Goal: Information Seeking & Learning: Learn about a topic

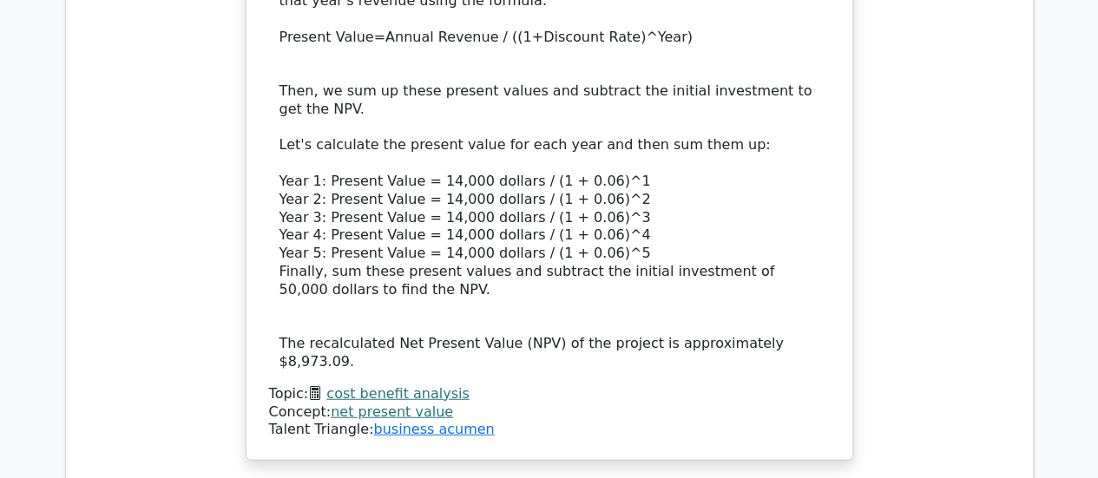
scroll to position [2138, 0]
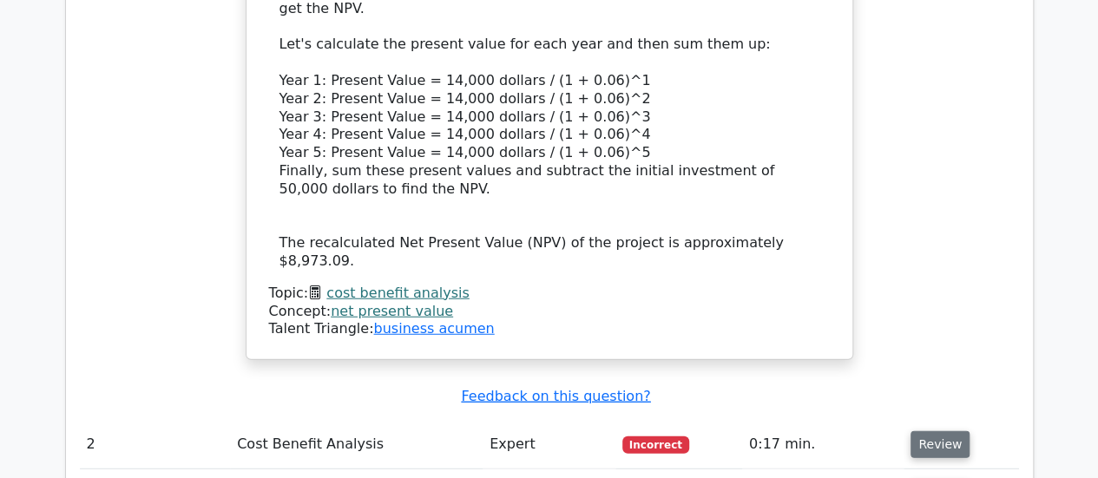
click at [948, 431] on button "Review" at bounding box center [939, 444] width 59 height 27
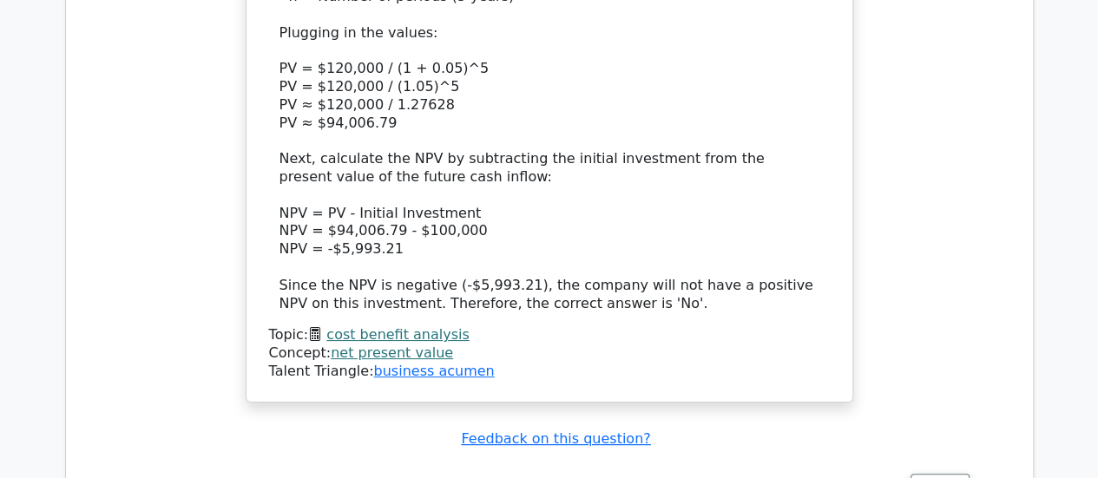
scroll to position [3484, 0]
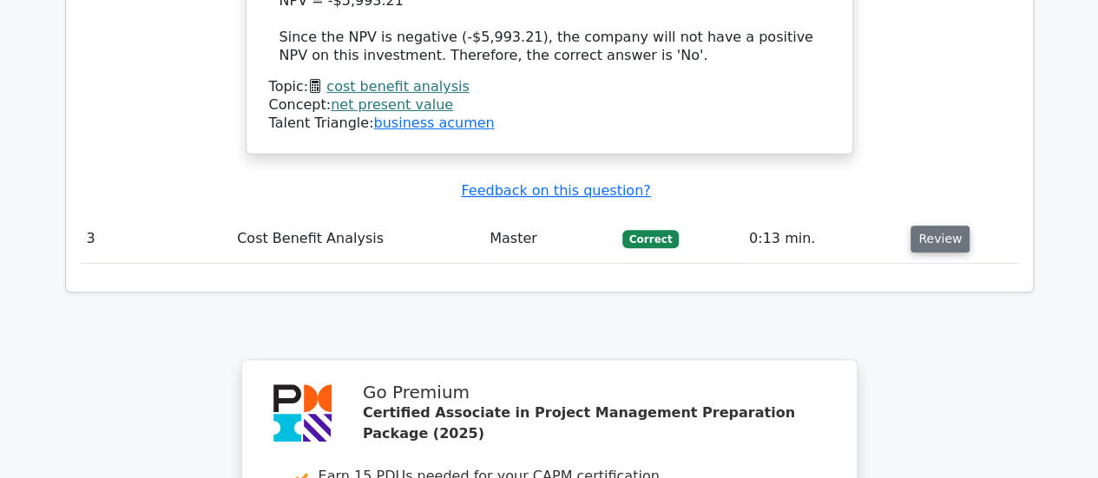
click at [942, 226] on button "Review" at bounding box center [939, 239] width 59 height 27
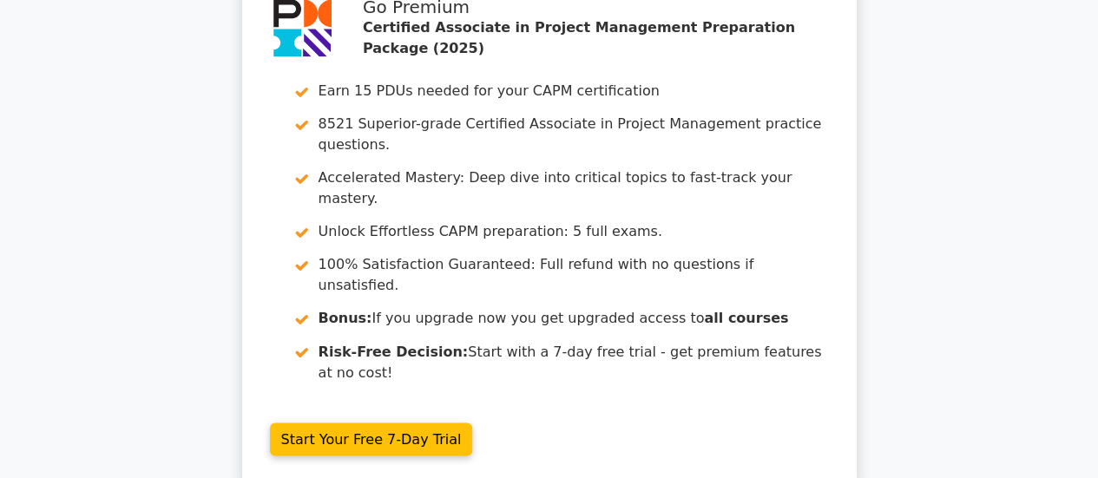
scroll to position [4713, 0]
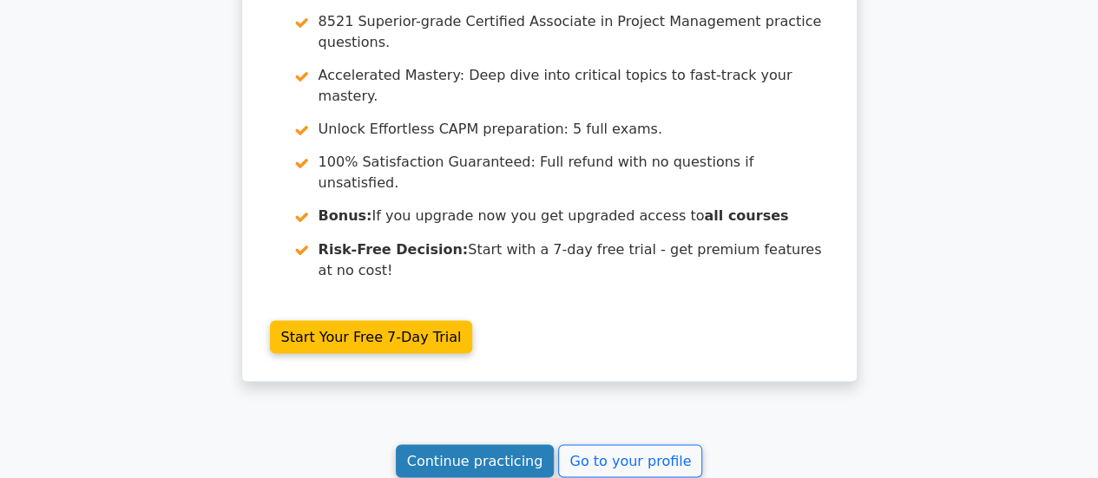
click at [503, 444] on link "Continue practicing" at bounding box center [475, 460] width 159 height 33
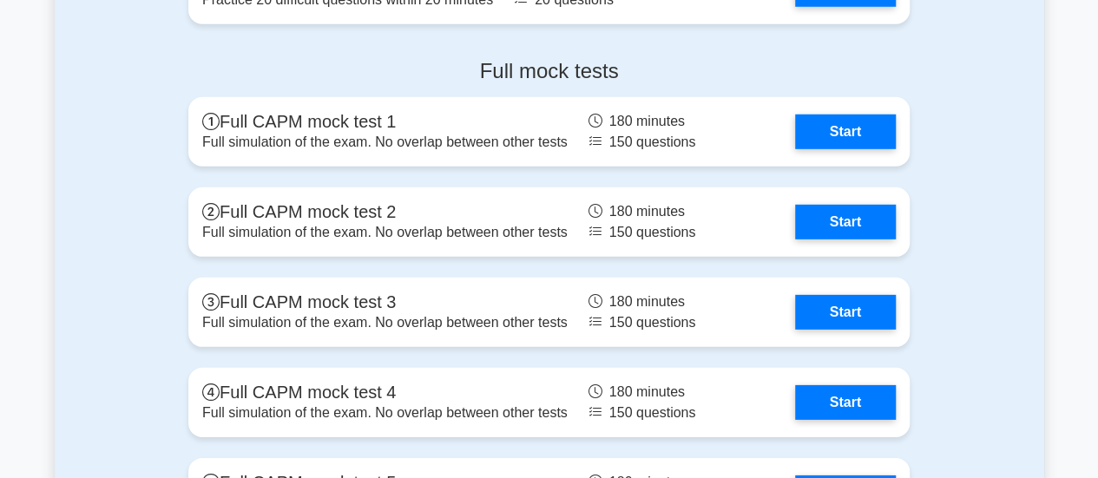
scroll to position [5715, 0]
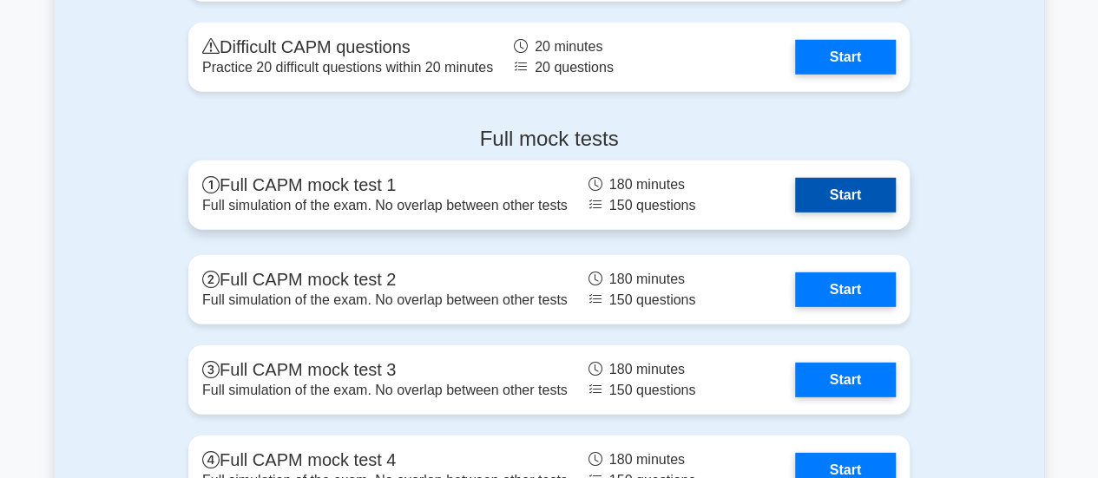
click at [879, 192] on link "Start" at bounding box center [845, 195] width 101 height 35
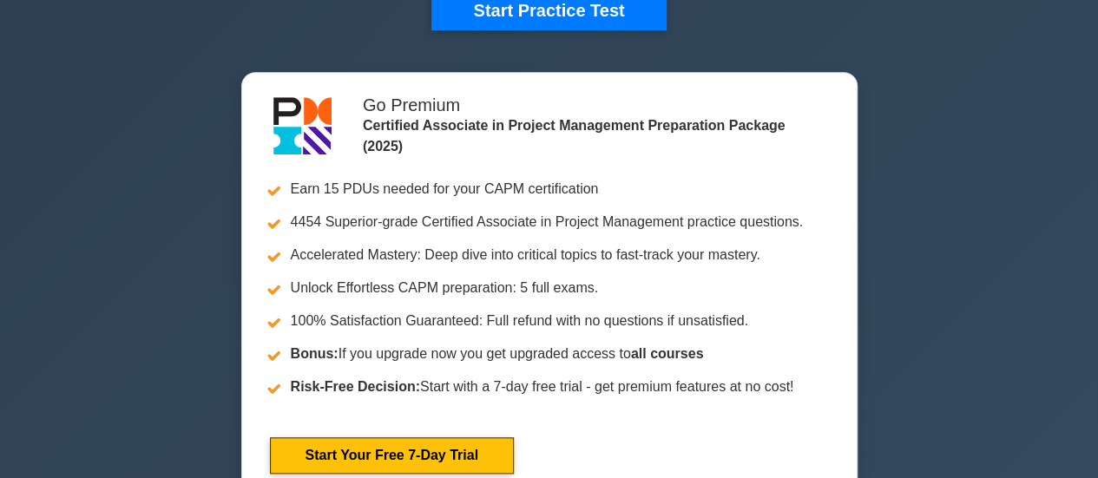
scroll to position [0, 0]
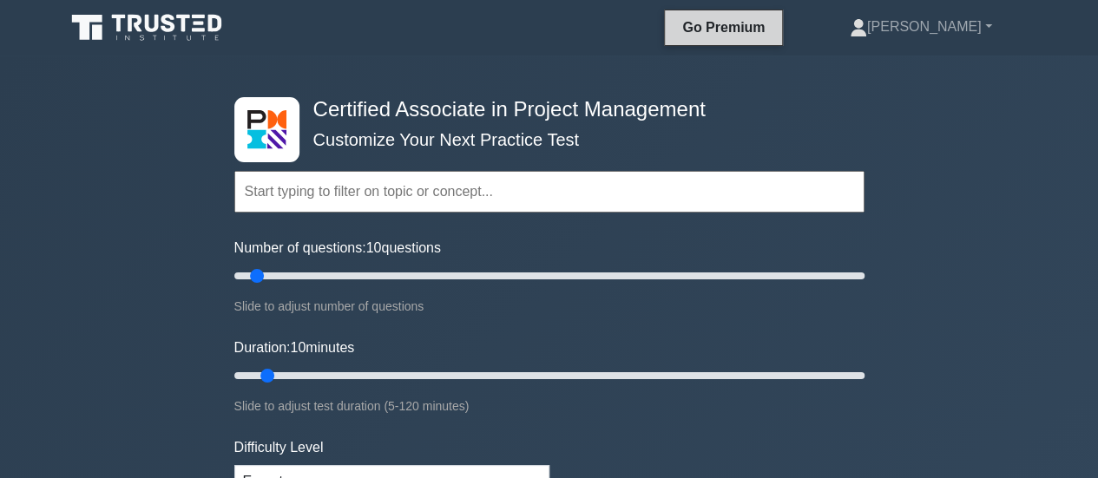
click at [772, 24] on link "Go Premium" at bounding box center [723, 27] width 103 height 22
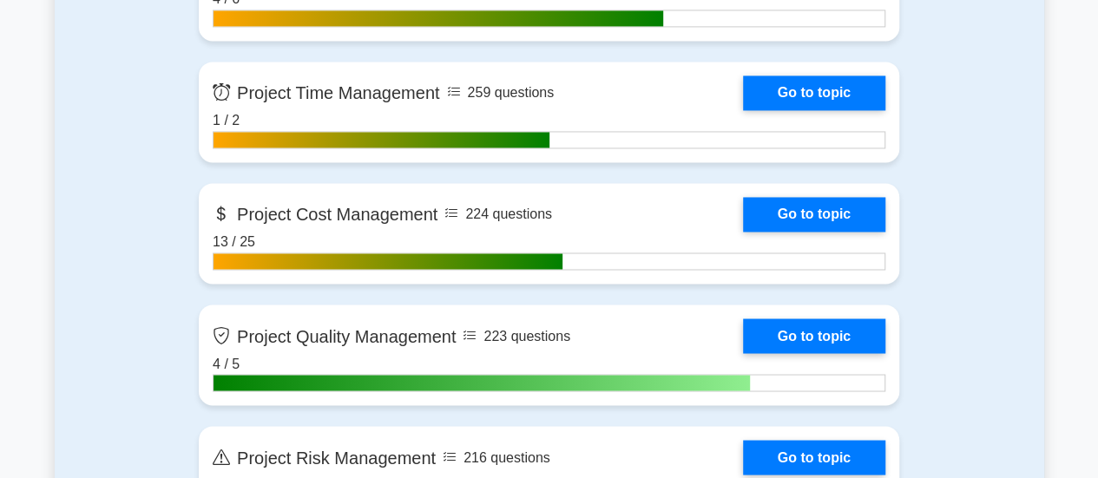
scroll to position [1338, 0]
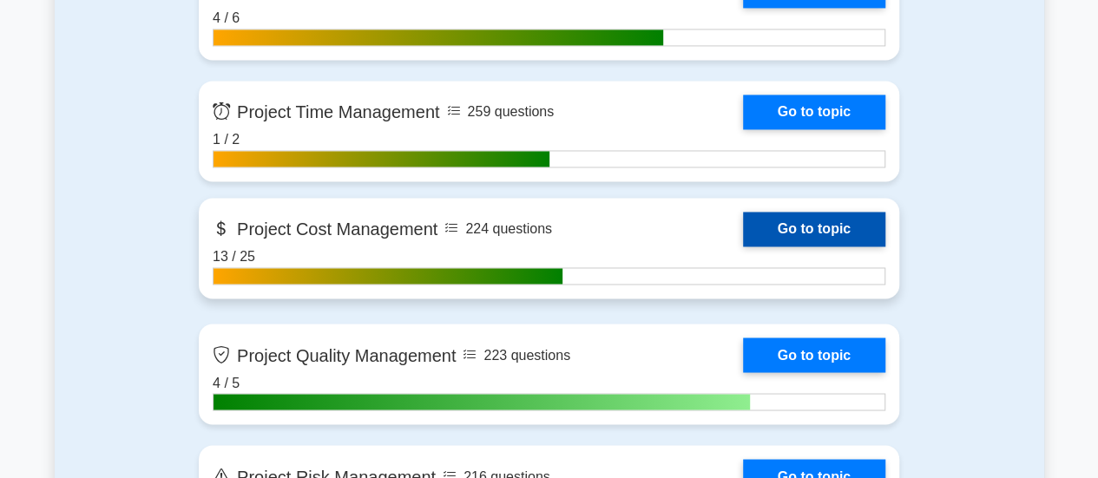
click at [797, 233] on link "Go to topic" at bounding box center [814, 229] width 142 height 35
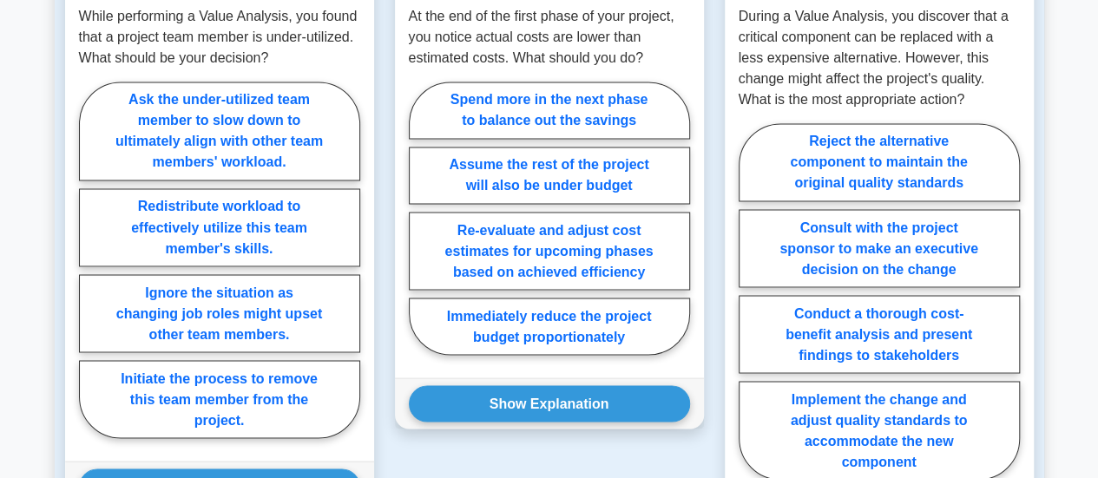
scroll to position [1427, 0]
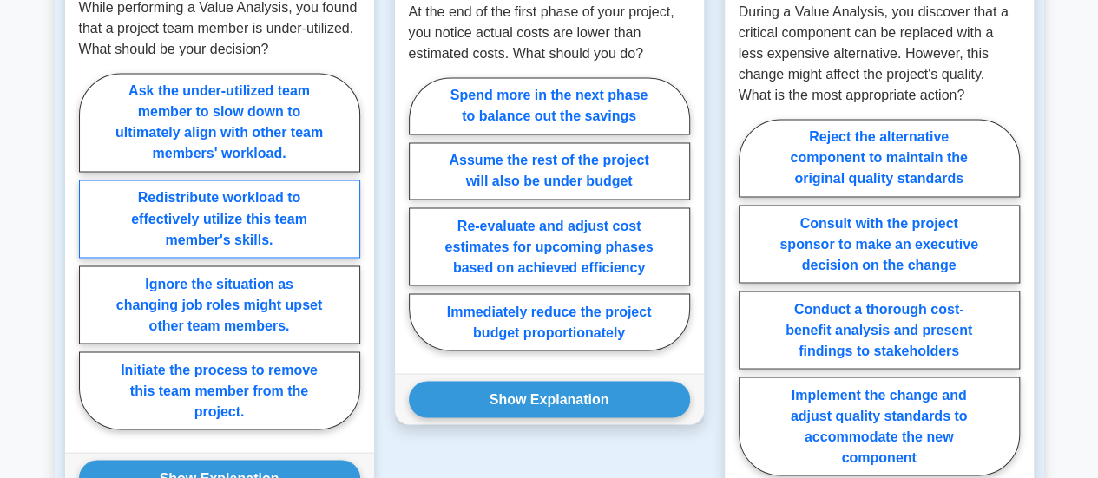
click at [269, 219] on label "Redistribute workload to effectively utilize this team member's skills." at bounding box center [219, 219] width 281 height 78
click at [90, 251] on input "Redistribute workload to effectively utilize this team member's skills." at bounding box center [84, 256] width 11 height 11
radio input "true"
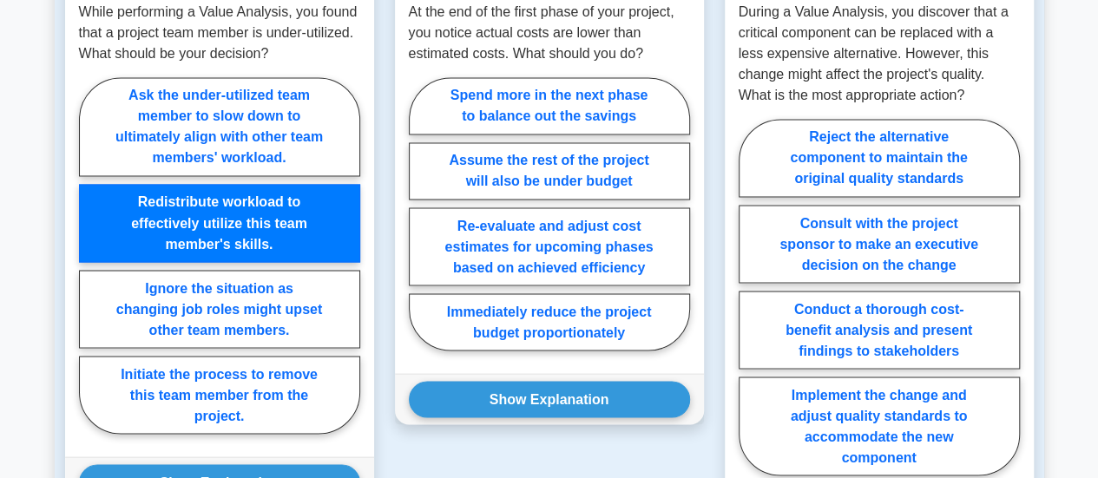
scroll to position [1361, 0]
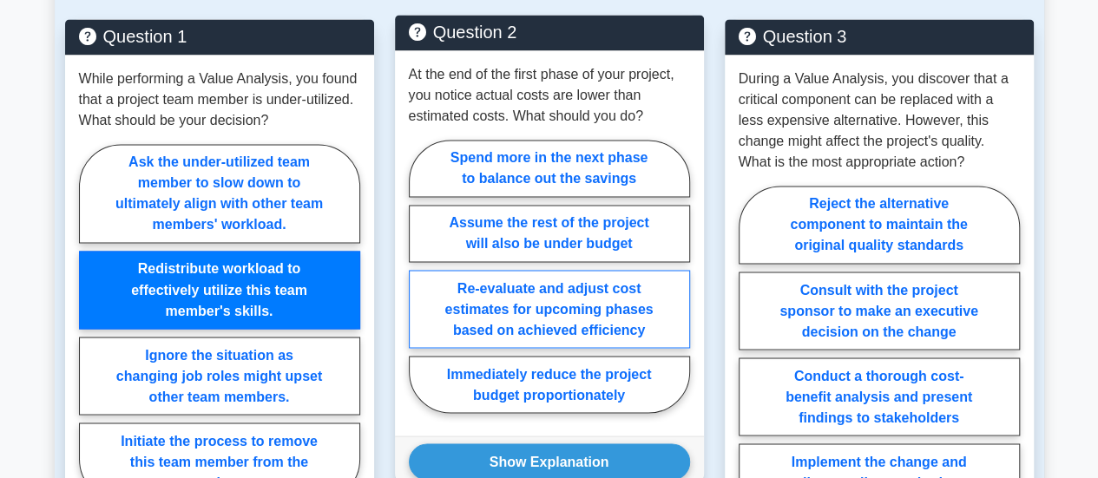
click at [552, 318] on label "Re-evaluate and adjust cost estimates for upcoming phases based on achieved eff…" at bounding box center [549, 309] width 281 height 78
click at [420, 287] on input "Re-evaluate and adjust cost estimates for upcoming phases based on achieved eff…" at bounding box center [414, 281] width 11 height 11
radio input "true"
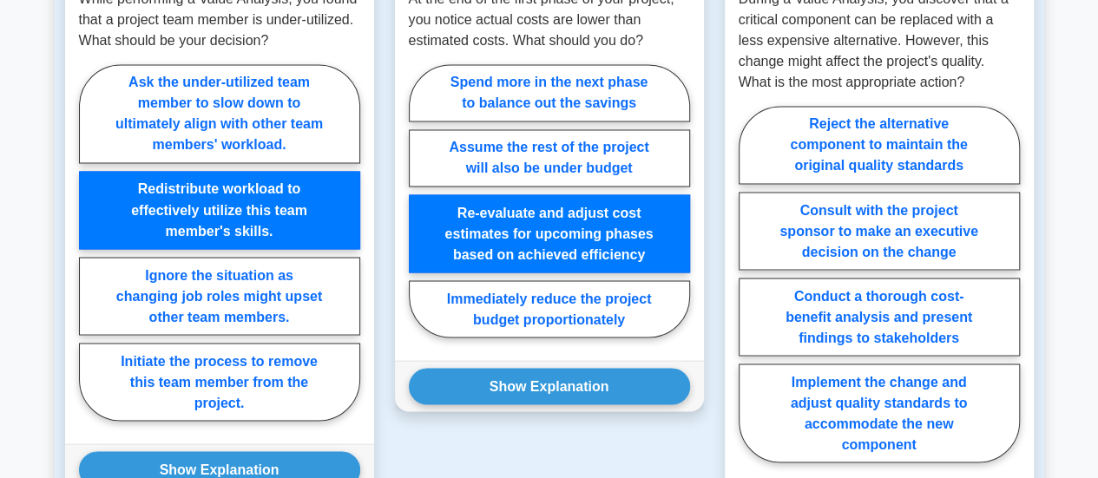
scroll to position [1445, 0]
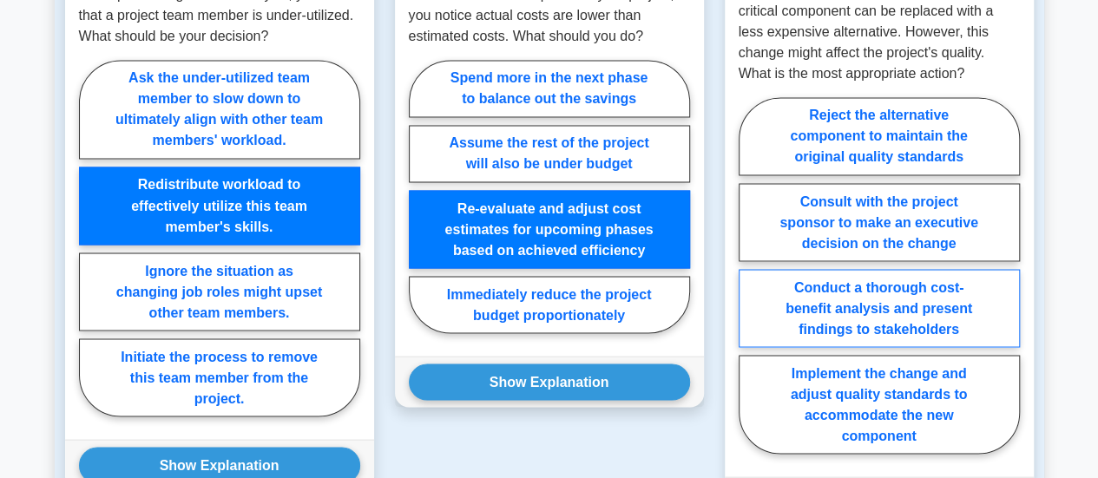
click at [911, 327] on label "Conduct a thorough cost-benefit analysis and present findings to stakeholders" at bounding box center [878, 308] width 281 height 78
click at [750, 286] on input "Conduct a thorough cost-benefit analysis and present findings to stakeholders" at bounding box center [743, 280] width 11 height 11
radio input "true"
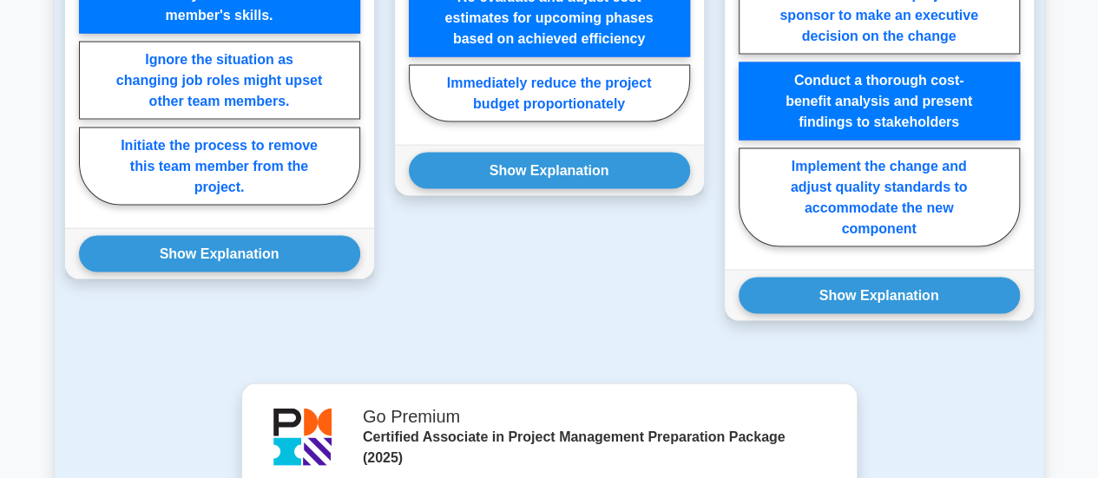
scroll to position [1709, 0]
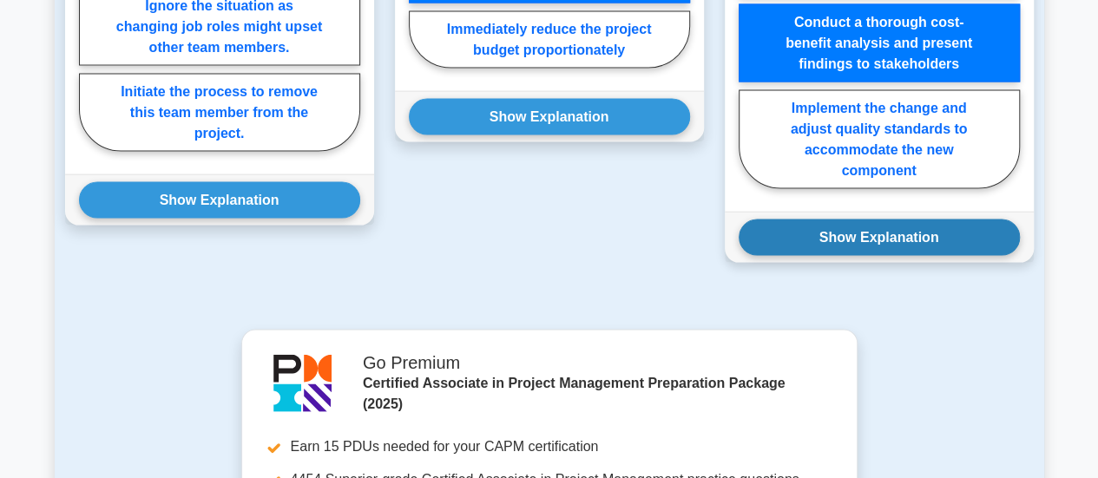
click at [902, 246] on button "Show Explanation" at bounding box center [878, 238] width 281 height 36
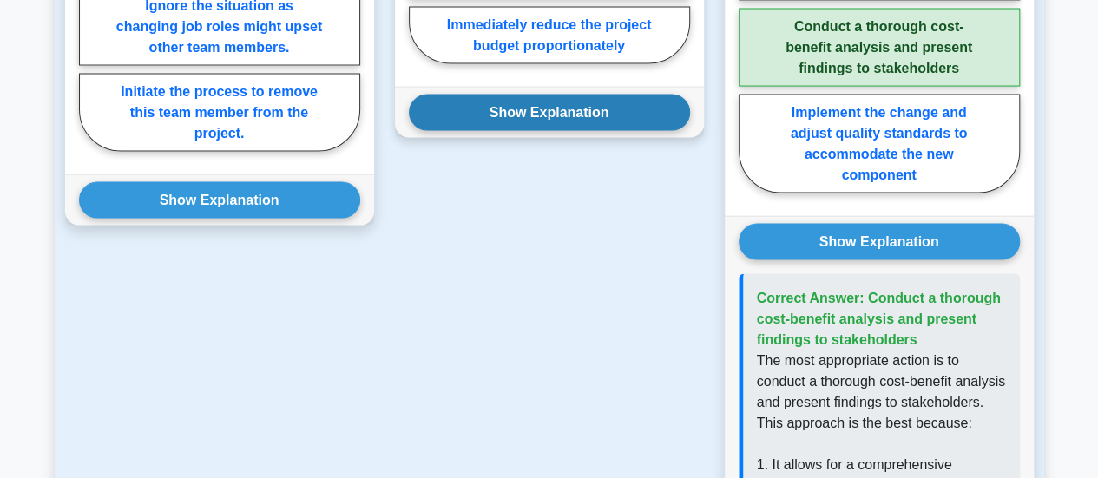
click at [586, 115] on button "Show Explanation" at bounding box center [549, 113] width 281 height 36
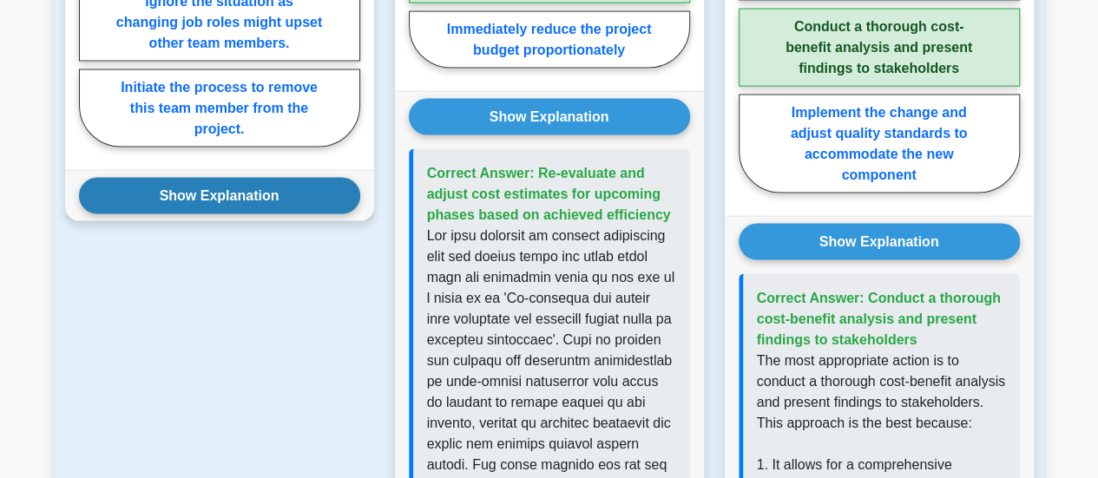
click at [282, 193] on button "Show Explanation" at bounding box center [219, 196] width 281 height 36
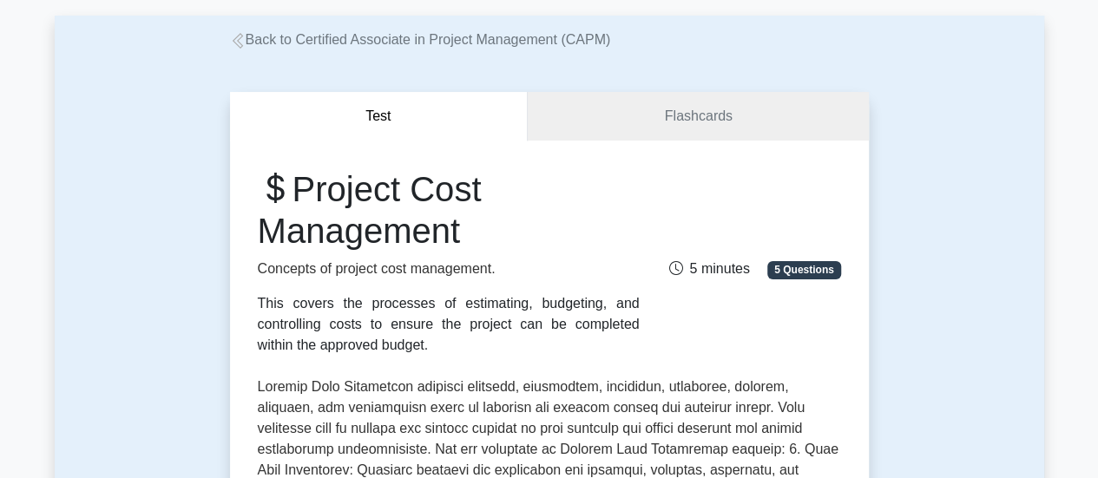
scroll to position [92, 0]
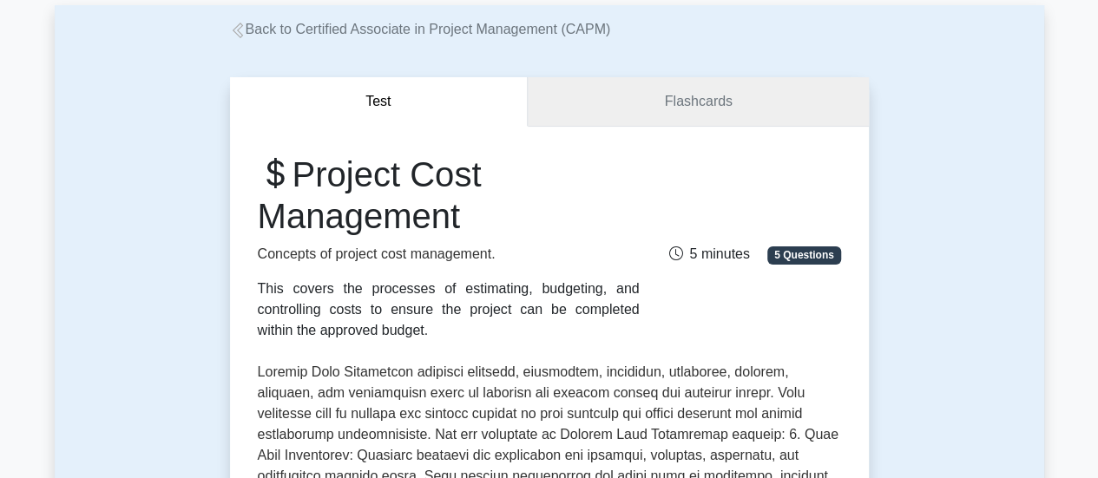
click at [678, 114] on link "Flashcards" at bounding box center [698, 101] width 340 height 49
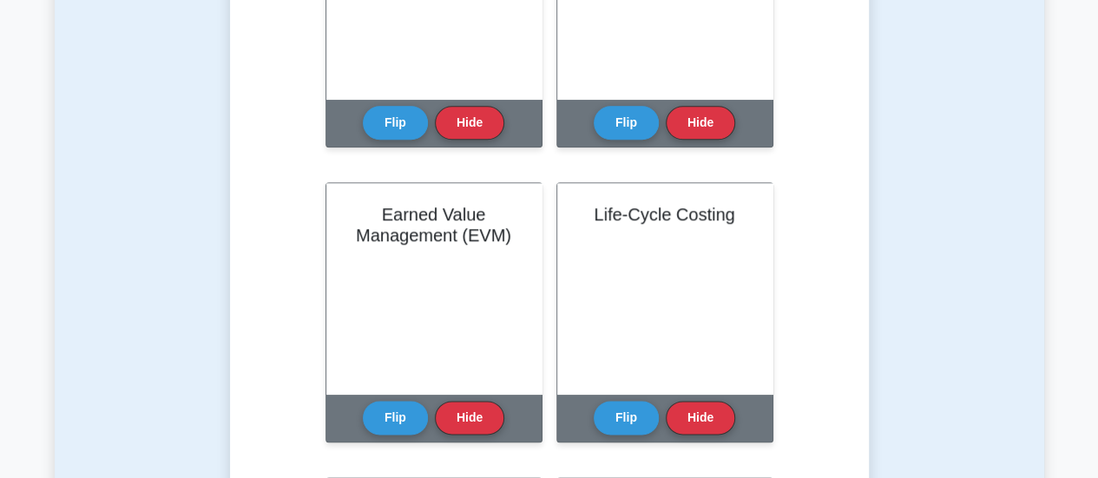
scroll to position [863, 0]
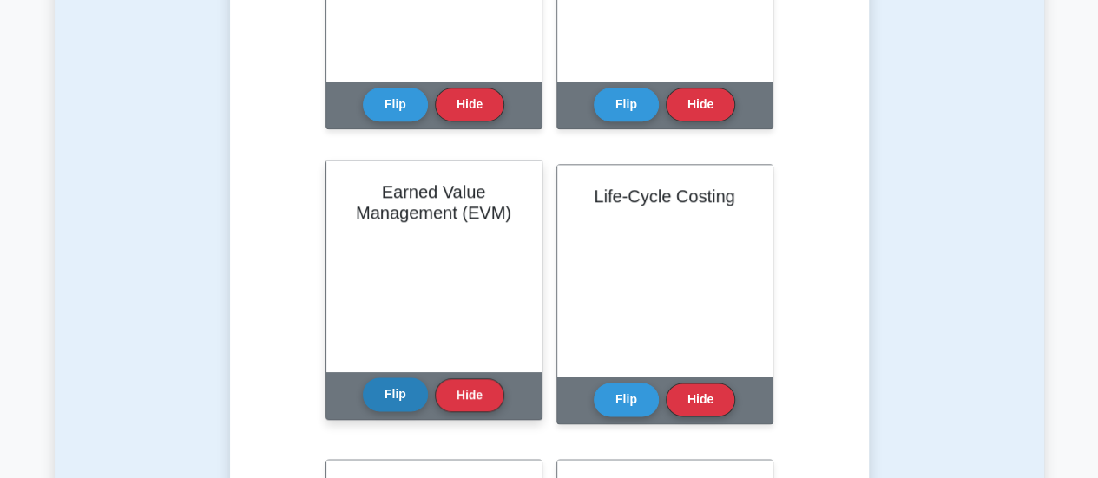
click at [404, 393] on button "Flip" at bounding box center [395, 394] width 65 height 34
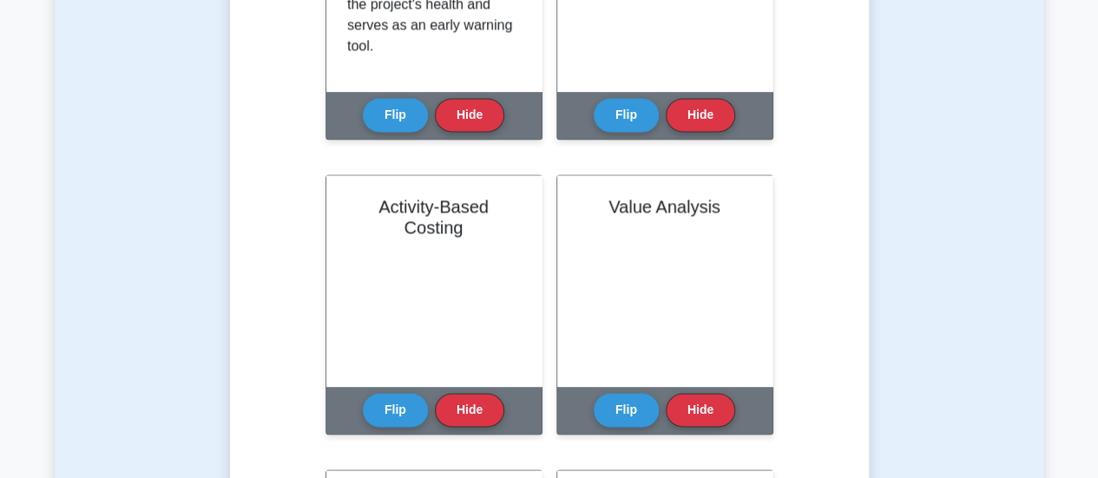
scroll to position [1175, 0]
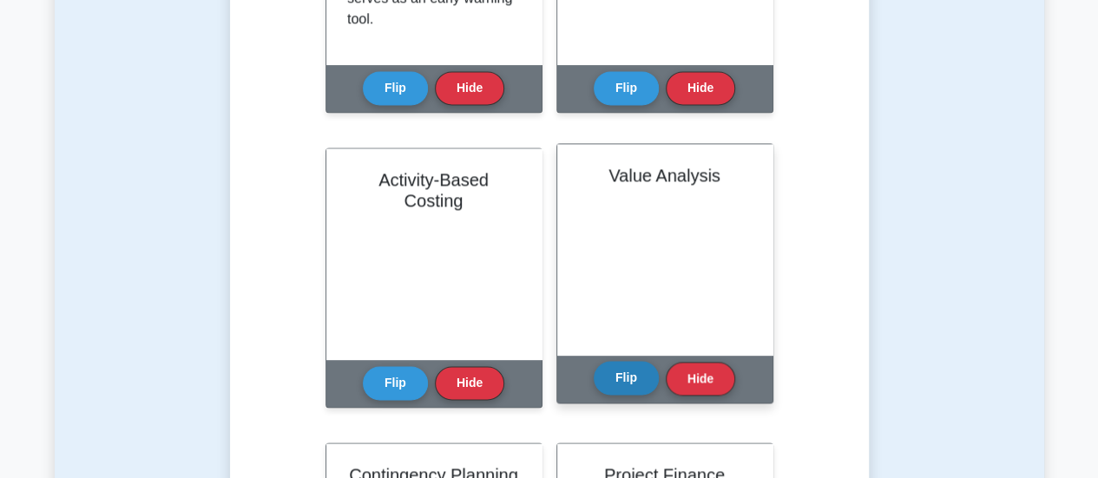
click at [632, 380] on button "Flip" at bounding box center [625, 378] width 65 height 34
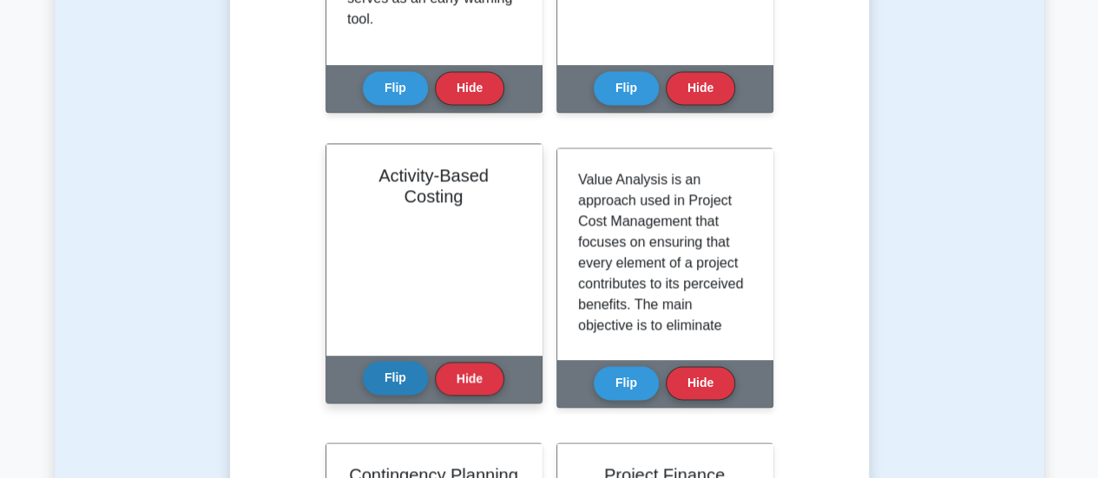
click at [389, 377] on button "Flip" at bounding box center [395, 378] width 65 height 34
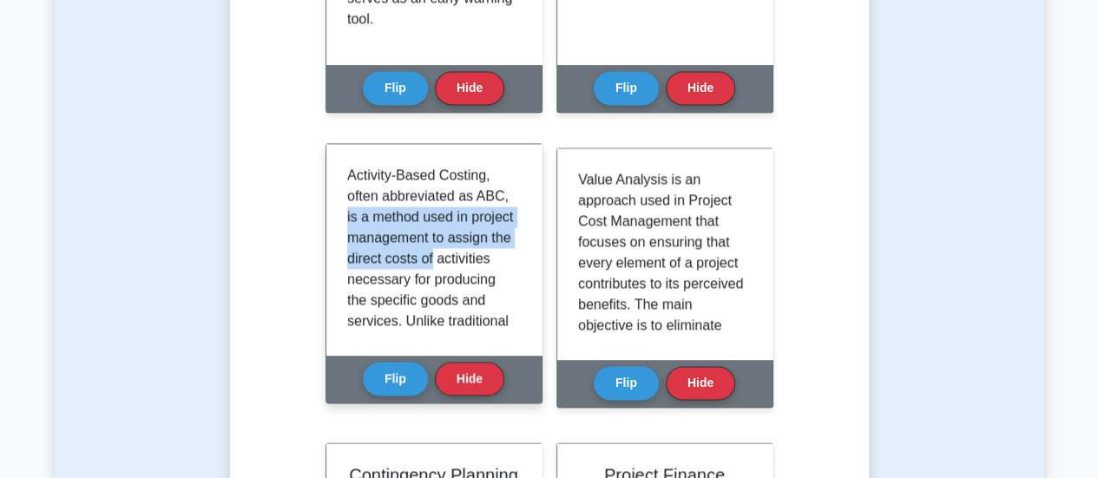
drag, startPoint x: 521, startPoint y: 197, endPoint x: 520, endPoint y: 252, distance: 55.5
click at [520, 252] on div "Activity-Based Costing, often abbreviated as ABC, is a method used in project m…" at bounding box center [433, 249] width 215 height 211
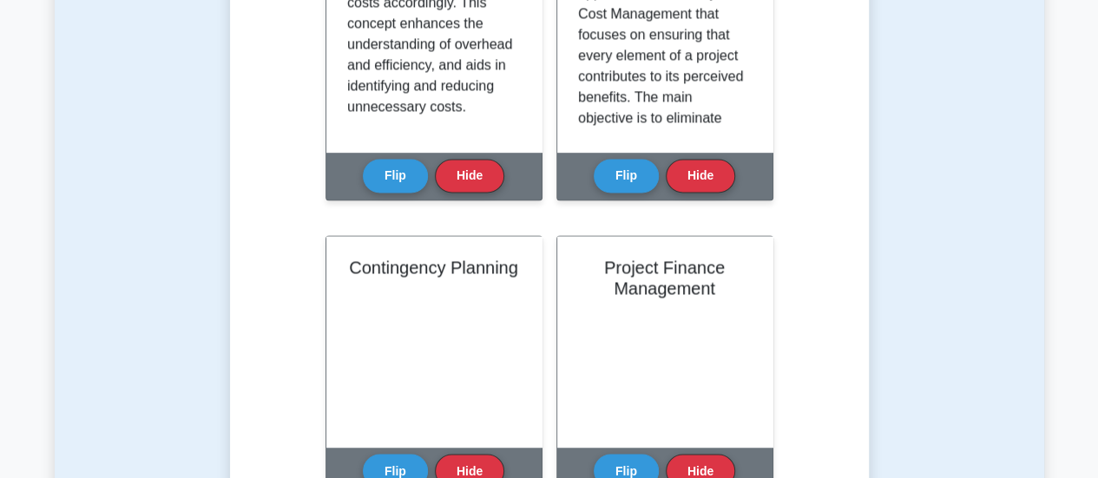
scroll to position [1513, 0]
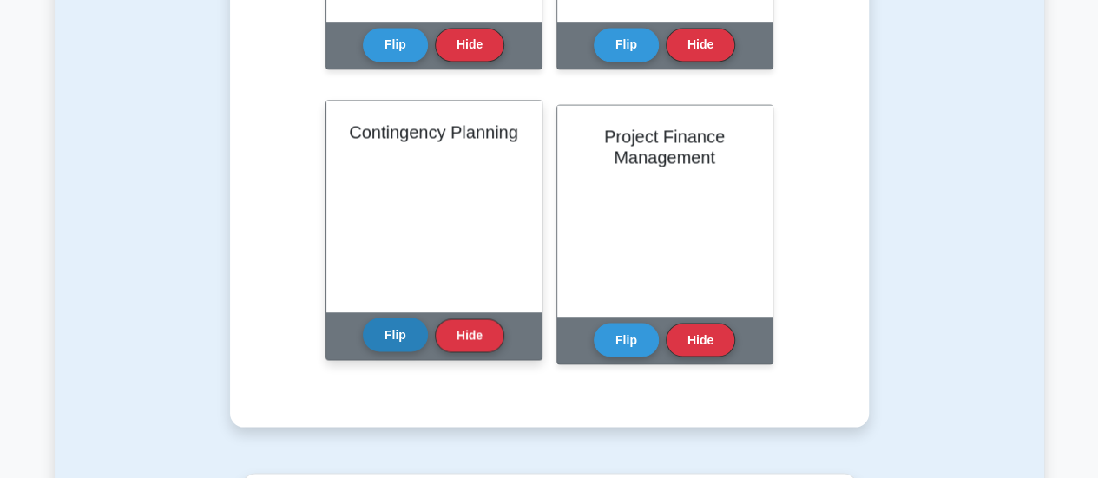
click at [402, 341] on button "Flip" at bounding box center [395, 335] width 65 height 34
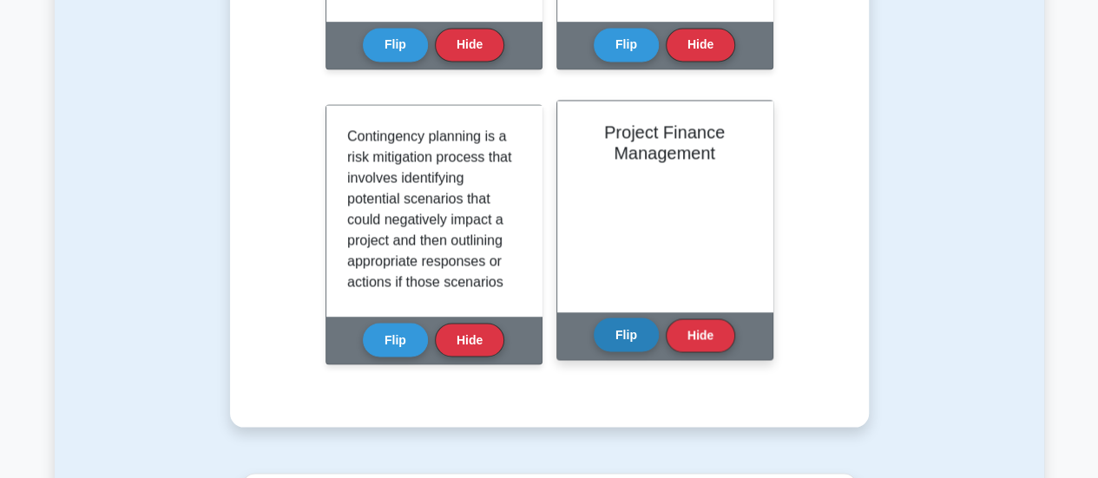
click at [633, 335] on button "Flip" at bounding box center [625, 335] width 65 height 34
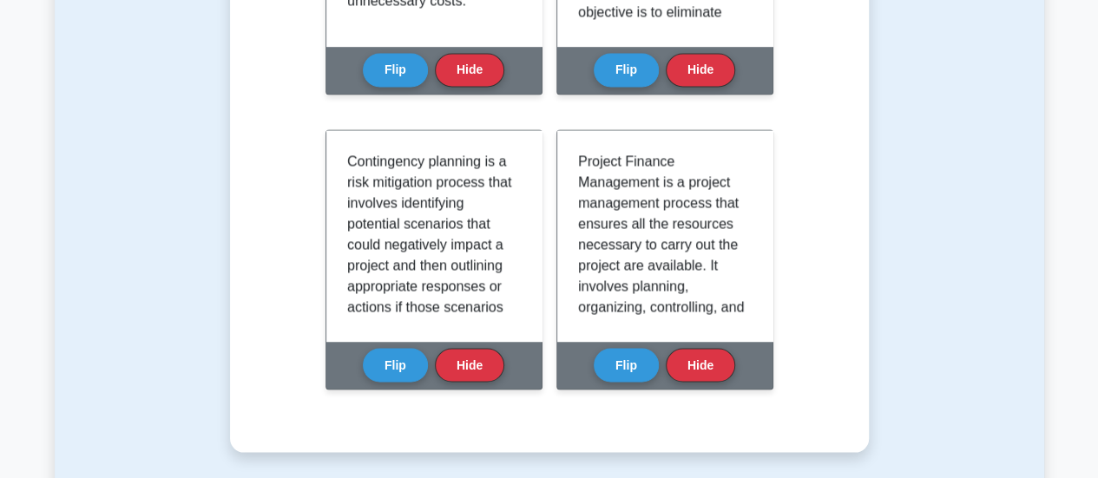
scroll to position [1530, 0]
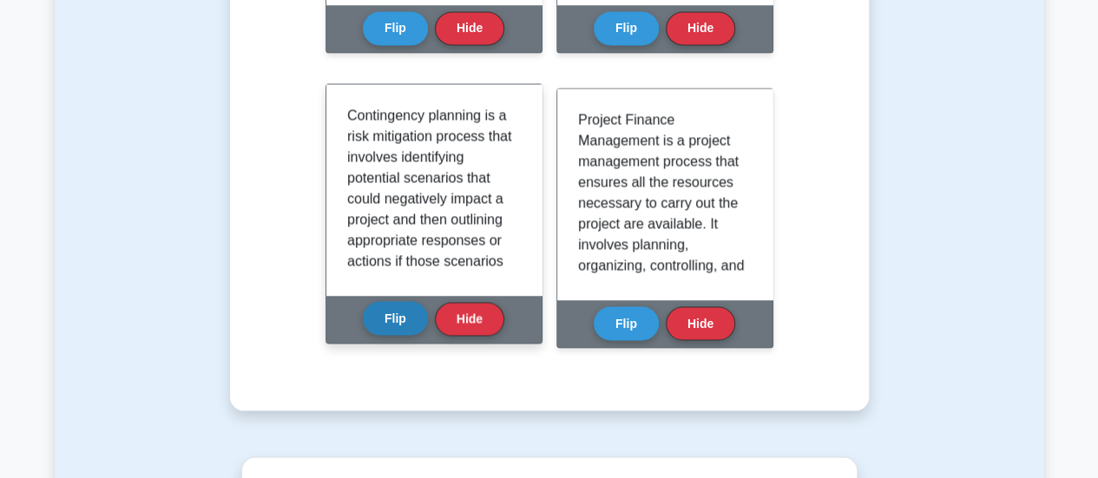
click at [407, 310] on button "Flip" at bounding box center [395, 318] width 65 height 34
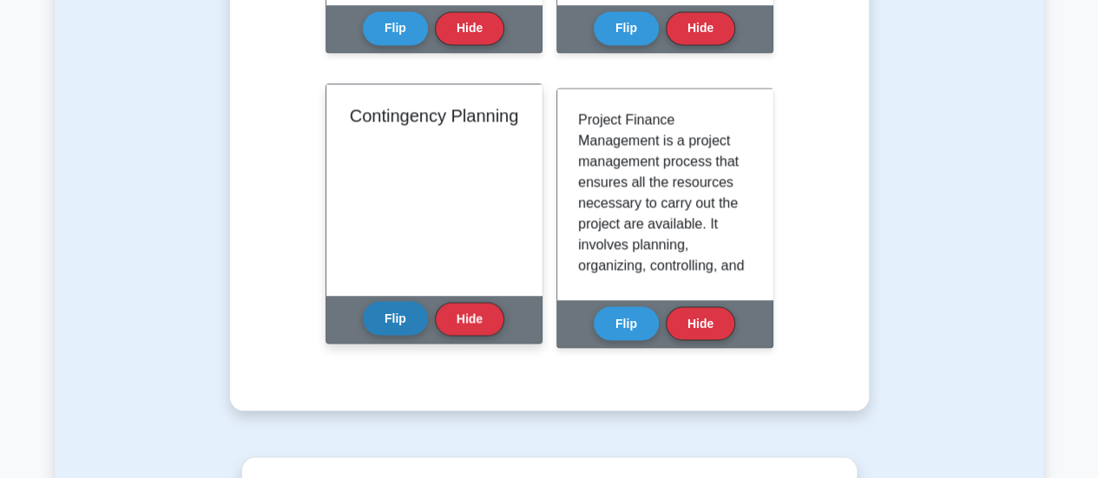
click at [407, 310] on button "Flip" at bounding box center [395, 318] width 65 height 34
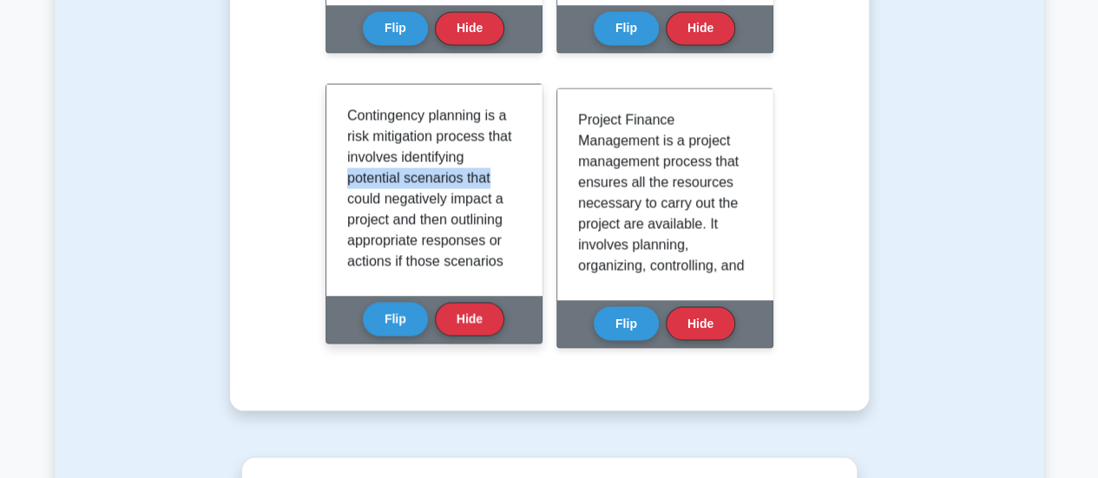
drag, startPoint x: 511, startPoint y: 161, endPoint x: 512, endPoint y: 174, distance: 12.2
click at [512, 174] on div "Contingency planning is a risk mitigation process that involves identifying pot…" at bounding box center [434, 189] width 174 height 169
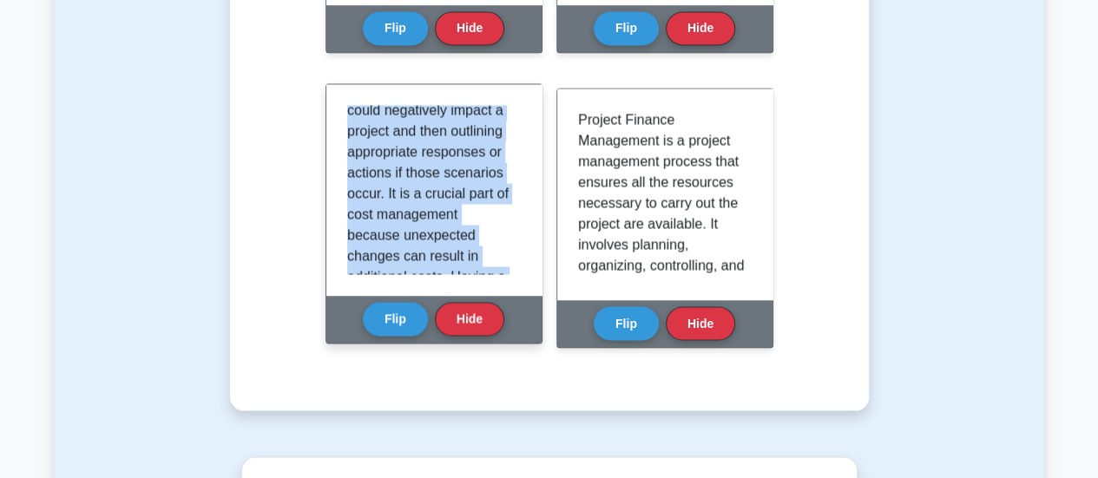
scroll to position [239, 0]
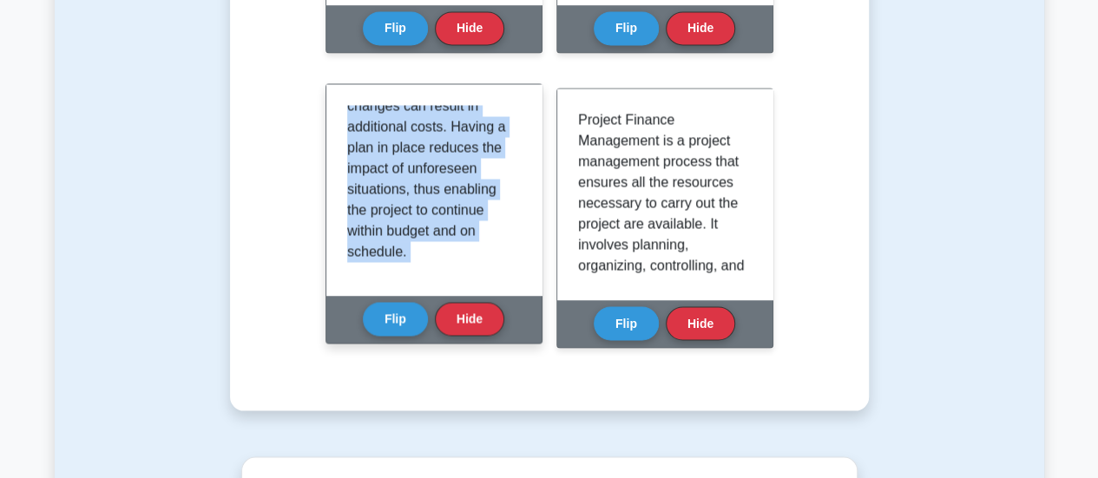
drag, startPoint x: 349, startPoint y: 115, endPoint x: 468, endPoint y: 299, distance: 219.0
click at [468, 299] on div "Contingency Planning Contingency planning is a risk mitigation process that inv…" at bounding box center [433, 213] width 217 height 260
copy div "Contingency planning is a risk mitigation process that involves identifying pot…"
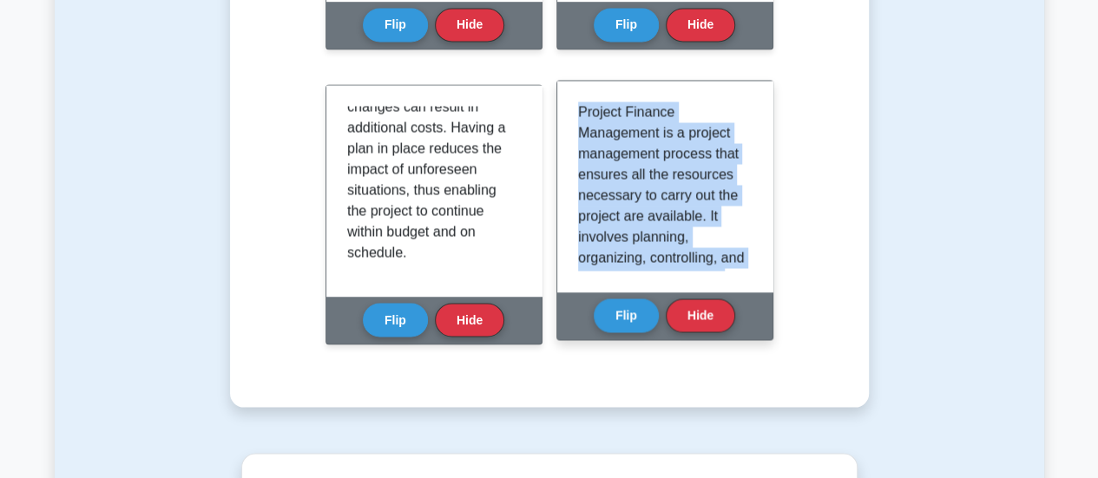
scroll to position [343, 0]
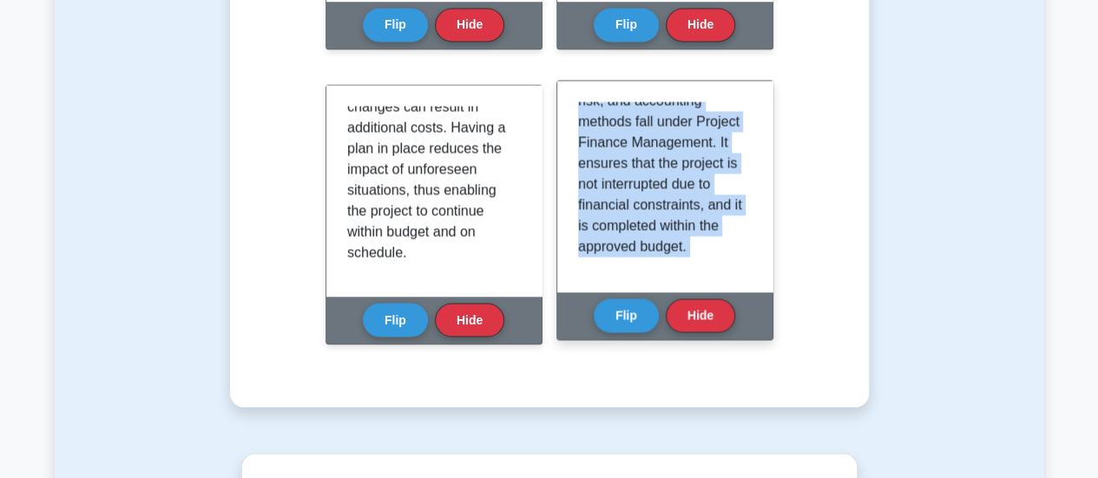
drag, startPoint x: 578, startPoint y: 114, endPoint x: 746, endPoint y: 315, distance: 262.4
click at [746, 315] on div "Project Finance Management Project Finance Management is a project management p…" at bounding box center [664, 210] width 217 height 260
copy div "Project Finance Management is a project management process that ensures all the…"
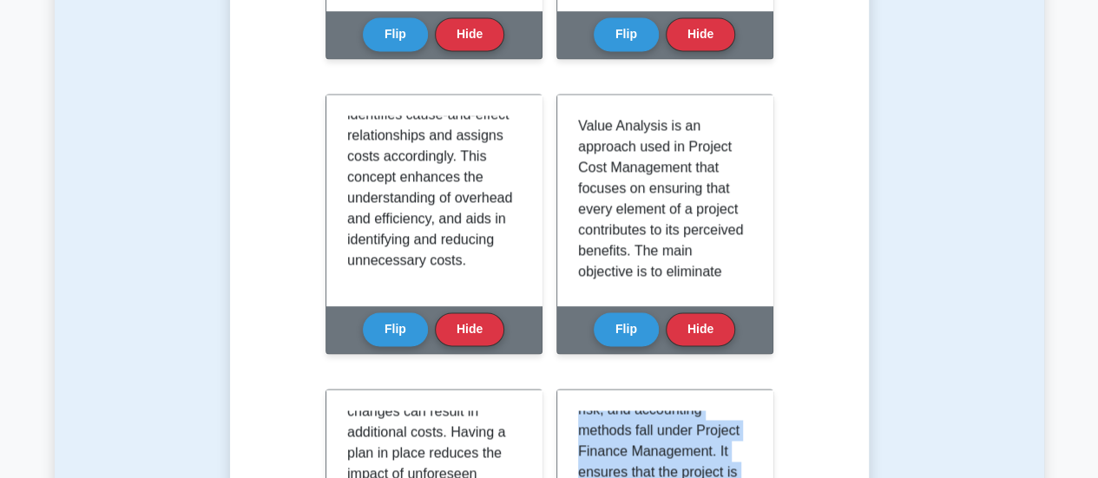
scroll to position [1229, 0]
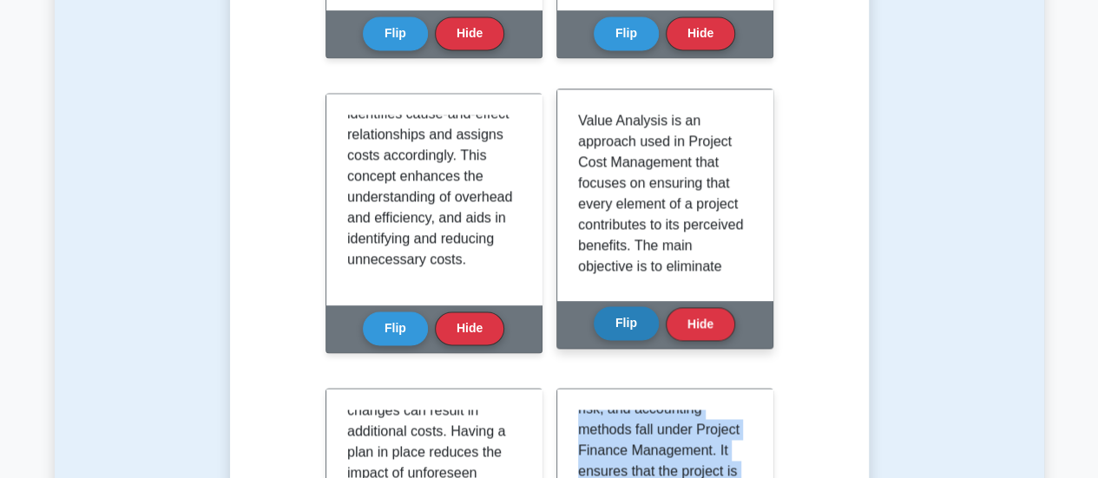
click at [623, 324] on button "Flip" at bounding box center [625, 323] width 65 height 34
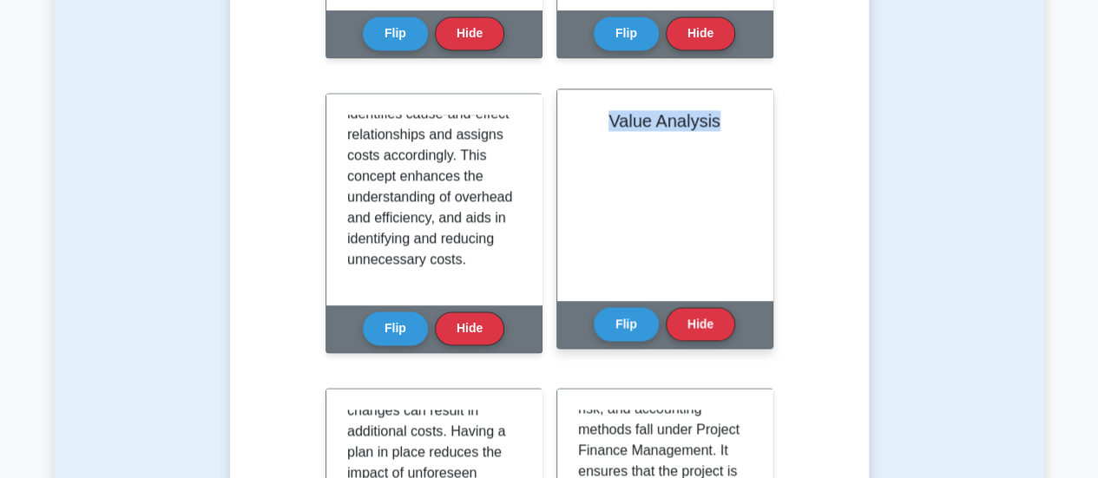
drag, startPoint x: 720, startPoint y: 124, endPoint x: 609, endPoint y: 122, distance: 111.1
click at [609, 122] on h2 "Value Analysis" at bounding box center [665, 120] width 174 height 21
click at [623, 325] on button "Flip" at bounding box center [625, 323] width 65 height 34
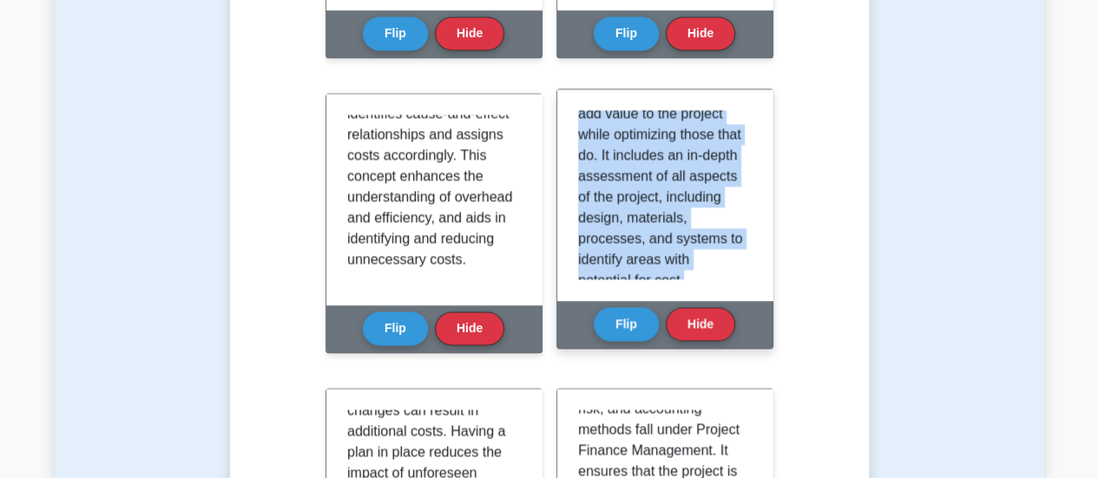
scroll to position [259, 0]
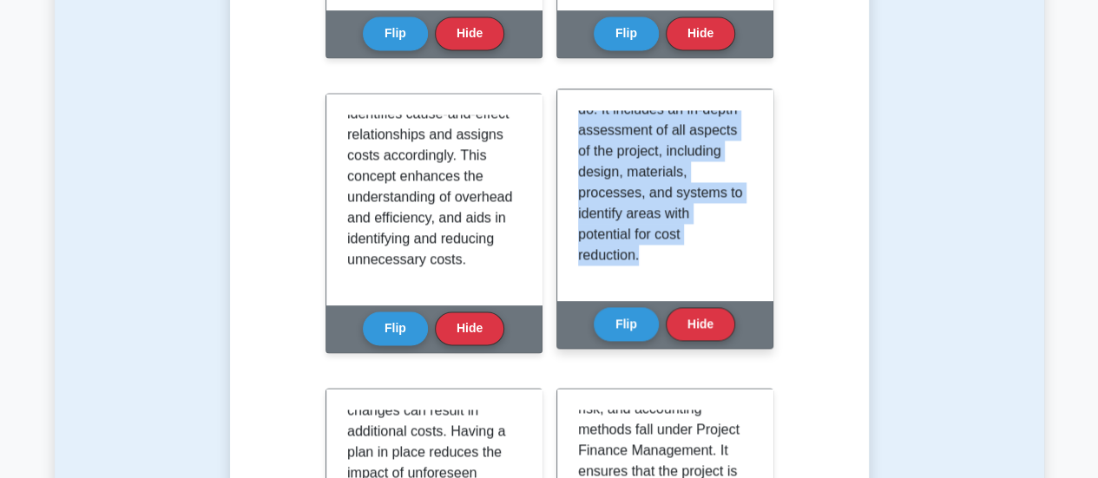
drag, startPoint x: 577, startPoint y: 119, endPoint x: 663, endPoint y: 275, distance: 178.2
click at [663, 275] on div "Value Analysis is an approach used in Project Cost Management that focuses on e…" at bounding box center [665, 194] width 174 height 169
copy p "Value Analysis is an approach used in Project Cost Management that focuses on e…"
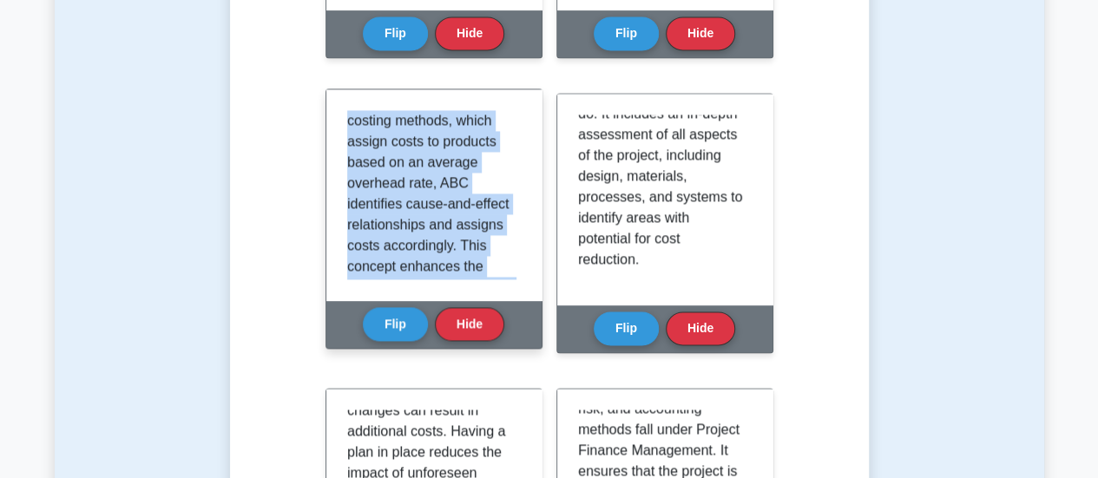
scroll to position [301, 0]
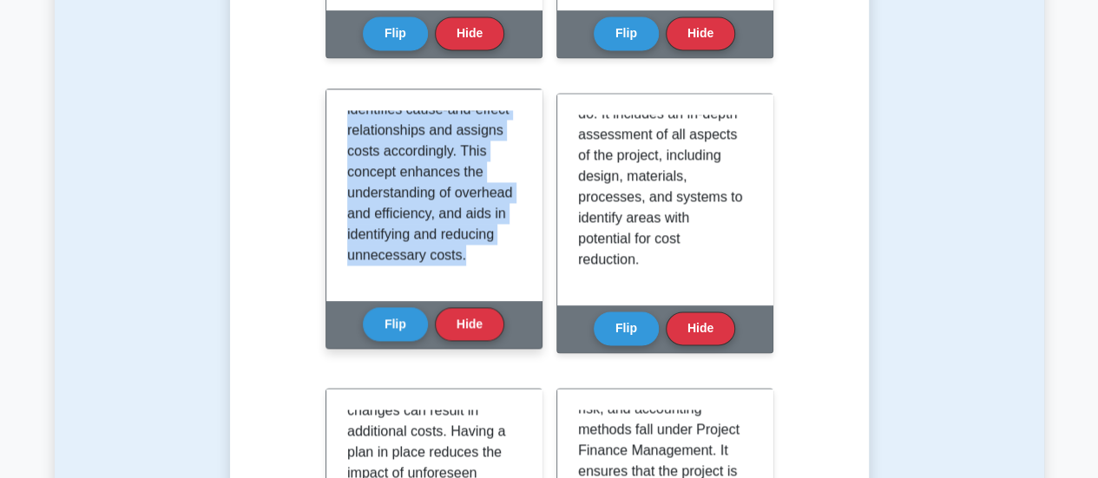
drag, startPoint x: 346, startPoint y: 122, endPoint x: 438, endPoint y: 296, distance: 196.4
click at [438, 296] on div "Activity-Based Costing, often abbreviated as ABC, is a method used in project m…" at bounding box center [433, 194] width 215 height 211
copy p "Activity-Based Costing, often abbreviated as ABC, is a method used in project m…"
drag, startPoint x: 385, startPoint y: 322, endPoint x: 455, endPoint y: 324, distance: 69.4
click at [385, 324] on button "Flip" at bounding box center [395, 324] width 65 height 34
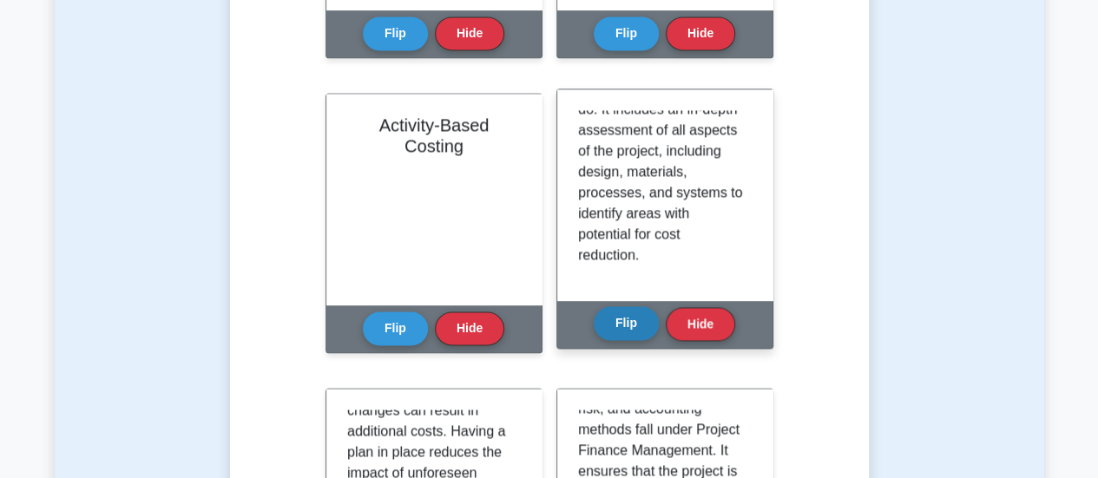
click at [620, 326] on button "Flip" at bounding box center [625, 323] width 65 height 34
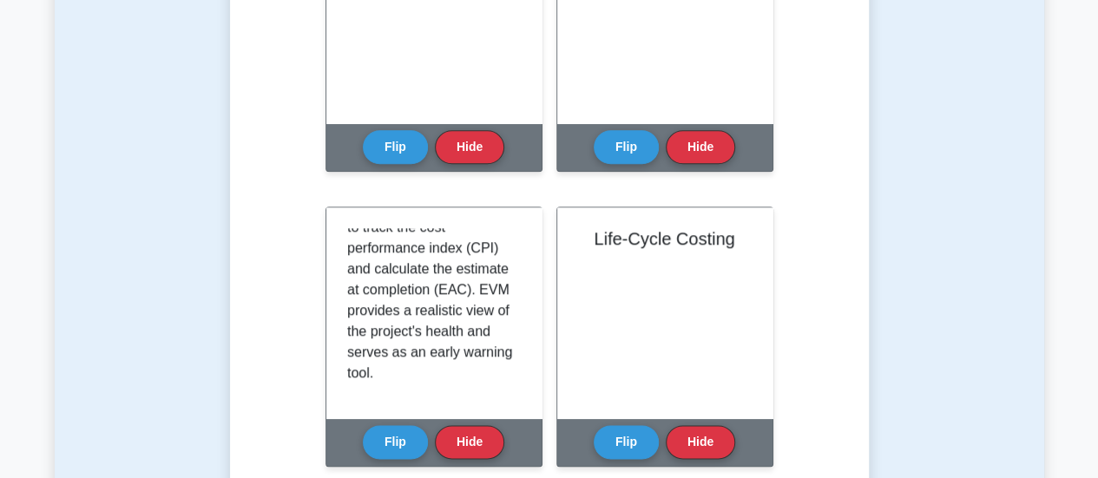
scroll to position [828, 0]
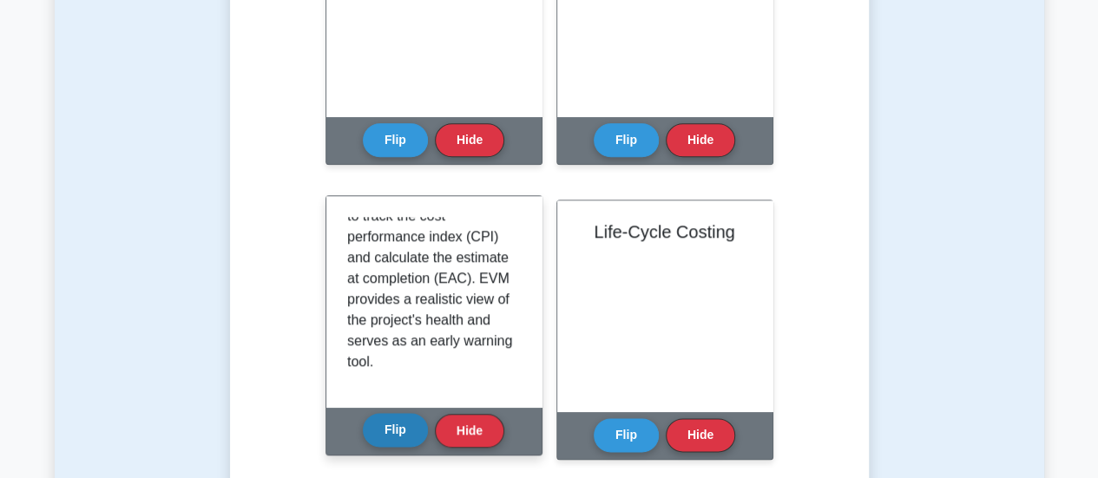
click at [374, 436] on button "Flip" at bounding box center [395, 430] width 65 height 34
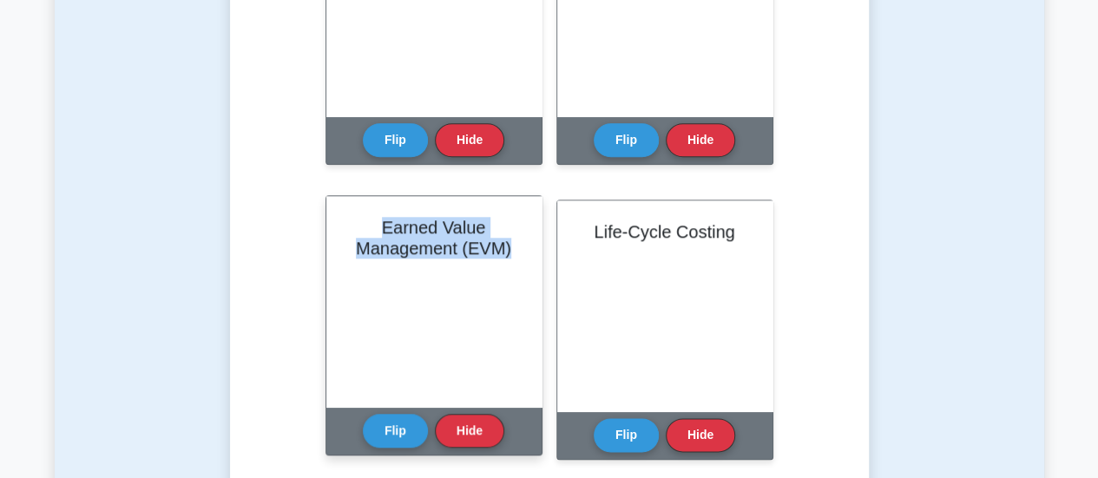
drag, startPoint x: 380, startPoint y: 224, endPoint x: 521, endPoint y: 259, distance: 145.0
click at [521, 259] on div "Earned Value Management (EVM)" at bounding box center [433, 301] width 215 height 211
copy h2 "Earned Value Management (EVM)"
click at [399, 429] on button "Flip" at bounding box center [395, 430] width 65 height 34
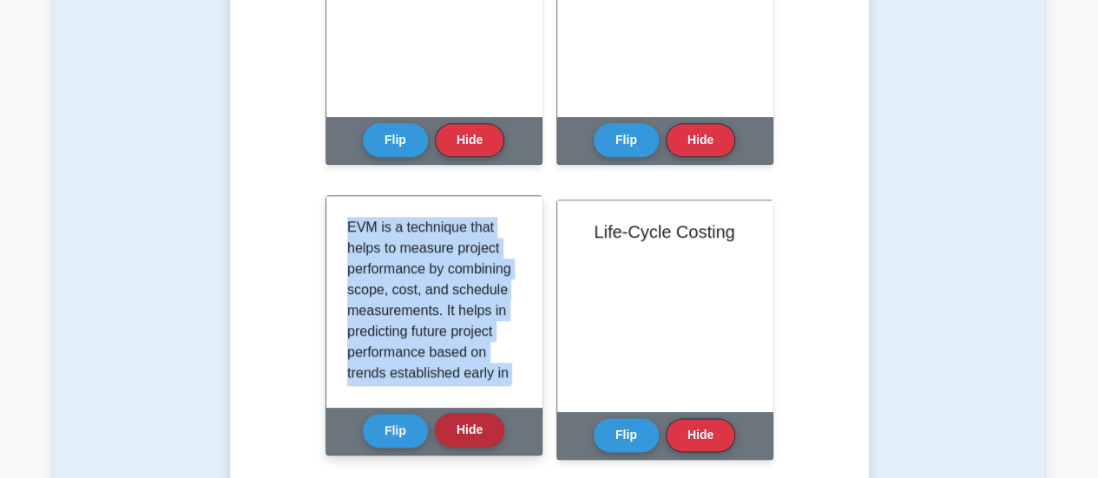
scroll to position [218, 0]
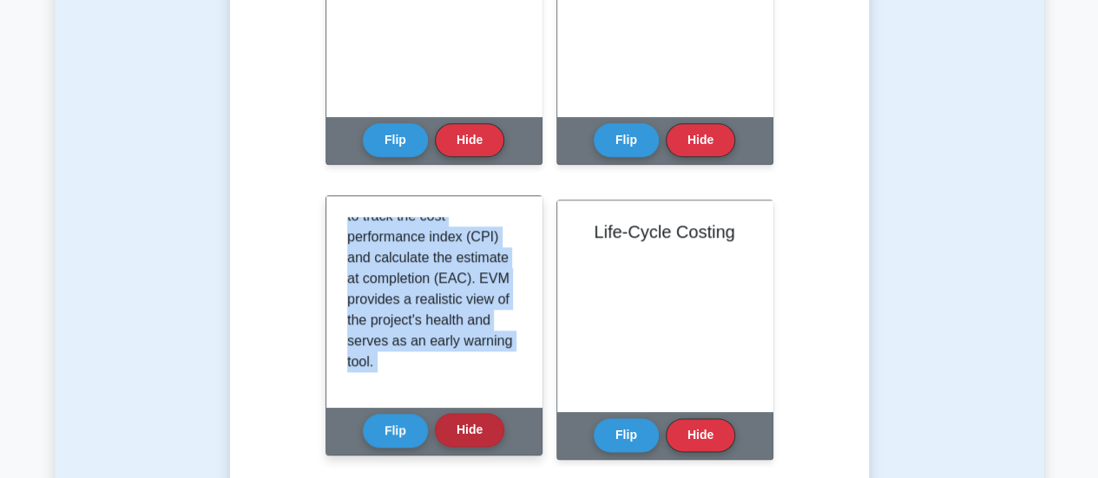
drag, startPoint x: 347, startPoint y: 222, endPoint x: 474, endPoint y: 435, distance: 247.5
click at [474, 435] on div "Earned Value Management (EVM) EVM is a technique that helps to measure project …" at bounding box center [433, 325] width 217 height 260
copy div "EVM is a technique that helps to measure project performance by combining scope…"
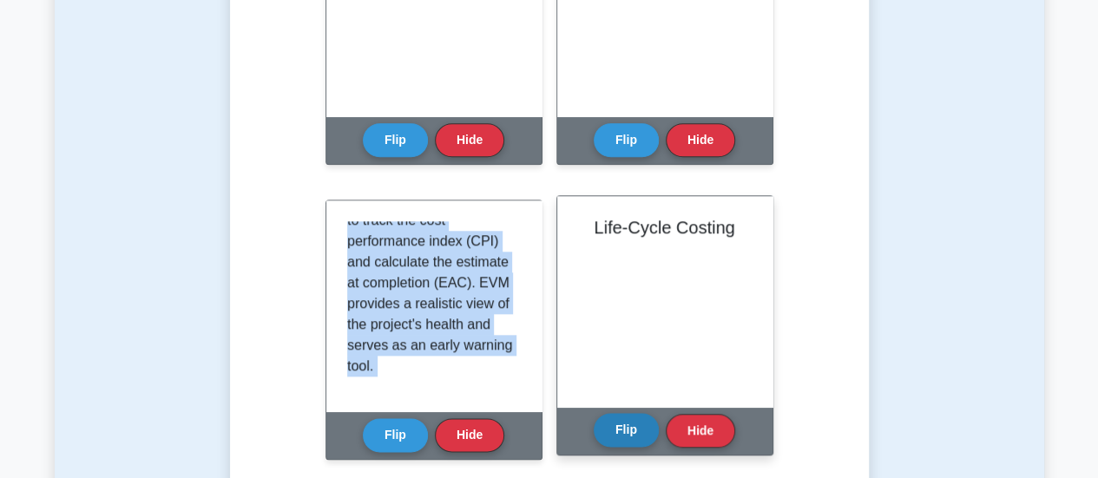
click at [626, 432] on button "Flip" at bounding box center [625, 430] width 65 height 34
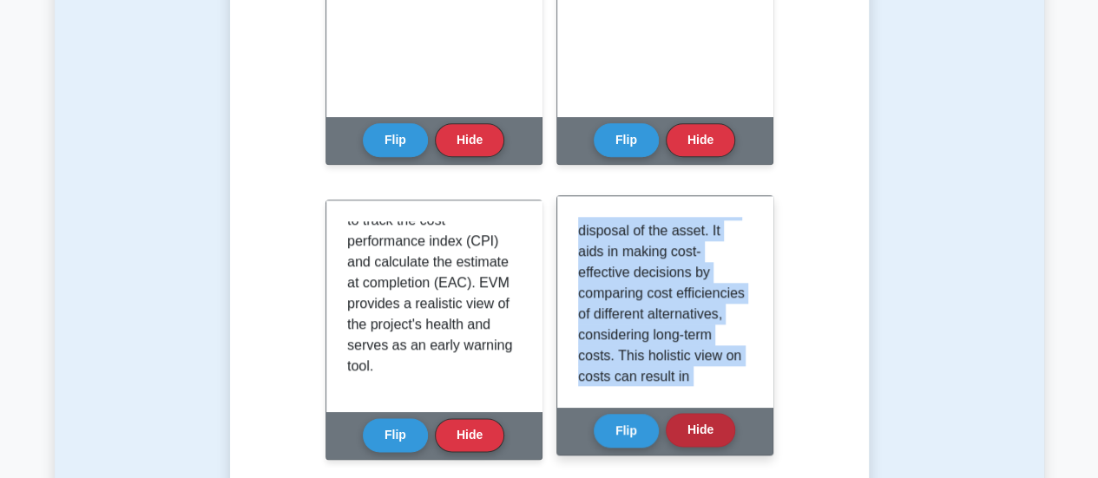
scroll to position [426, 0]
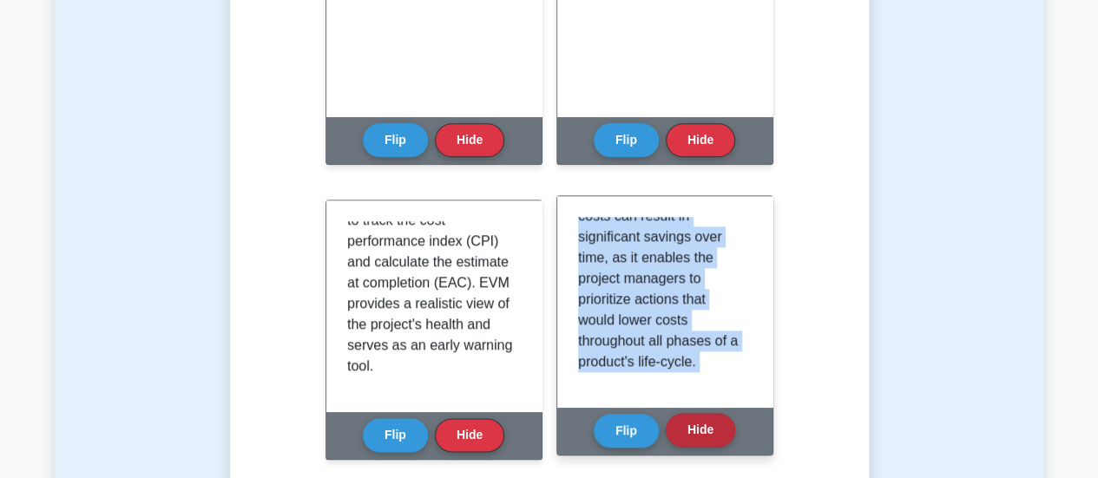
drag, startPoint x: 579, startPoint y: 227, endPoint x: 686, endPoint y: 438, distance: 236.7
click at [686, 438] on div "Life-Cycle Costing Flip Hide" at bounding box center [664, 325] width 217 height 260
copy div "Life-Cycle Costing is an essential concept in Project Cost Management, which re…"
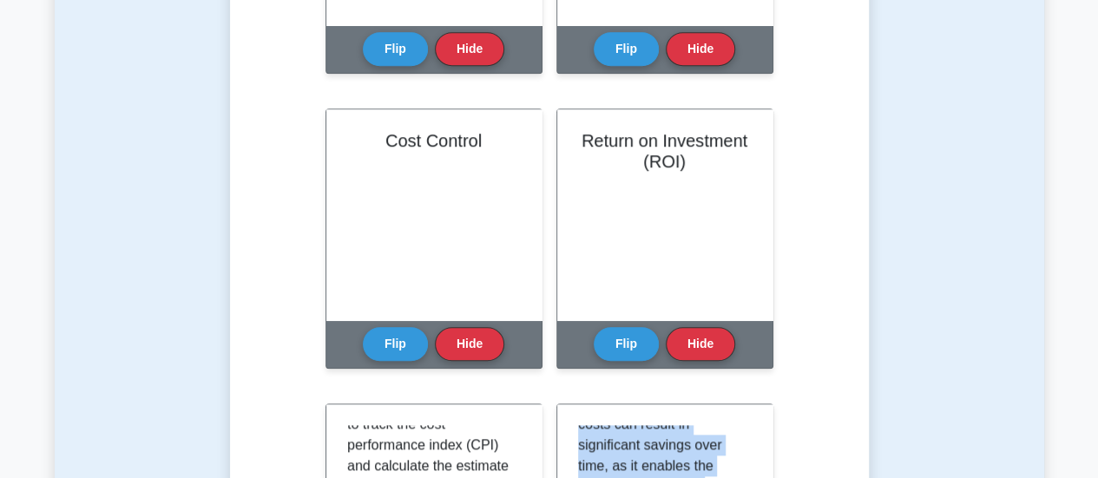
scroll to position [602, 0]
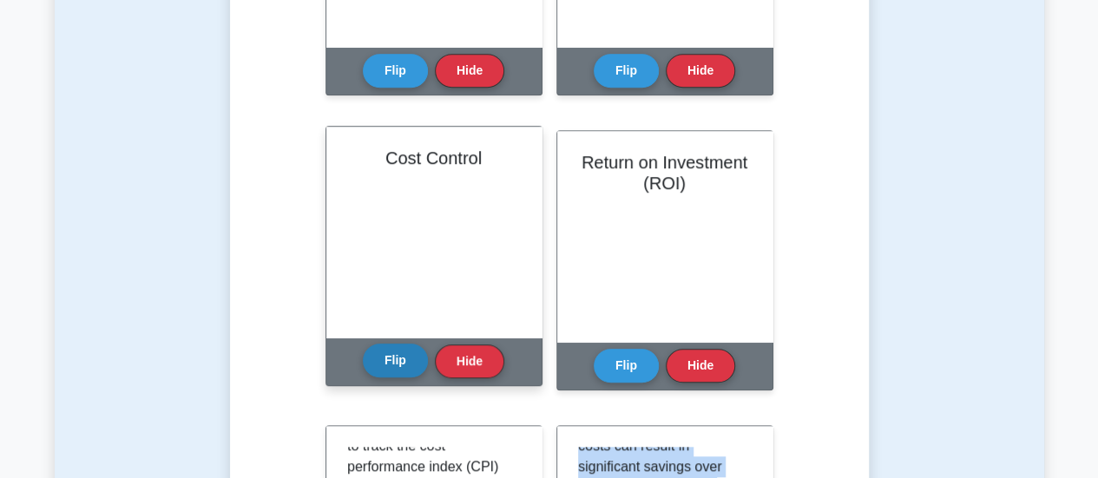
click at [393, 360] on button "Flip" at bounding box center [395, 361] width 65 height 34
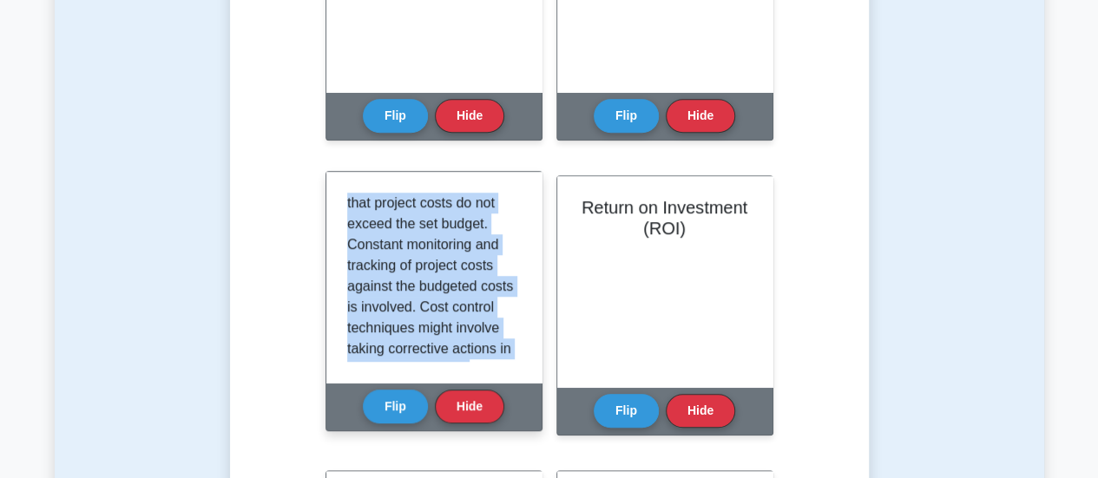
scroll to position [239, 0]
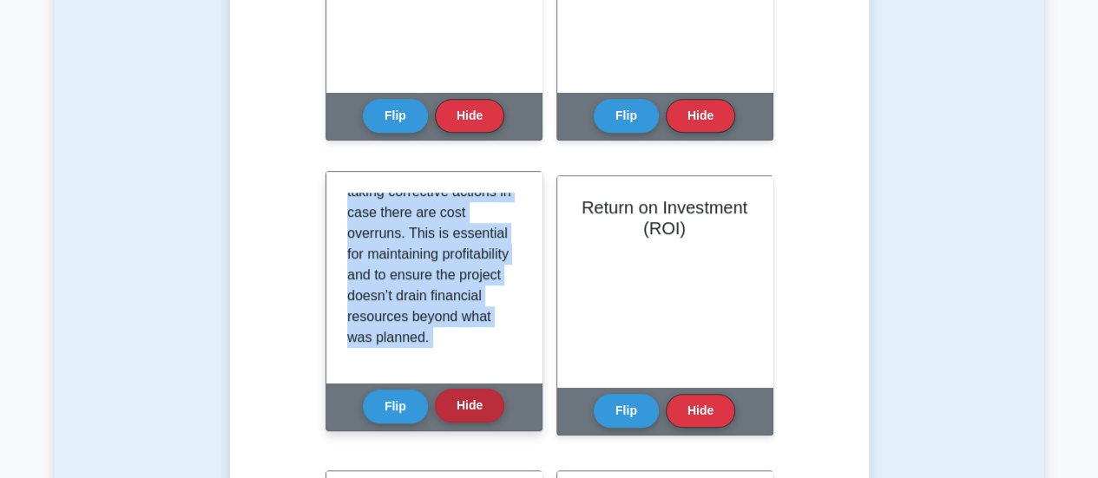
drag, startPoint x: 347, startPoint y: 200, endPoint x: 475, endPoint y: 390, distance: 230.1
click at [475, 390] on div "Cost Control Cost control refers to the procedures used to ensure that project …" at bounding box center [433, 301] width 217 height 260
copy div "Cost control refers to the procedures used to ensure that project costs do not …"
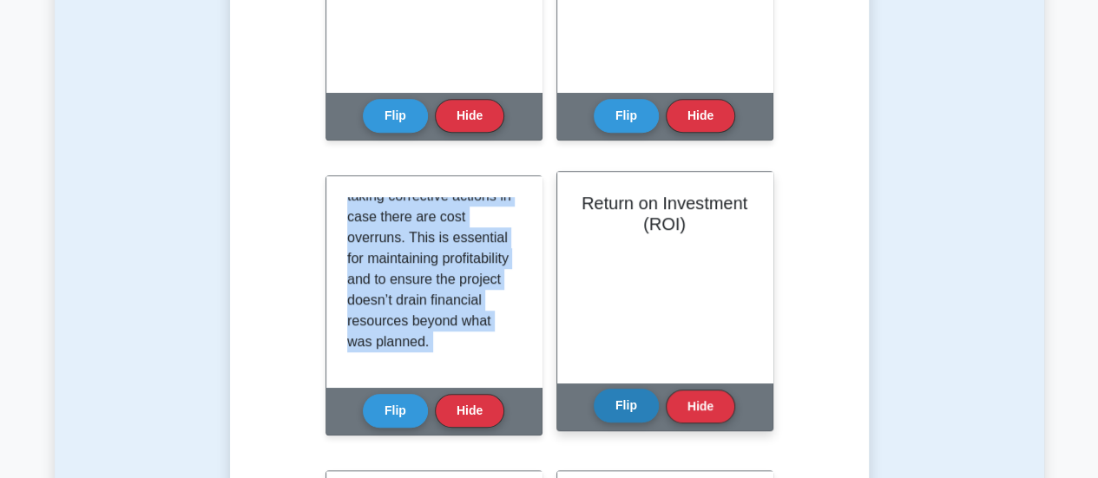
click at [614, 398] on button "Flip" at bounding box center [625, 406] width 65 height 34
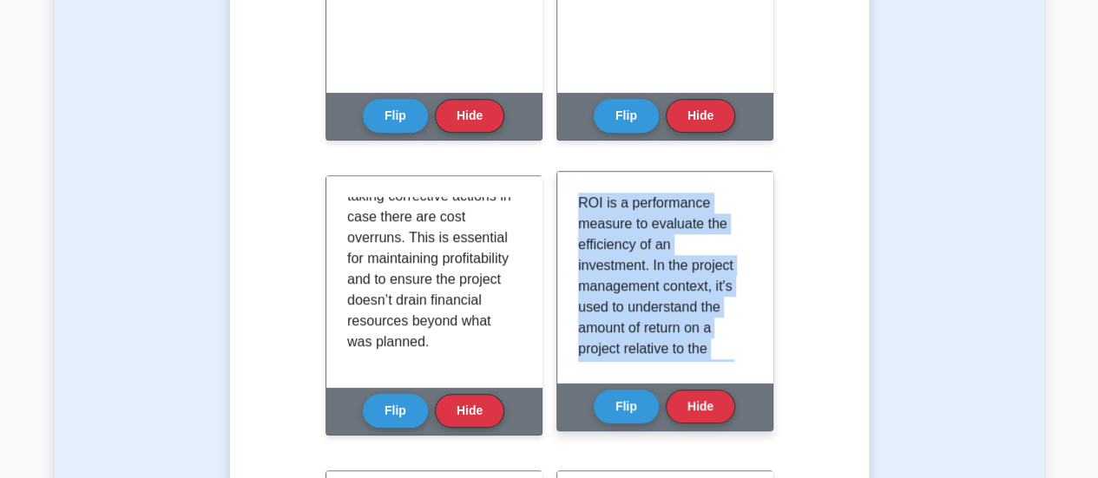
scroll to position [176, 0]
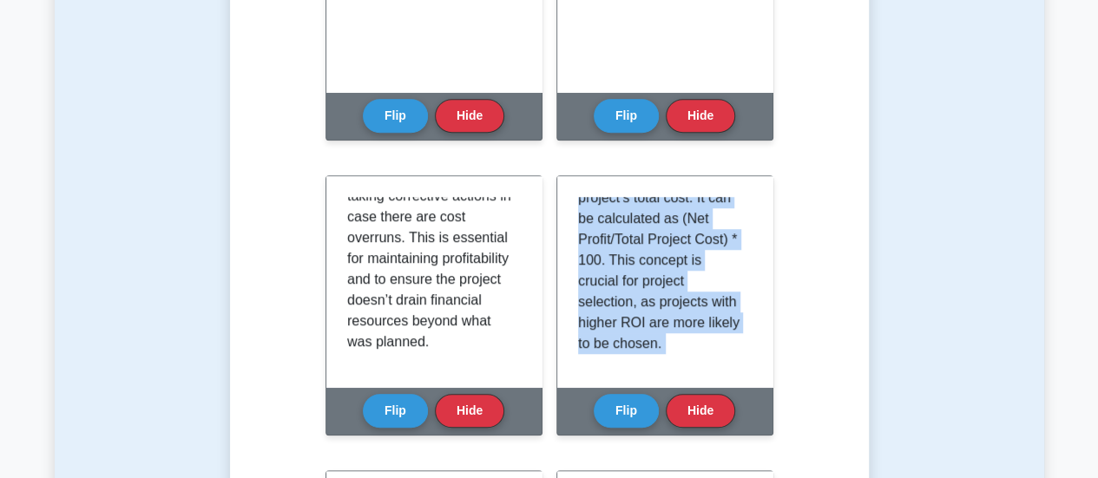
drag, startPoint x: 579, startPoint y: 202, endPoint x: 653, endPoint y: 434, distance: 243.4
click at [653, 434] on div "Return on Investment (ROI) ROI is a performance measure to evaluate the efficie…" at bounding box center [664, 315] width 217 height 281
copy div "ROI is a performance measure to evaluate the efficiency of an investment. In th…"
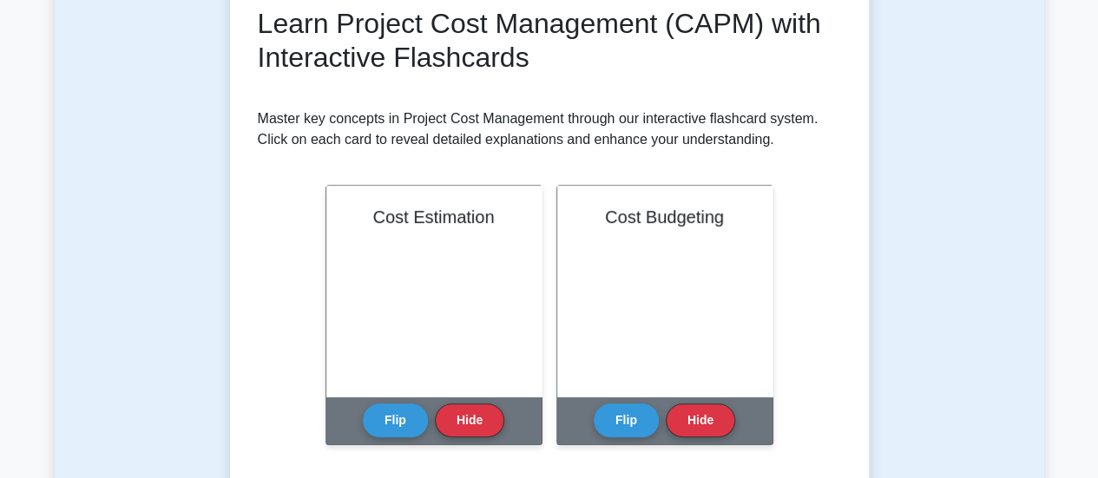
scroll to position [246, 0]
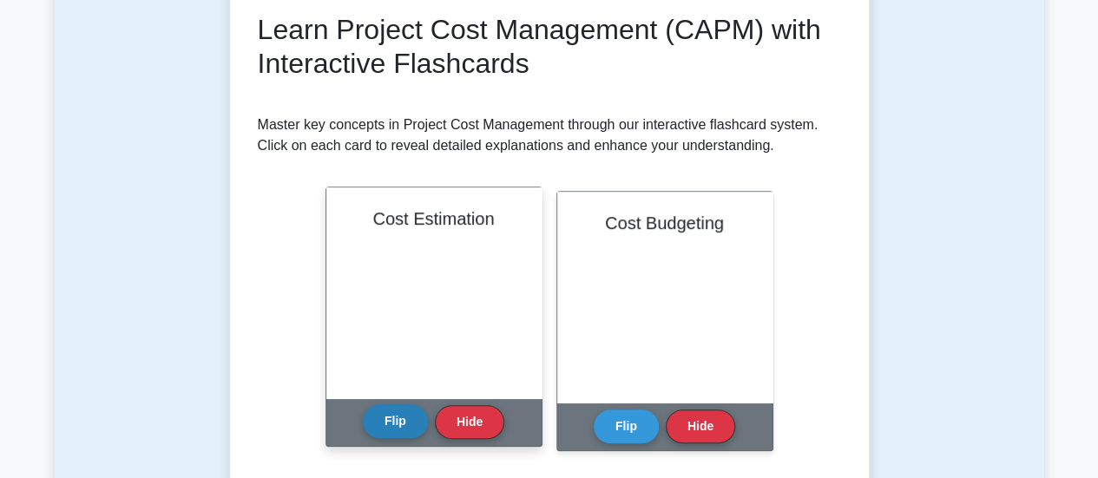
click at [387, 431] on button "Flip" at bounding box center [395, 421] width 65 height 34
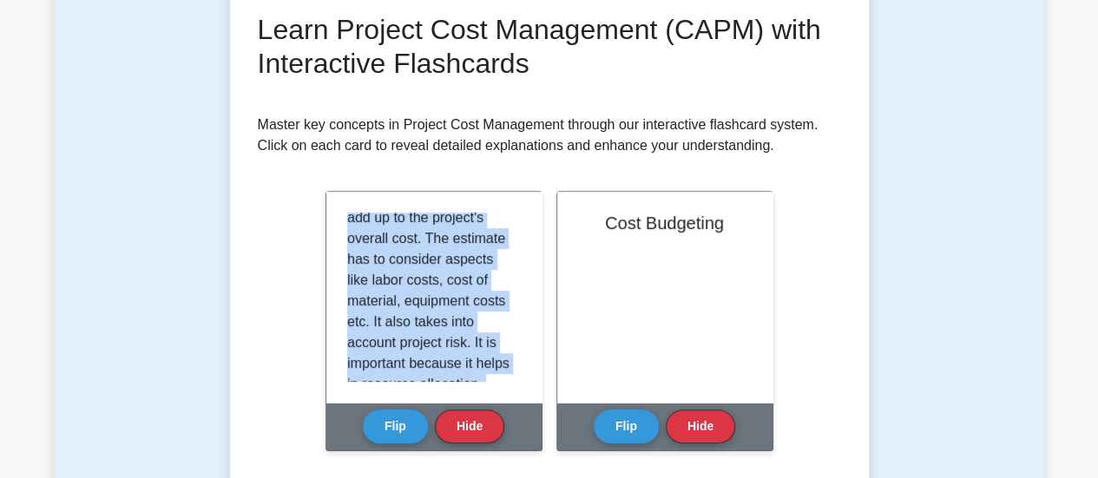
scroll to position [280, 0]
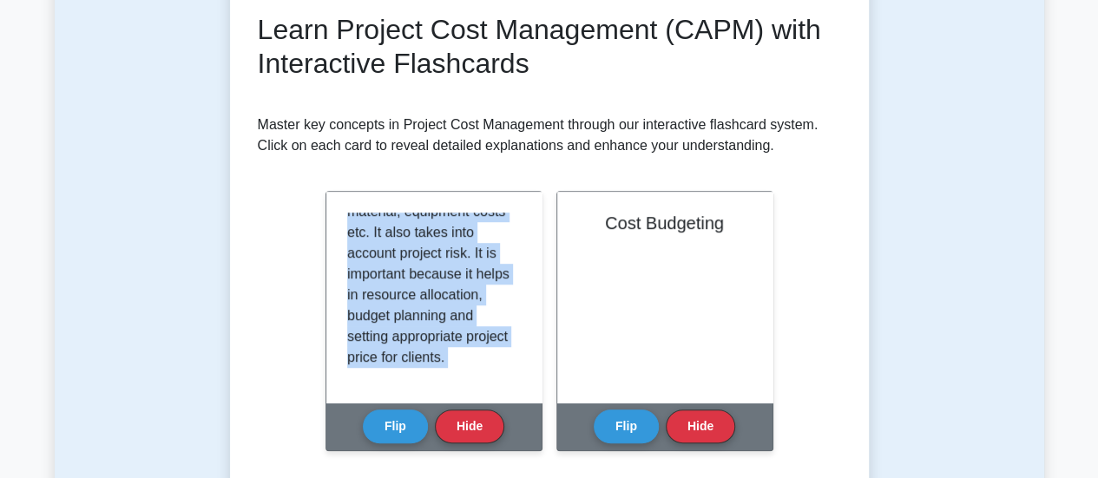
drag, startPoint x: 346, startPoint y: 218, endPoint x: 505, endPoint y: 459, distance: 288.8
click at [505, 459] on div "Cost Estimation Cost estimation involves predicting the financial resources req…" at bounding box center [433, 331] width 217 height 281
copy div "Cost estimation involves predicting the financial resources required to execute…"
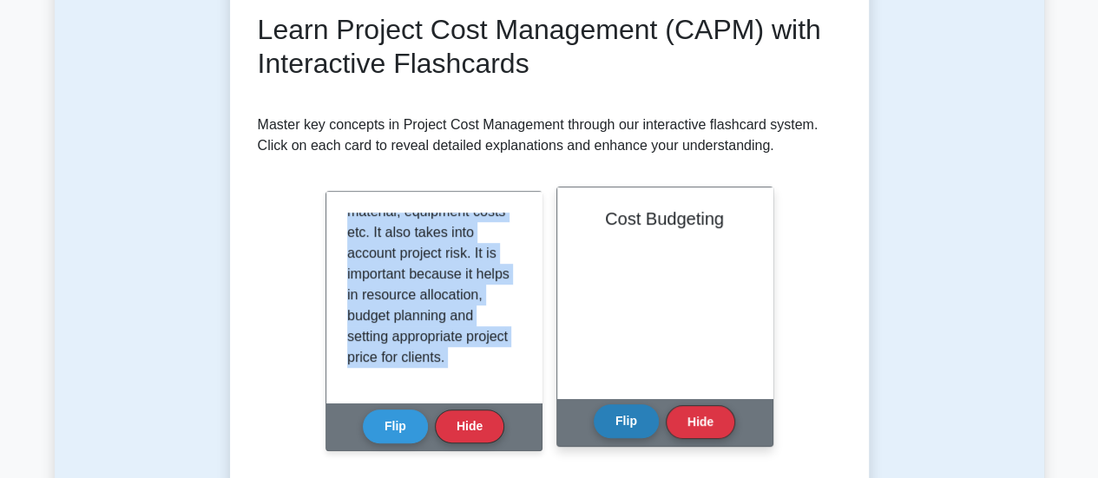
click at [622, 416] on button "Flip" at bounding box center [625, 421] width 65 height 34
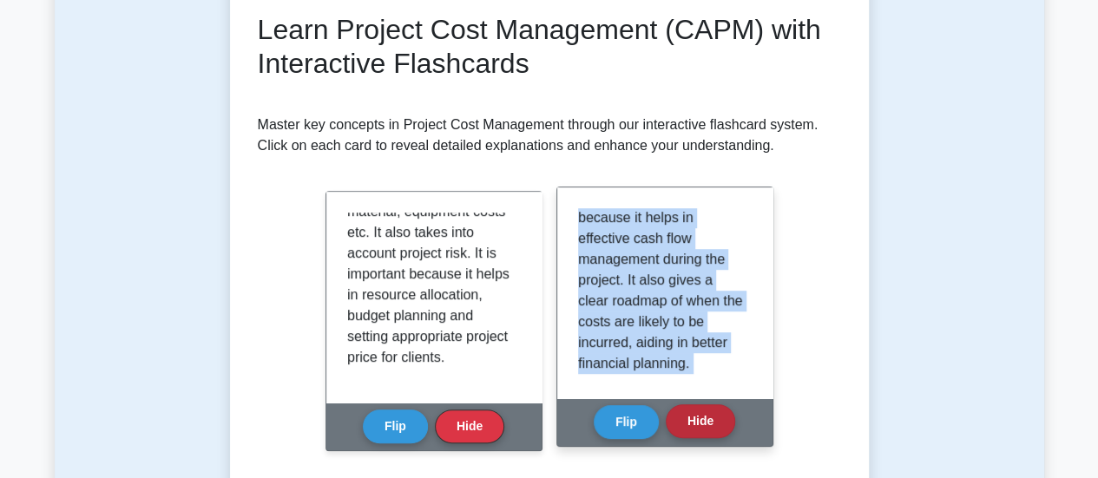
scroll to position [176, 0]
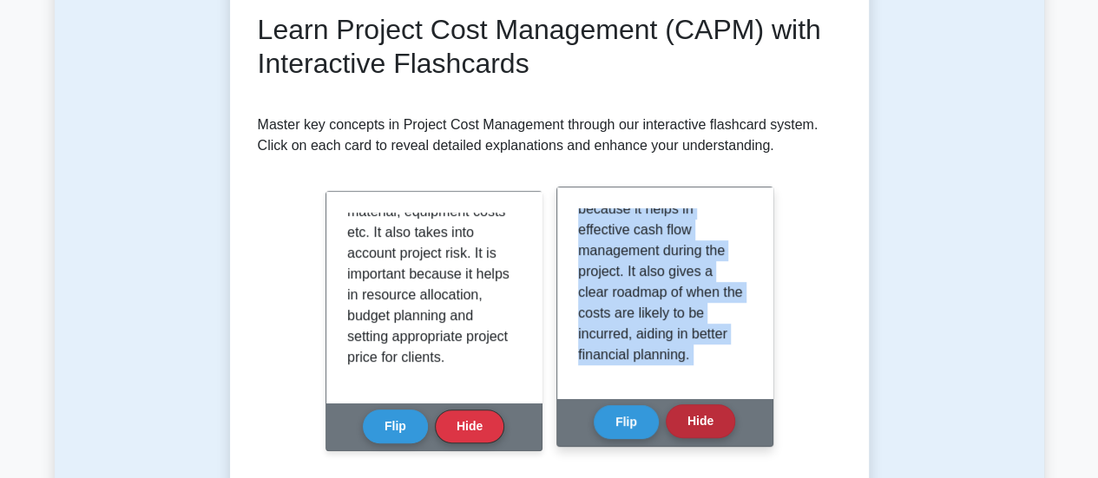
drag, startPoint x: 580, startPoint y: 216, endPoint x: 715, endPoint y: 438, distance: 260.1
click at [714, 436] on div "Cost Budgeting Cost budgeting is the process of distributing the cost estimatio…" at bounding box center [664, 317] width 217 height 260
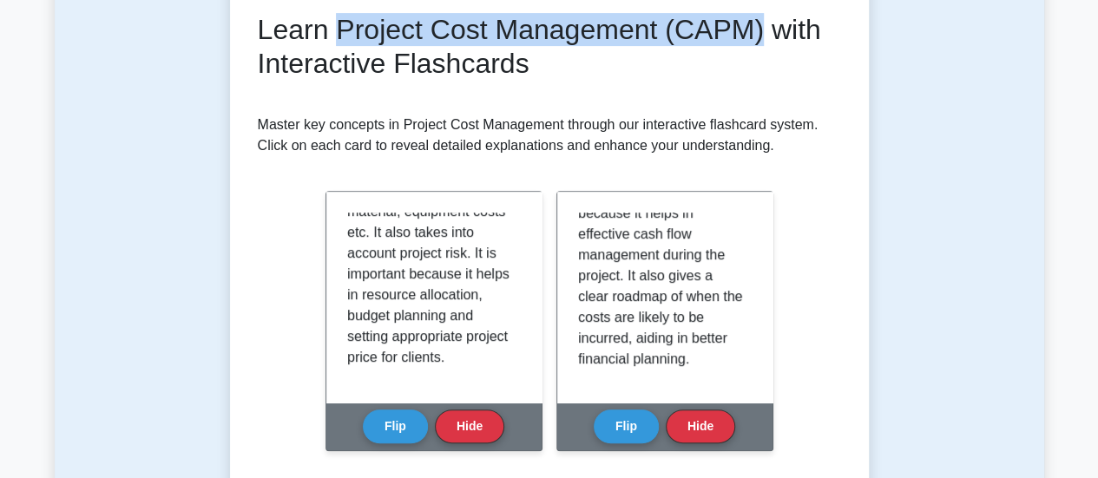
drag, startPoint x: 341, startPoint y: 28, endPoint x: 764, endPoint y: 38, distance: 422.7
click at [764, 38] on h2 "Learn Project Cost Management (CAPM) with Interactive Flashcards" at bounding box center [549, 46] width 583 height 67
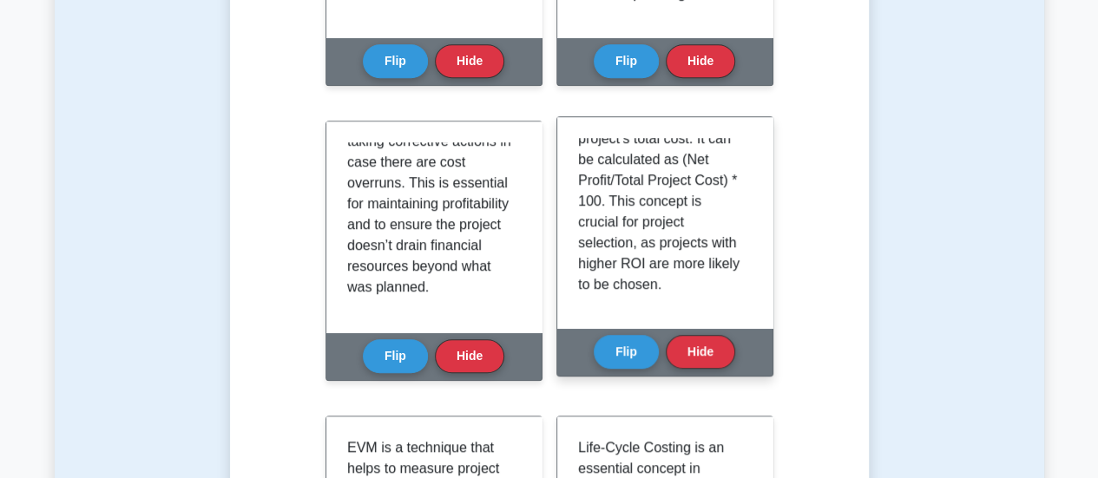
scroll to position [0, 0]
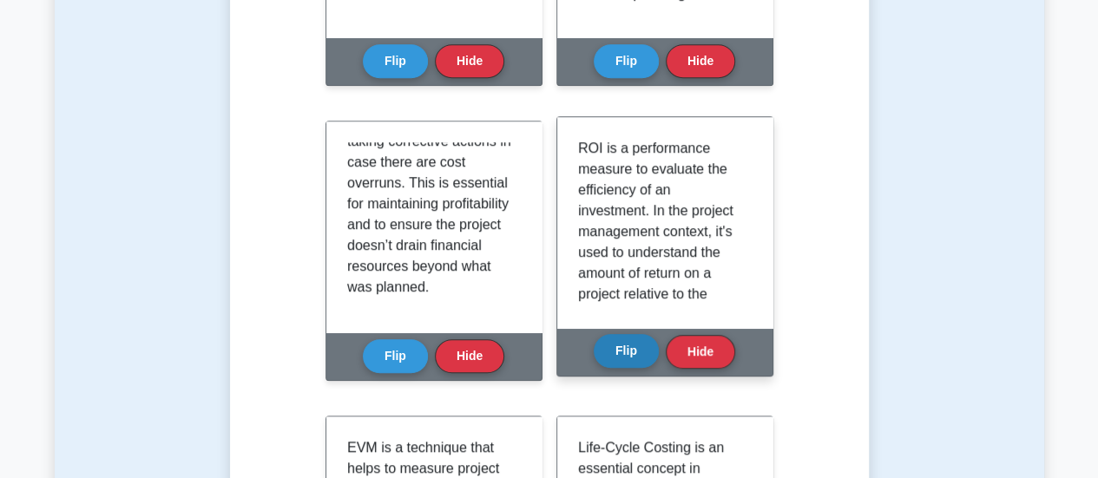
click at [616, 346] on button "Flip" at bounding box center [625, 351] width 65 height 34
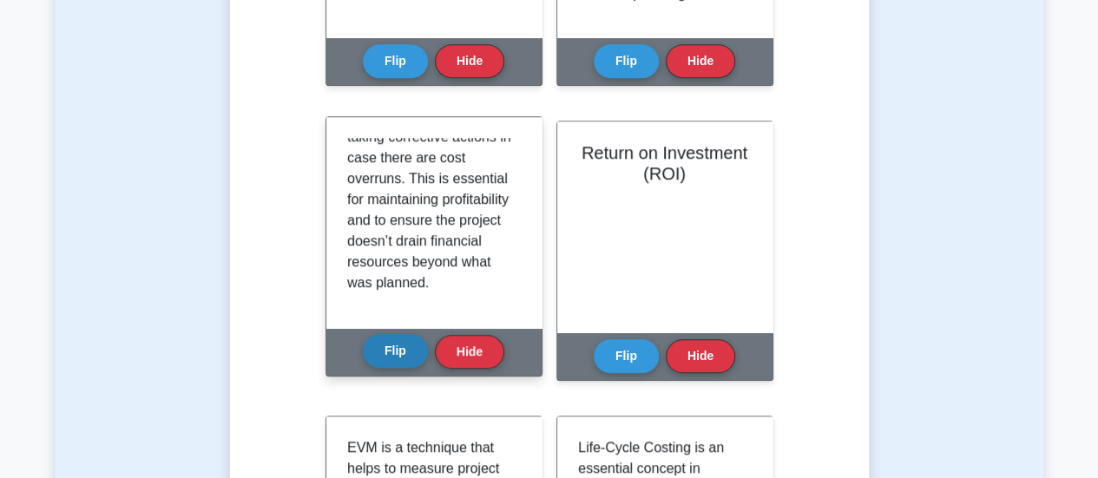
click at [416, 344] on button "Flip" at bounding box center [395, 351] width 65 height 34
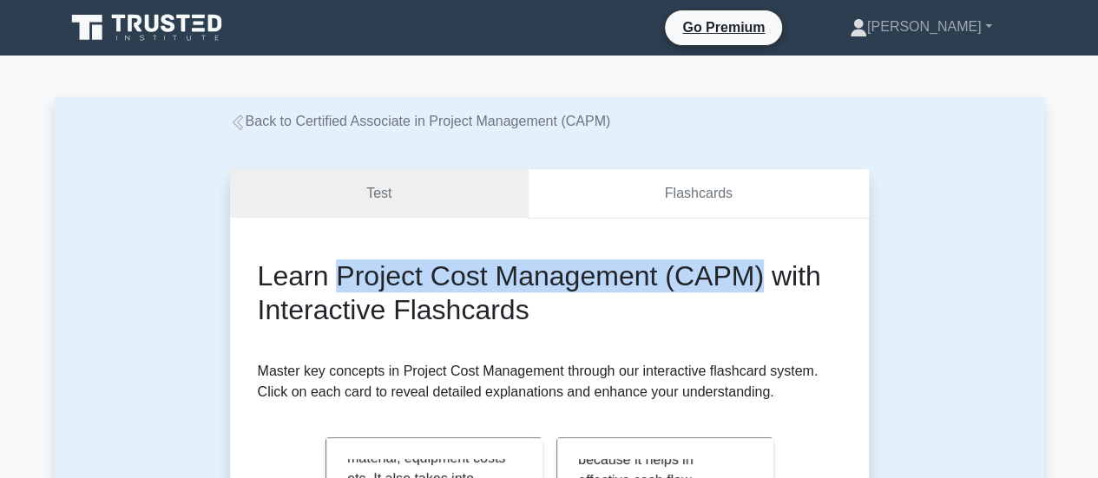
click at [698, 194] on link "Flashcards" at bounding box center [698, 193] width 340 height 49
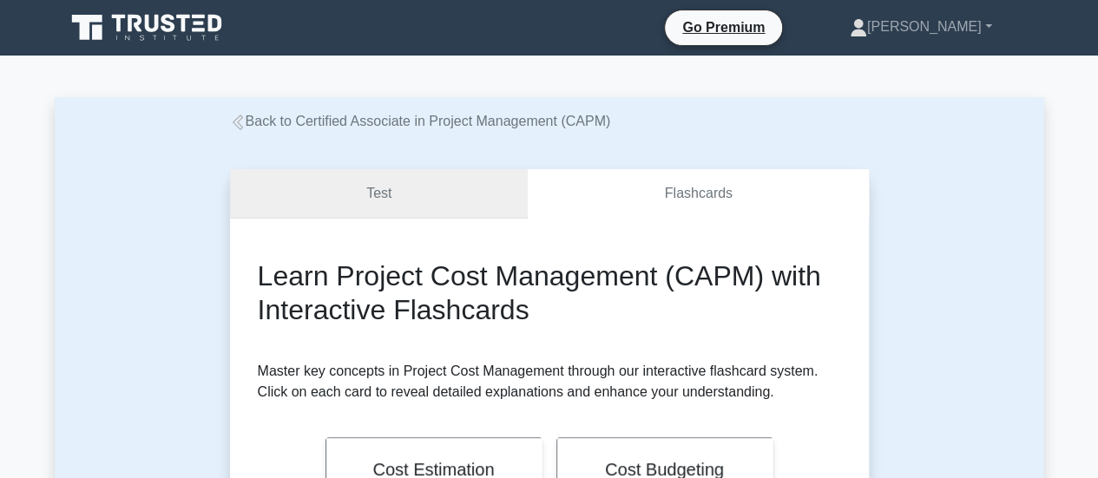
click at [363, 202] on link "Test" at bounding box center [379, 193] width 298 height 49
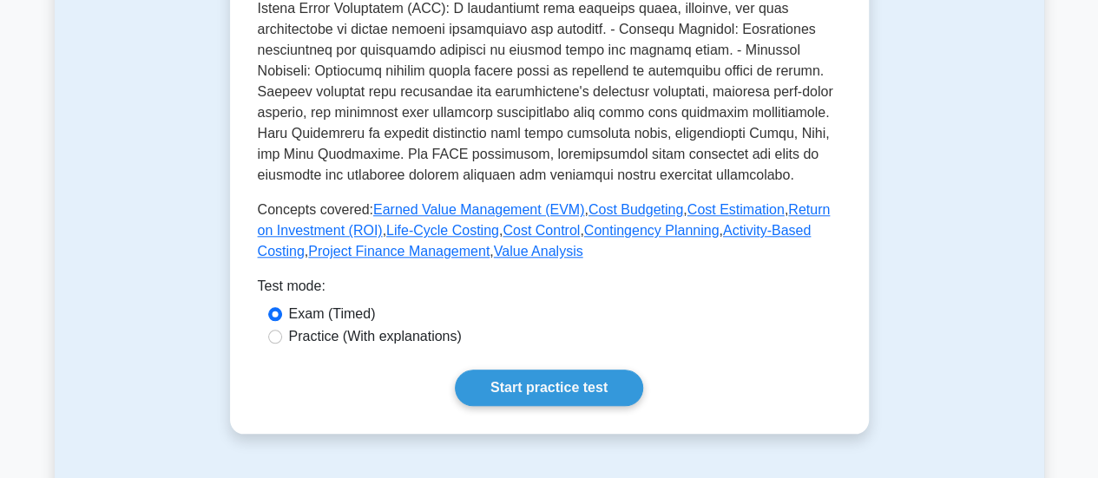
scroll to position [736, 0]
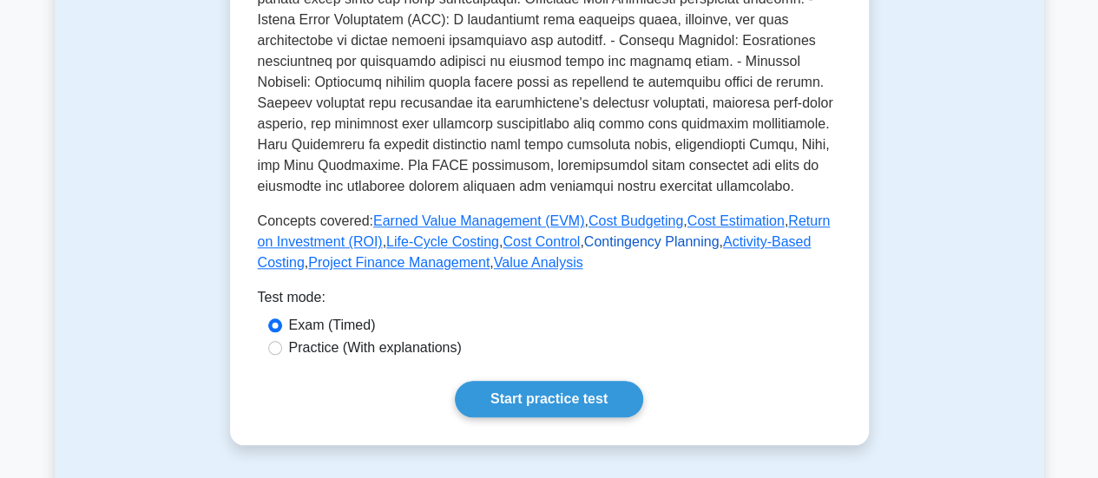
click at [610, 247] on link "Contingency Planning" at bounding box center [651, 241] width 135 height 15
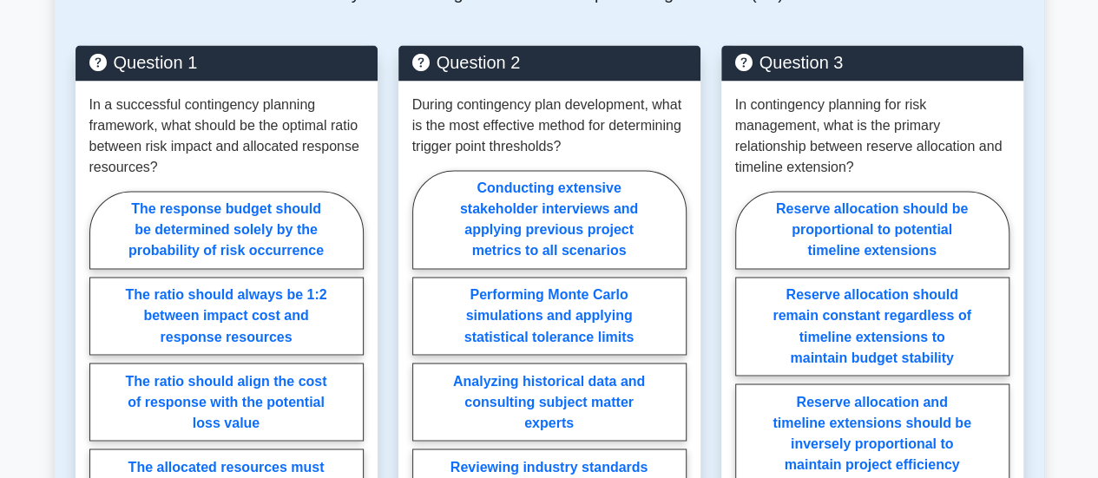
scroll to position [1361, 0]
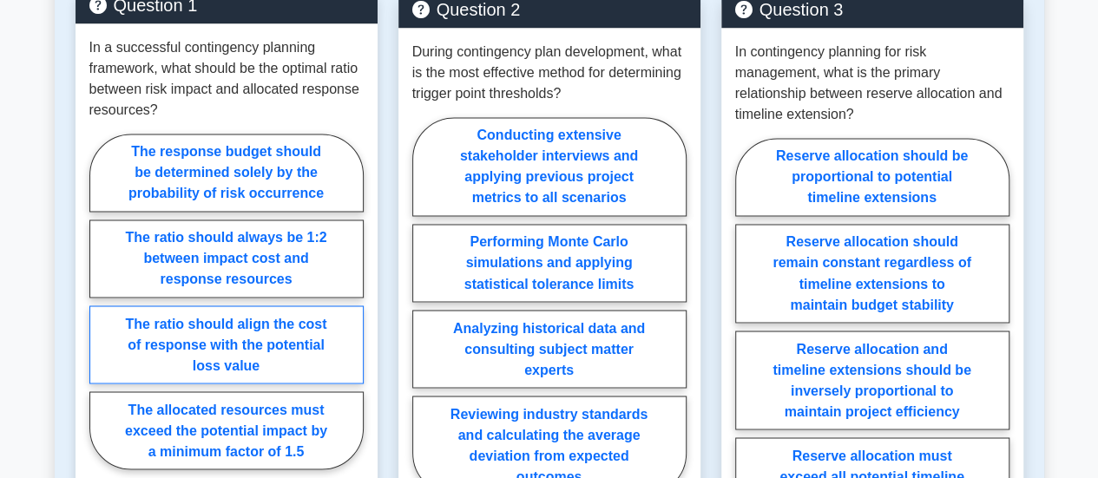
click at [153, 345] on label "The ratio should align the cost of response with the potential loss value" at bounding box center [226, 344] width 274 height 78
click at [101, 312] on input "The ratio should align the cost of response with the potential loss value" at bounding box center [94, 306] width 11 height 11
radio input "true"
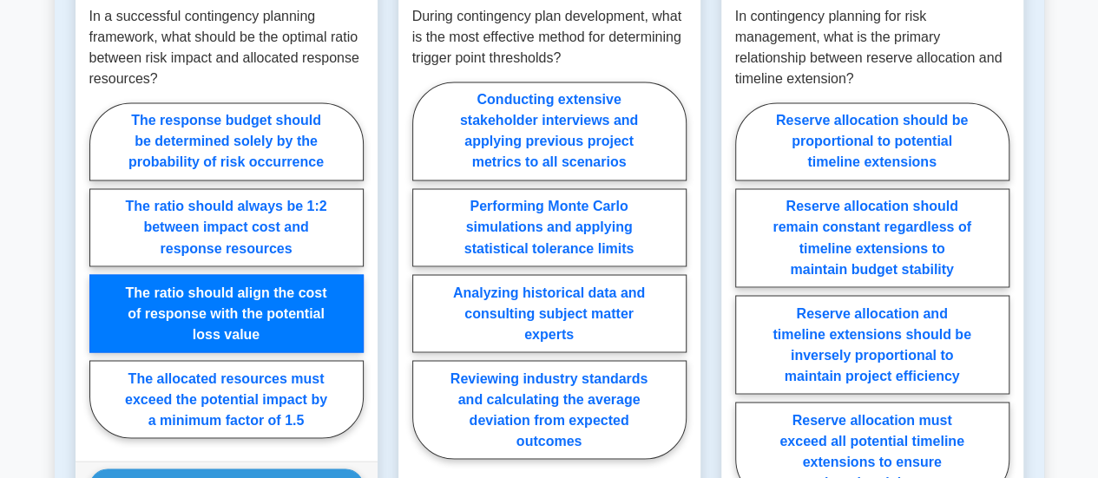
scroll to position [1406, 0]
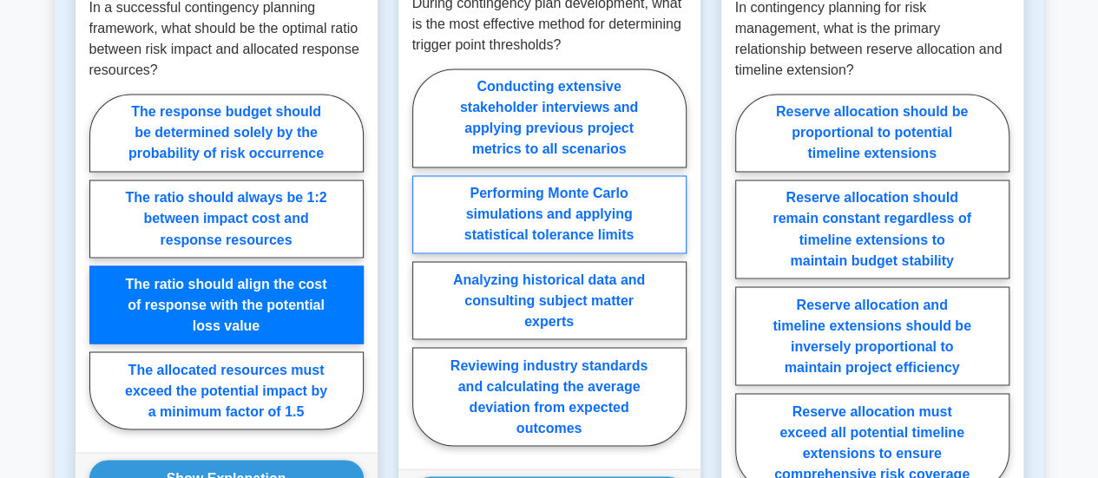
click at [572, 211] on label "Performing Monte Carlo simulations and applying statistical tolerance limits" at bounding box center [549, 214] width 274 height 78
click at [423, 257] on input "Performing Monte Carlo simulations and applying statistical tolerance limits" at bounding box center [417, 262] width 11 height 11
radio input "true"
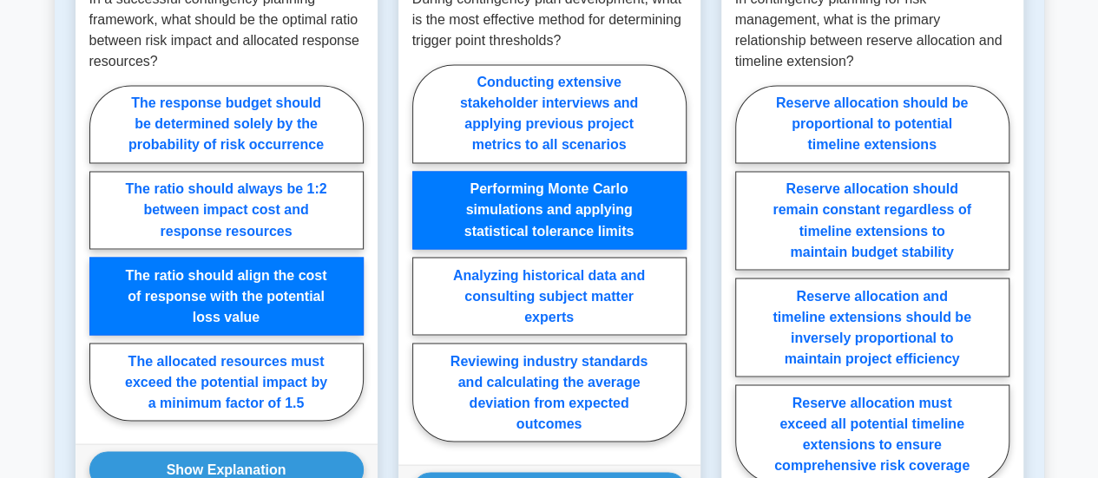
scroll to position [1403, 0]
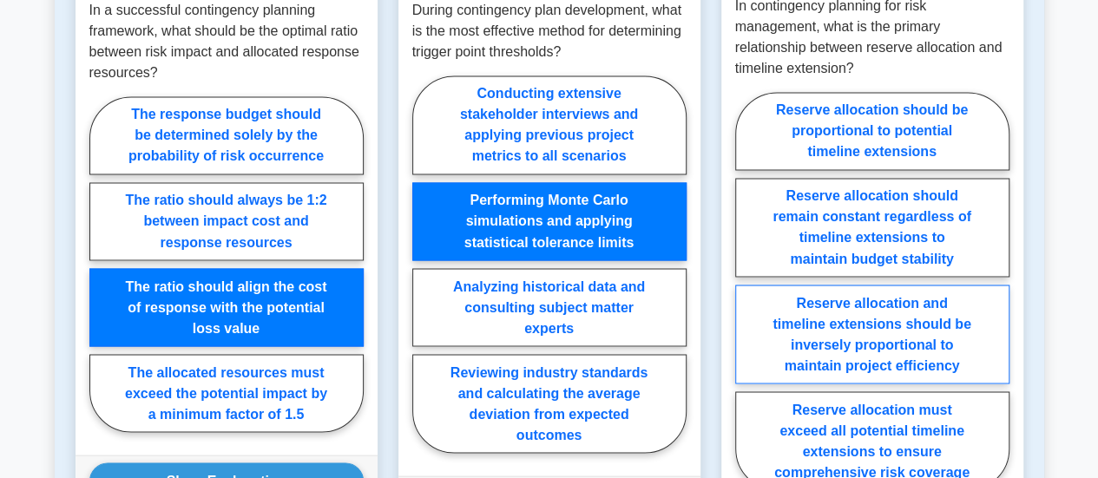
click at [890, 305] on label "Reserve allocation and timeline extensions should be inversely proportional to …" at bounding box center [872, 334] width 274 height 99
click at [746, 302] on input "Reserve allocation and timeline extensions should be inversely proportional to …" at bounding box center [740, 296] width 11 height 11
radio input "true"
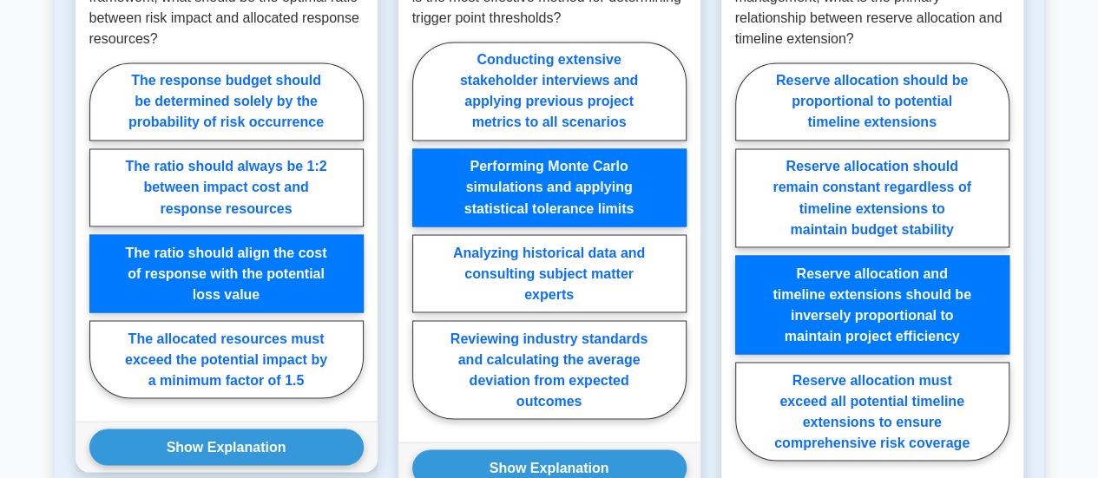
scroll to position [1472, 0]
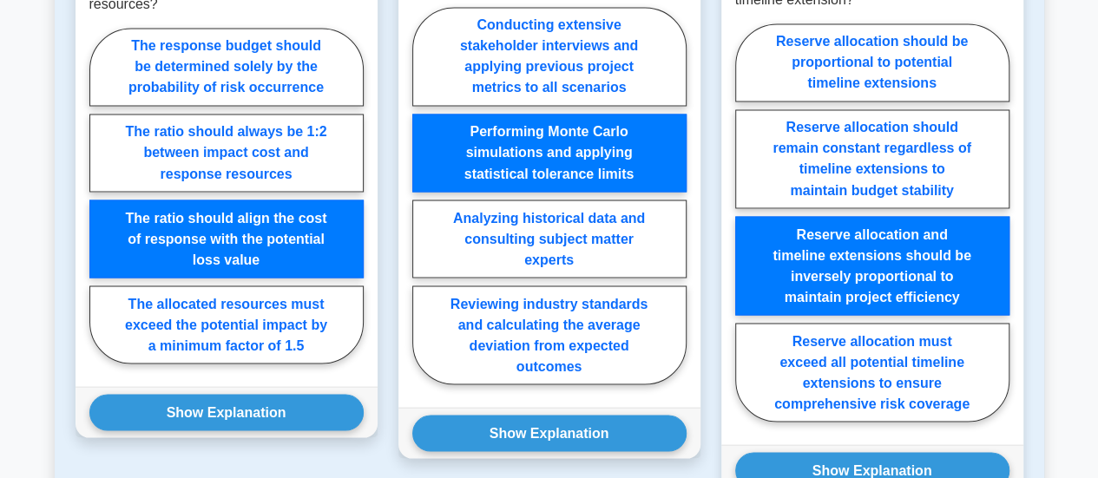
drag, startPoint x: 836, startPoint y: 462, endPoint x: 738, endPoint y: 450, distance: 98.7
click at [836, 462] on button "Show Explanation" at bounding box center [872, 470] width 274 height 36
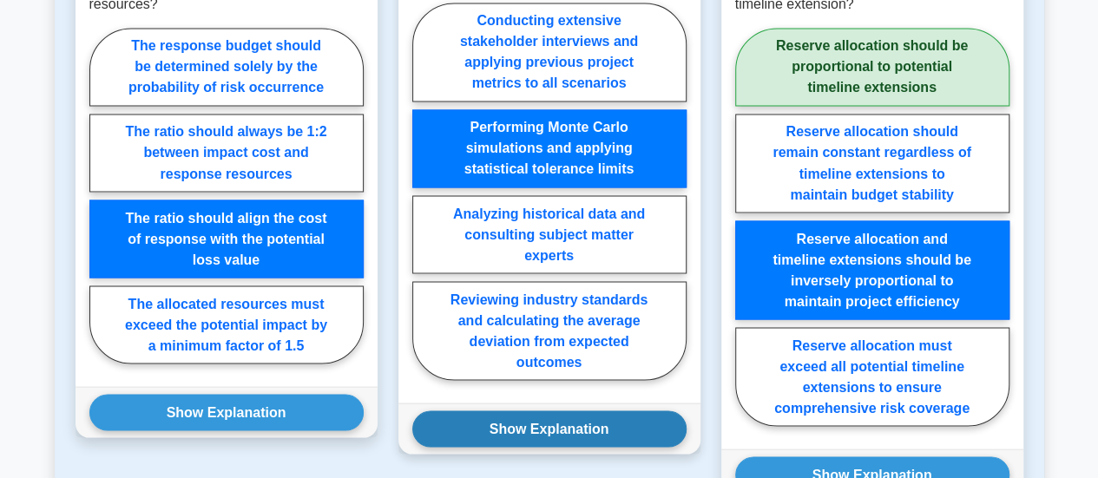
click at [628, 429] on button "Show Explanation" at bounding box center [549, 428] width 274 height 36
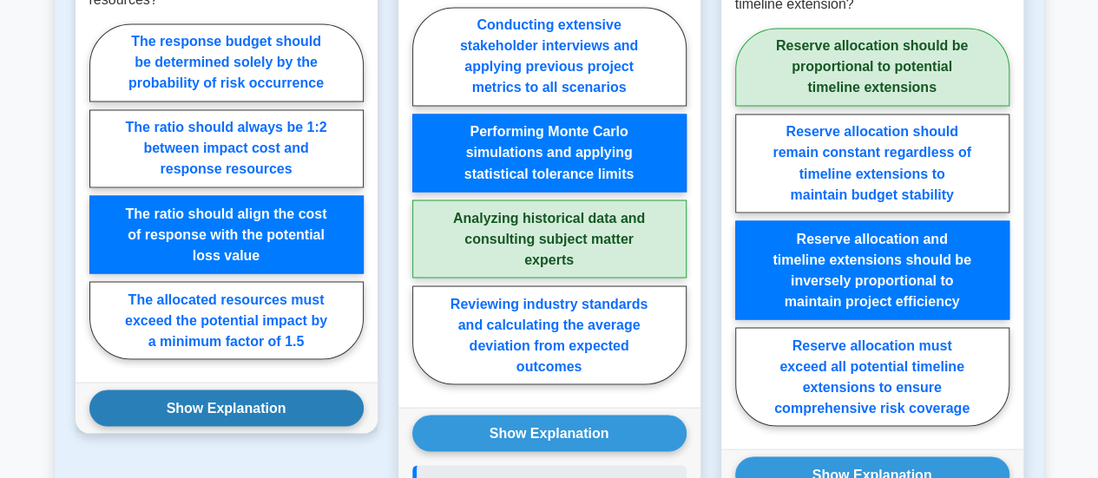
click at [305, 403] on button "Show Explanation" at bounding box center [226, 408] width 274 height 36
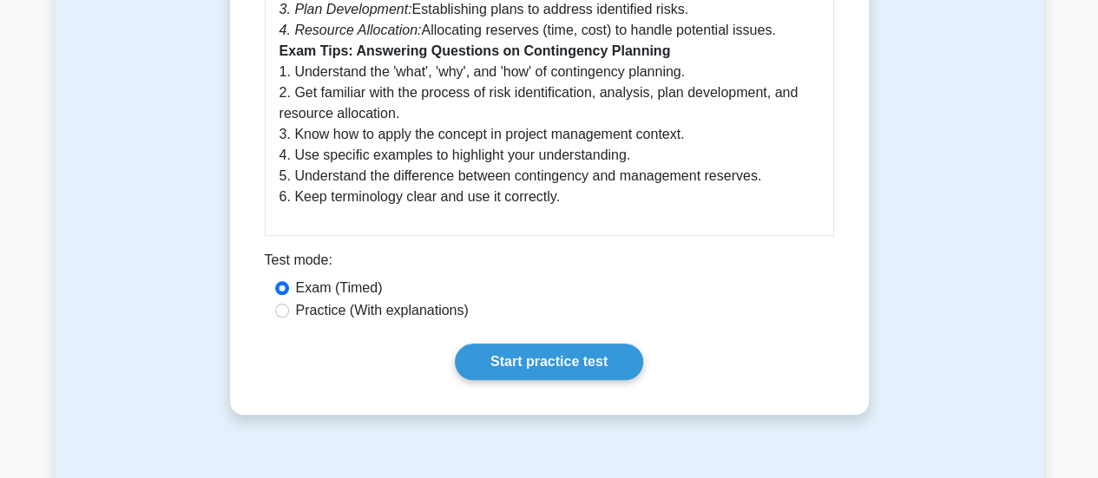
scroll to position [753, 0]
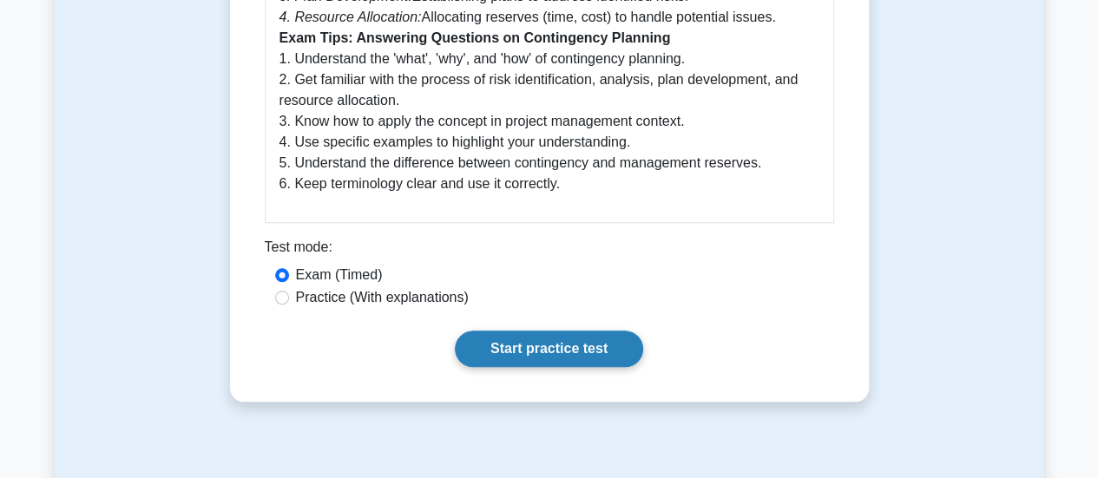
click at [526, 356] on link "Start practice test" at bounding box center [549, 349] width 188 height 36
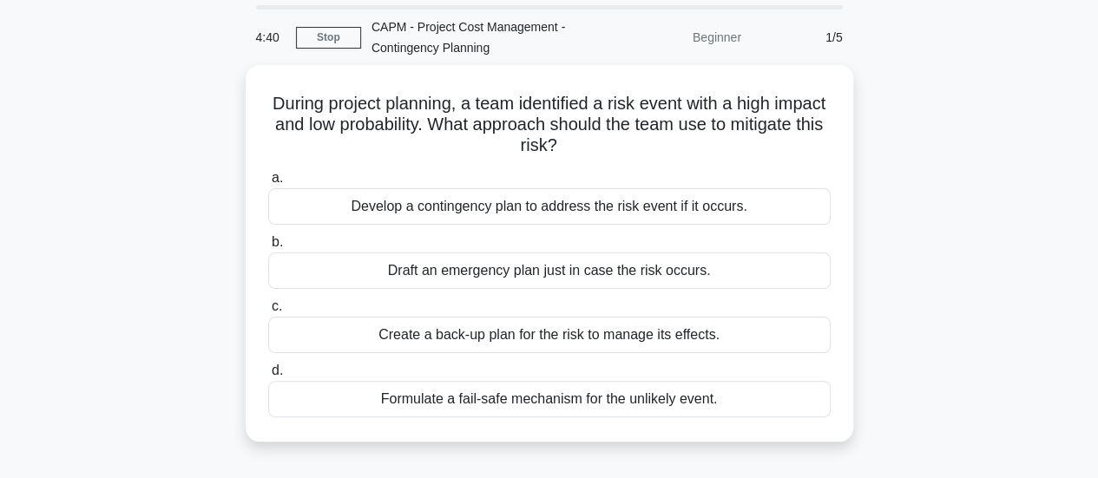
scroll to position [59, 0]
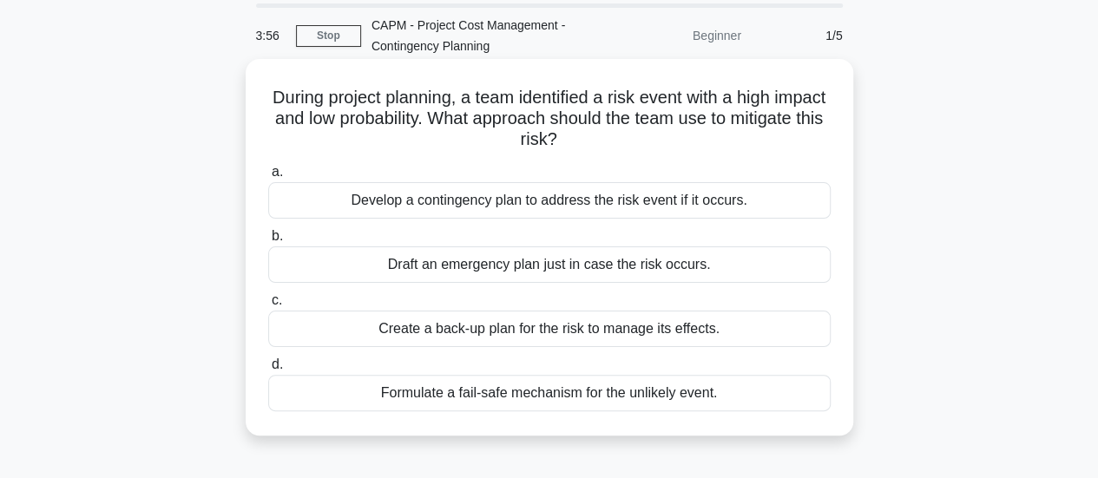
click at [559, 322] on div "Create a back-up plan for the risk to manage its effects." at bounding box center [549, 329] width 562 height 36
click at [268, 306] on input "c. Create a back-up plan for the risk to manage its effects." at bounding box center [268, 300] width 0 height 11
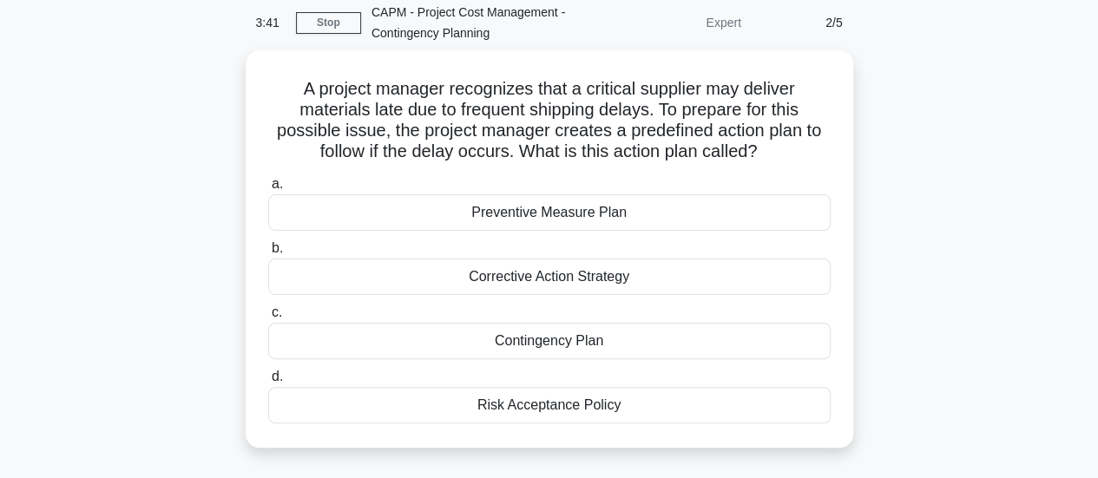
scroll to position [75, 0]
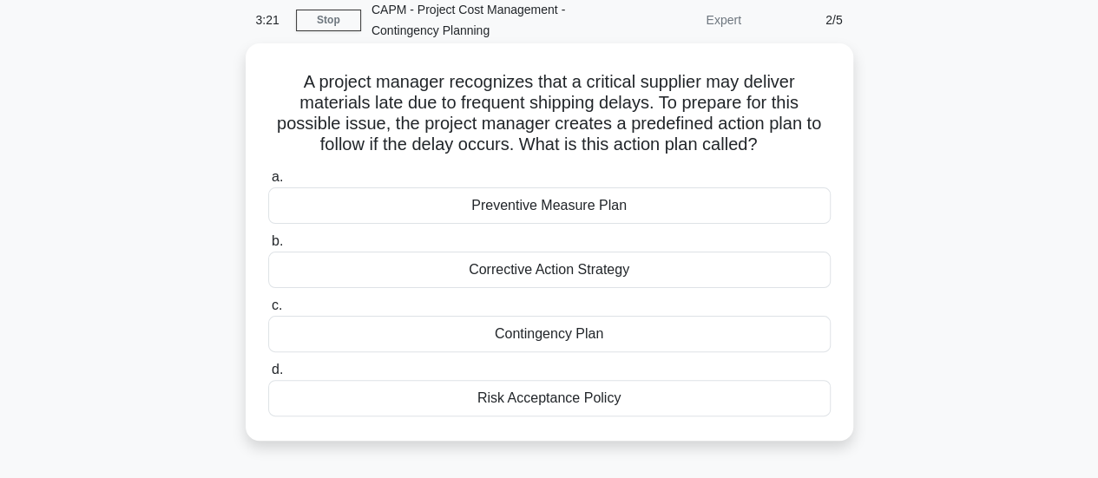
click at [644, 340] on div "Contingency Plan" at bounding box center [549, 334] width 562 height 36
click at [268, 311] on input "c. Contingency Plan" at bounding box center [268, 305] width 0 height 11
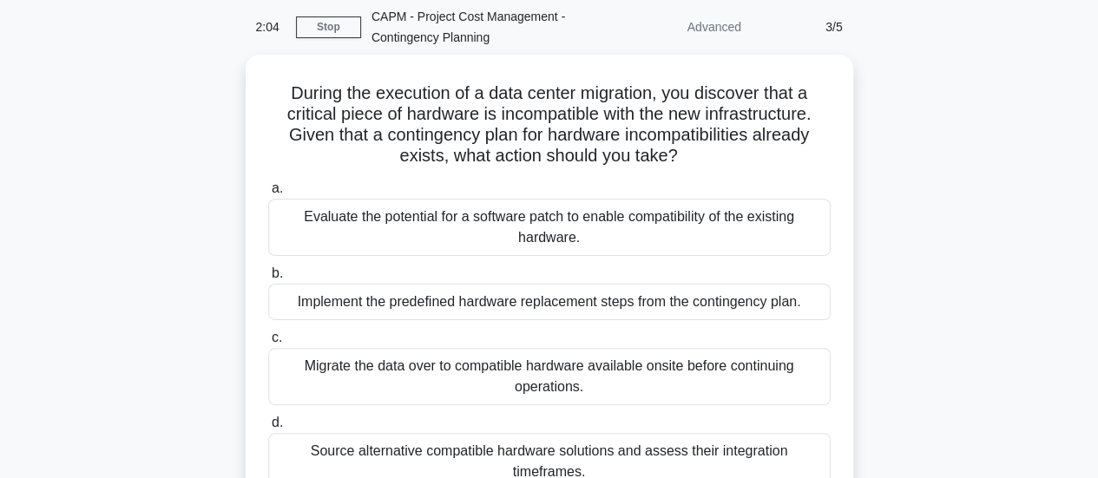
scroll to position [57, 0]
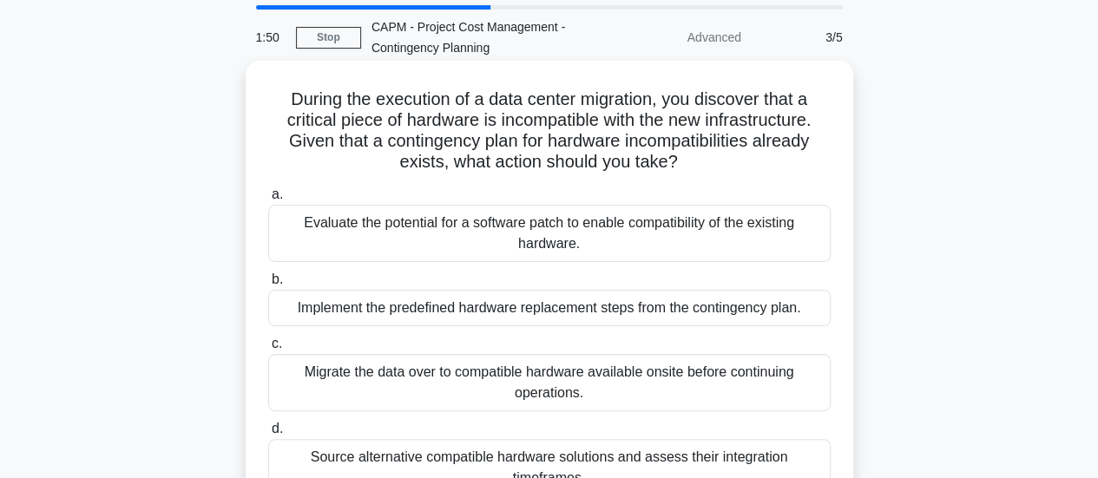
click at [669, 242] on div "Evaluate the potential for a software patch to enable compatibility of the exis…" at bounding box center [549, 233] width 562 height 57
click at [268, 200] on input "a. Evaluate the potential for a software patch to enable compatibility of the e…" at bounding box center [268, 194] width 0 height 11
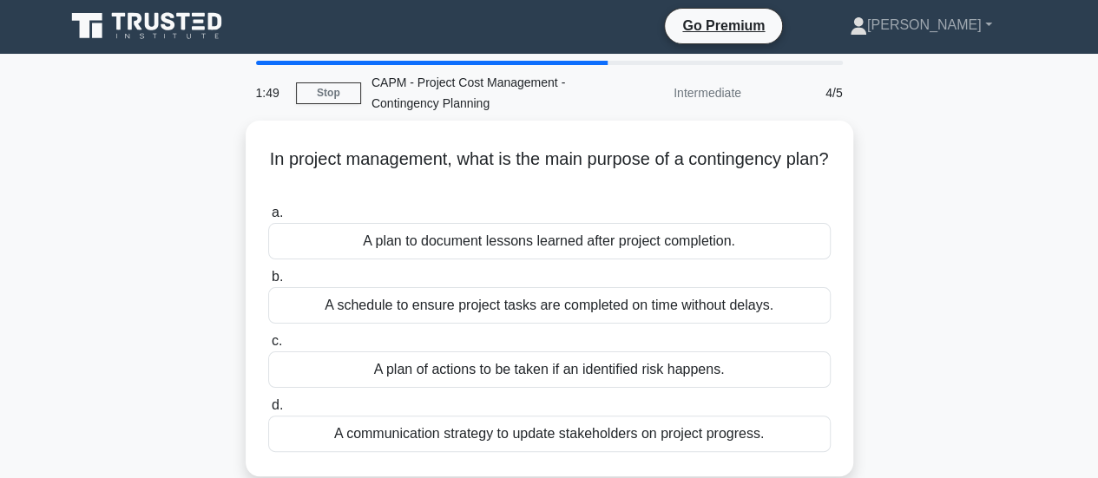
scroll to position [0, 0]
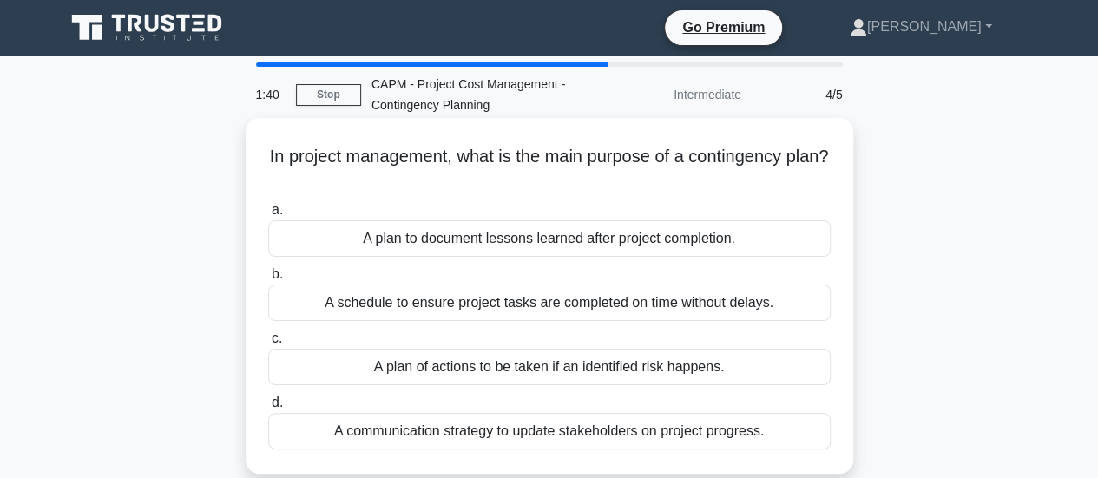
click at [748, 376] on div "A plan of actions to be taken if an identified risk happens." at bounding box center [549, 367] width 562 height 36
click at [268, 344] on input "c. A plan of actions to be taken if an identified risk happens." at bounding box center [268, 338] width 0 height 11
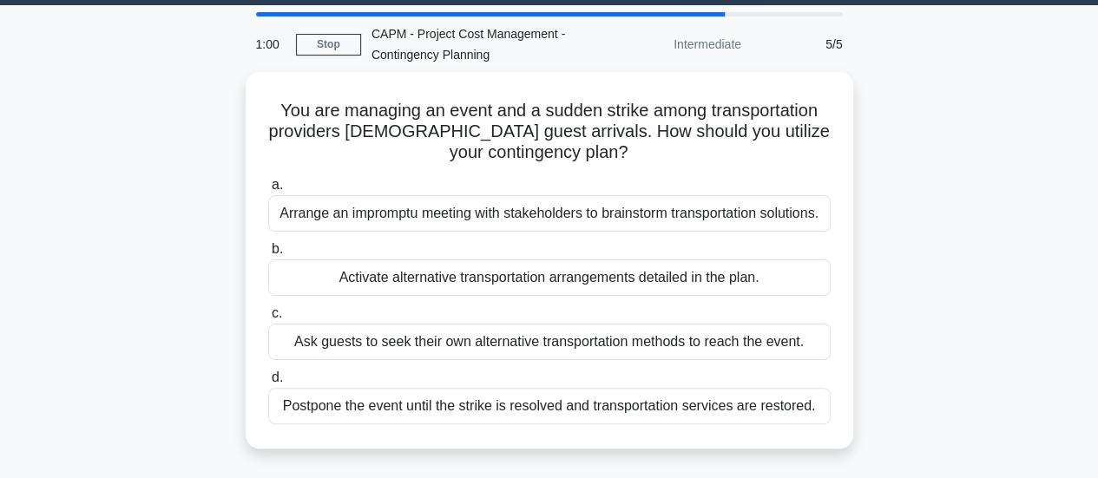
scroll to position [51, 0]
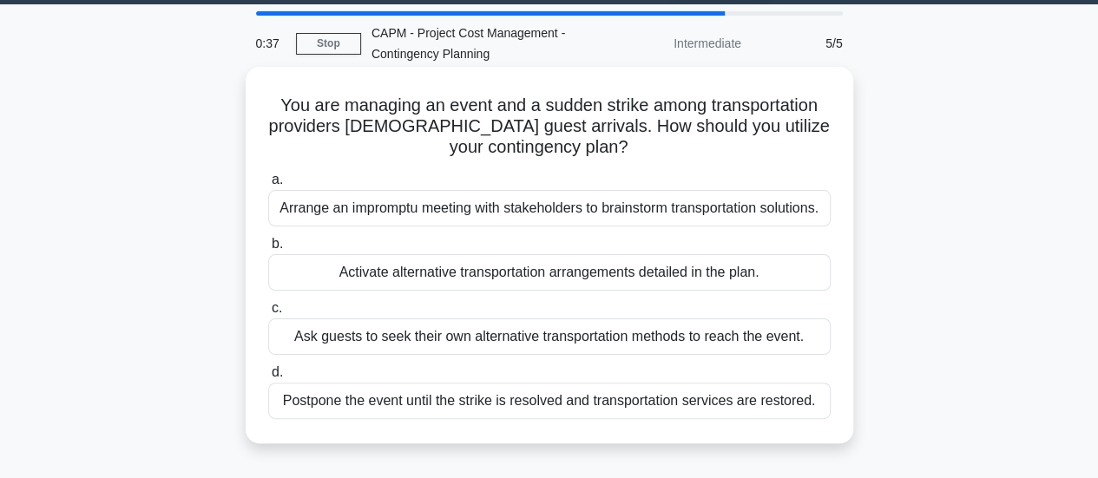
click at [767, 278] on div "Activate alternative transportation arrangements detailed in the plan." at bounding box center [549, 272] width 562 height 36
click at [268, 250] on input "b. Activate alternative transportation arrangements detailed in the plan." at bounding box center [268, 244] width 0 height 11
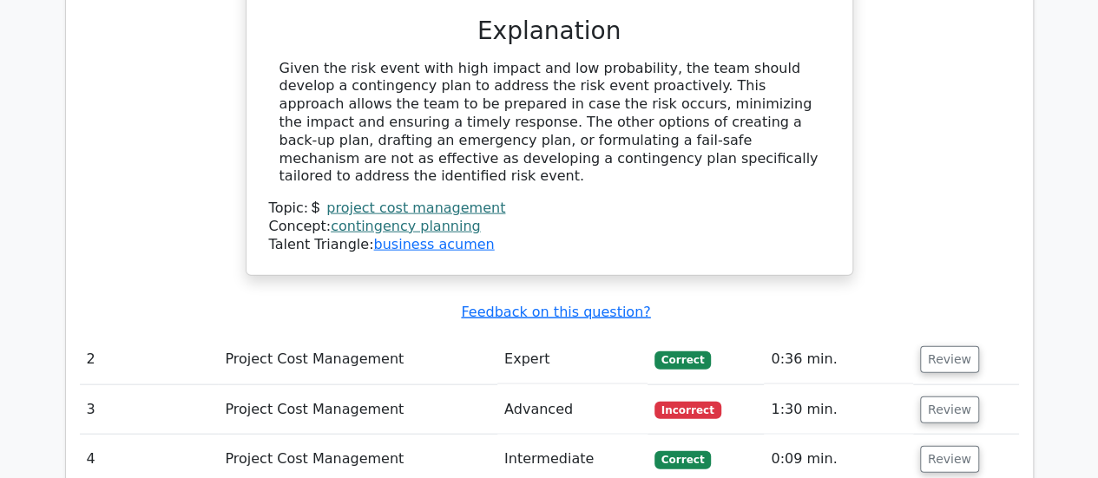
scroll to position [1813, 0]
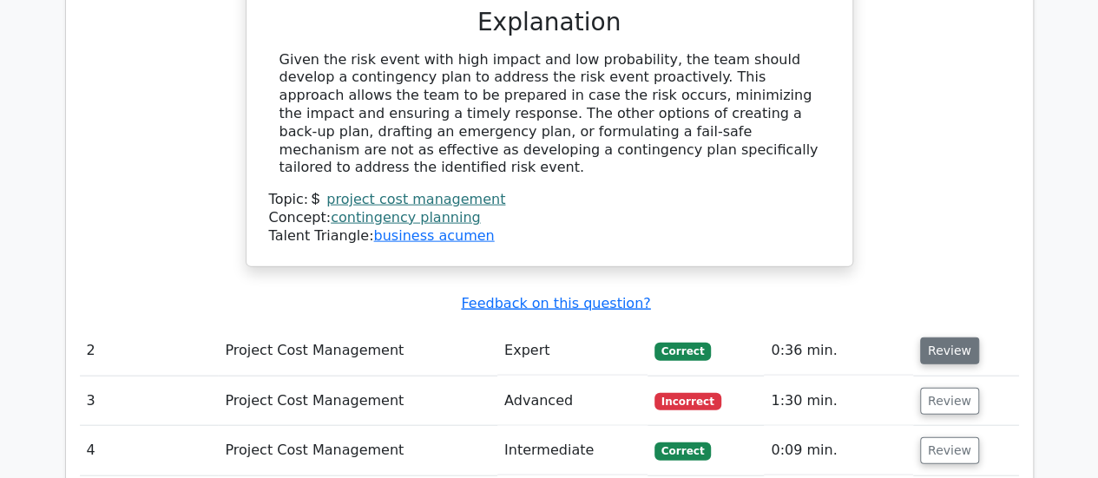
click at [934, 338] on button "Review" at bounding box center [949, 351] width 59 height 27
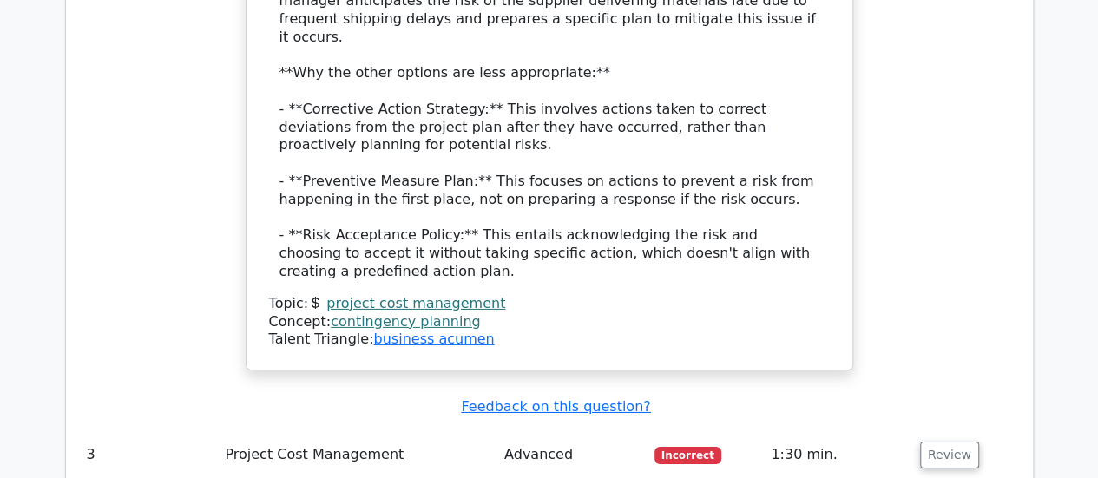
scroll to position [2718, 0]
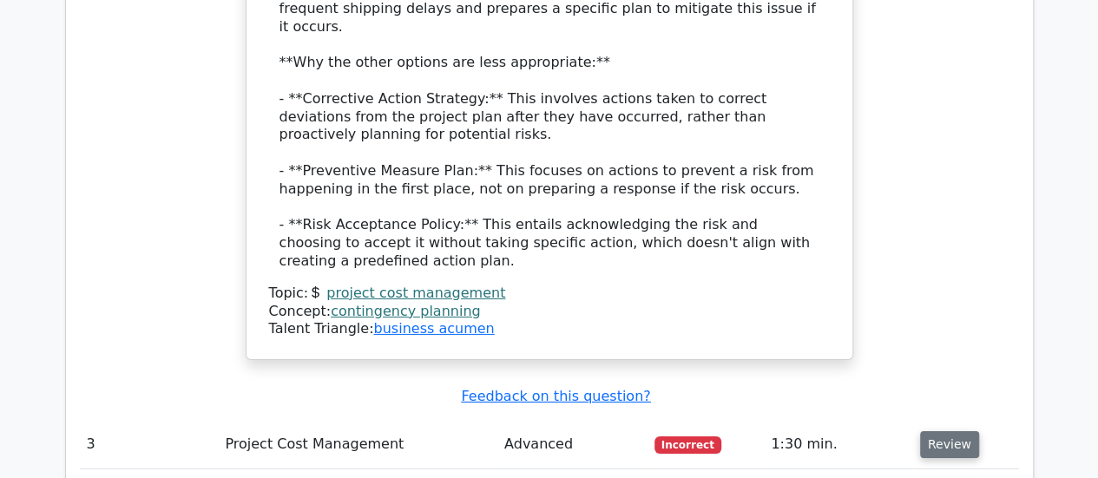
click at [949, 431] on button "Review" at bounding box center [949, 444] width 59 height 27
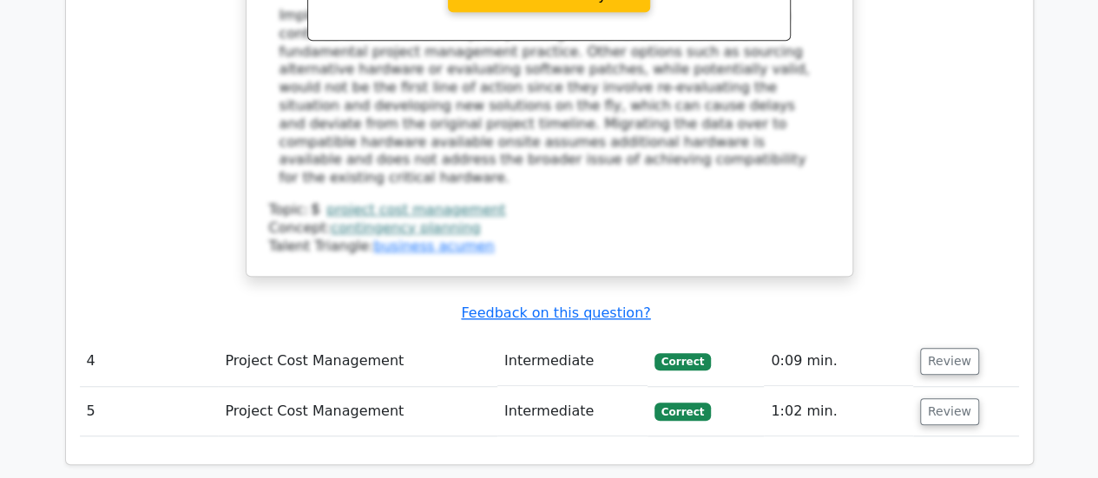
scroll to position [3800, 0]
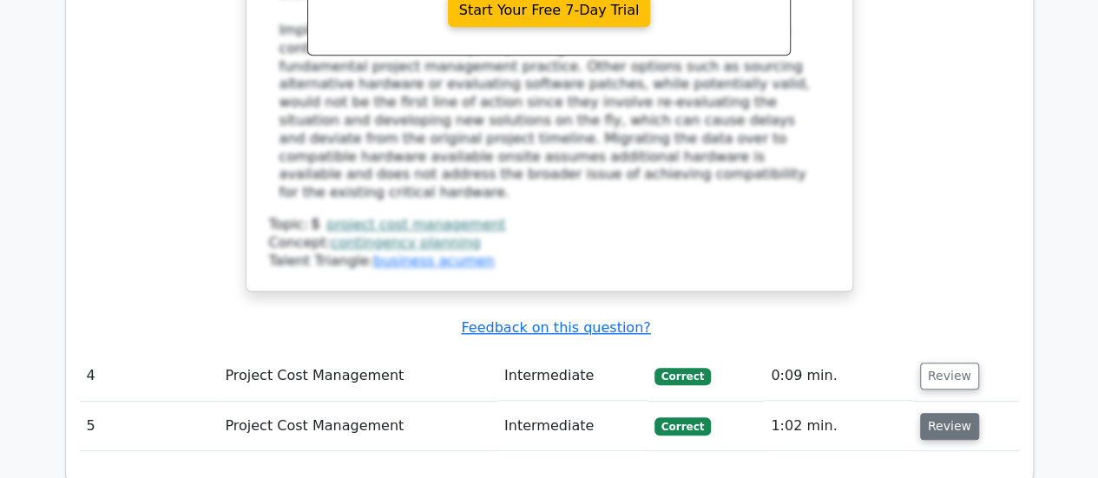
click at [941, 413] on button "Review" at bounding box center [949, 426] width 59 height 27
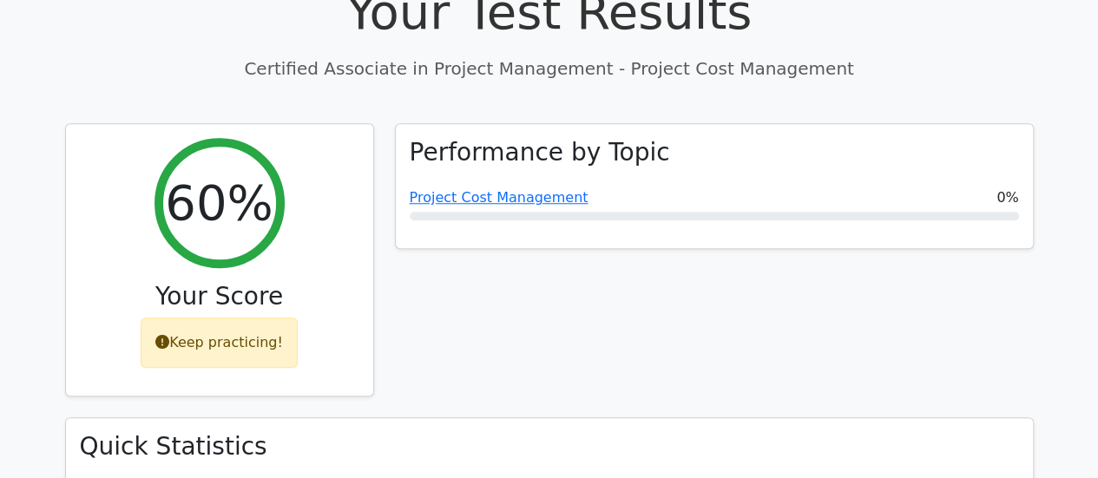
scroll to position [705, 0]
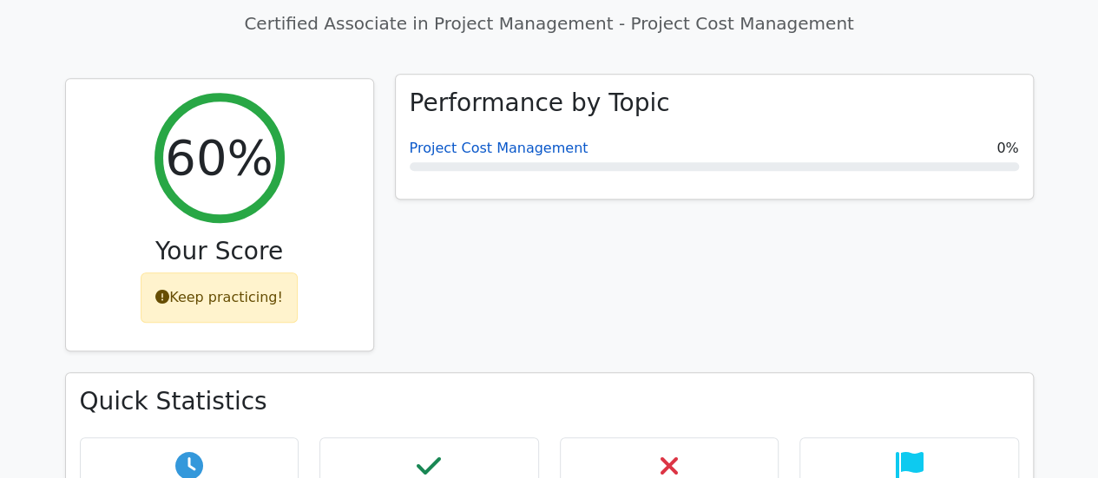
click at [550, 140] on link "Project Cost Management" at bounding box center [499, 148] width 179 height 16
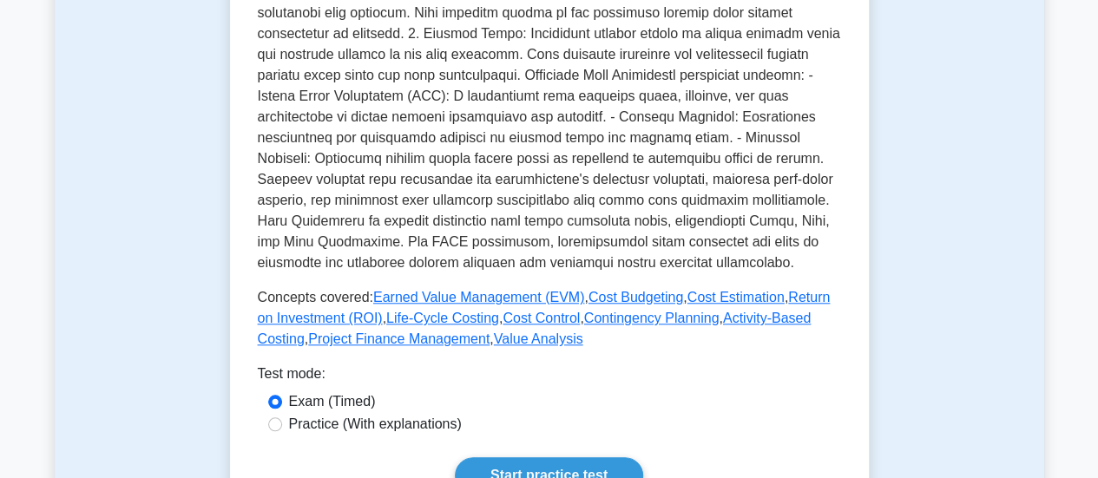
scroll to position [672, 0]
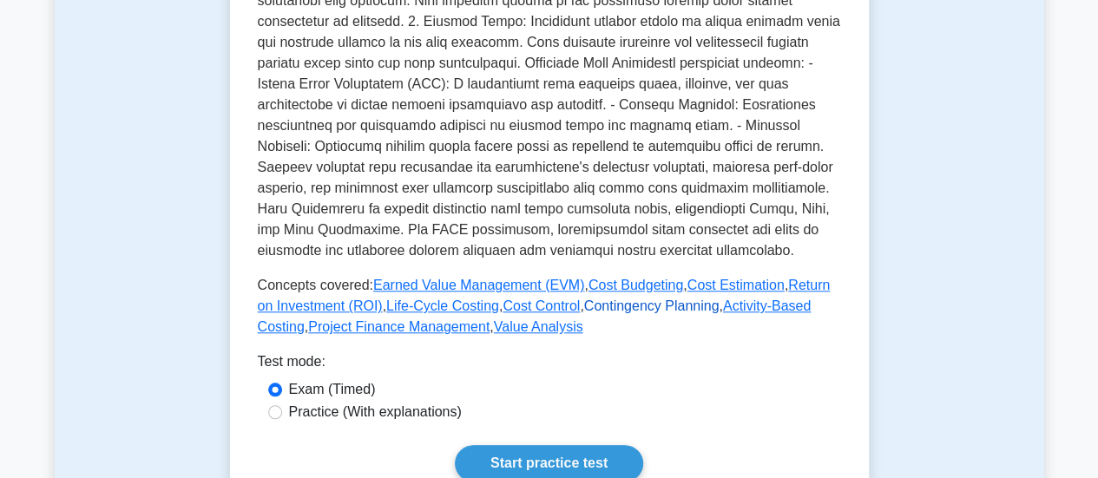
click at [602, 310] on link "Contingency Planning" at bounding box center [651, 305] width 135 height 15
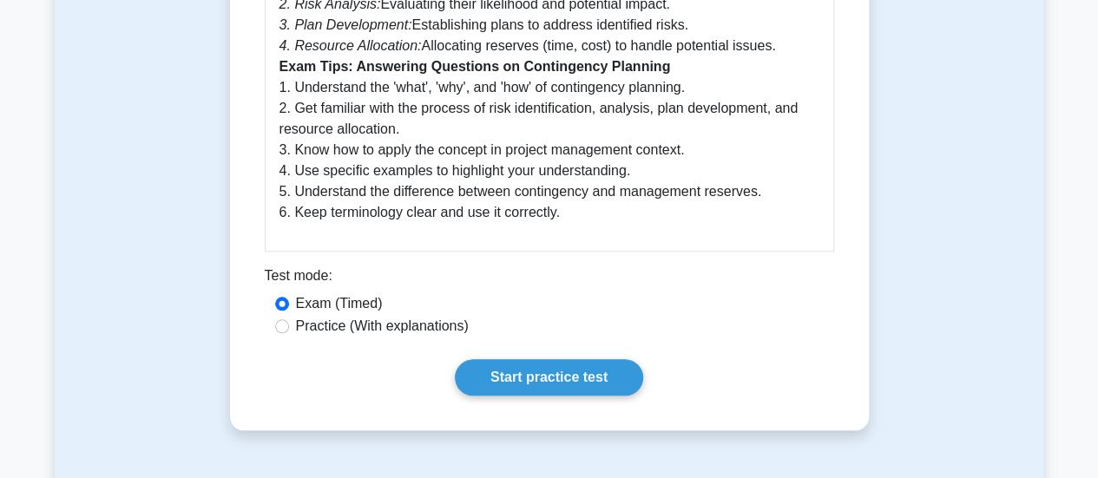
scroll to position [732, 0]
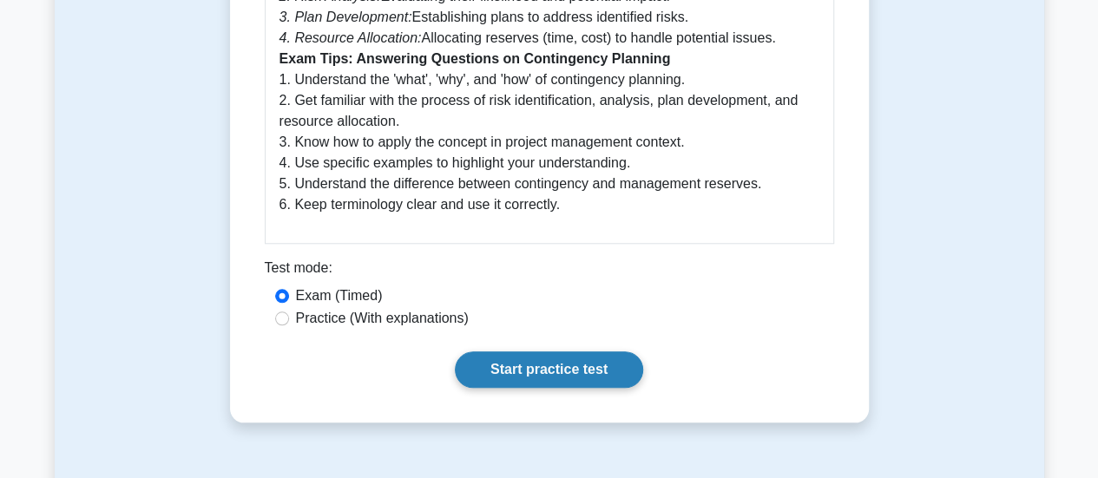
click at [602, 367] on link "Start practice test" at bounding box center [549, 369] width 188 height 36
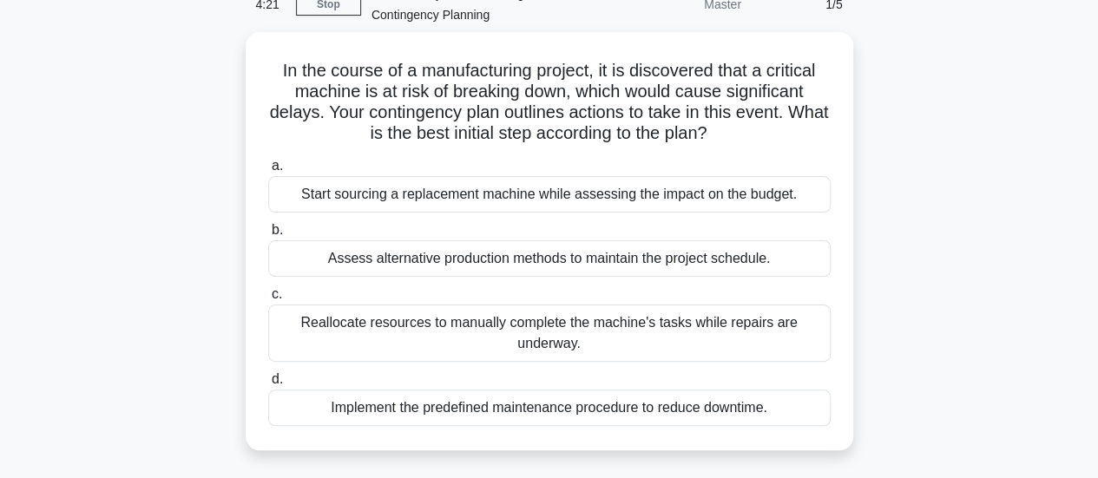
scroll to position [92, 0]
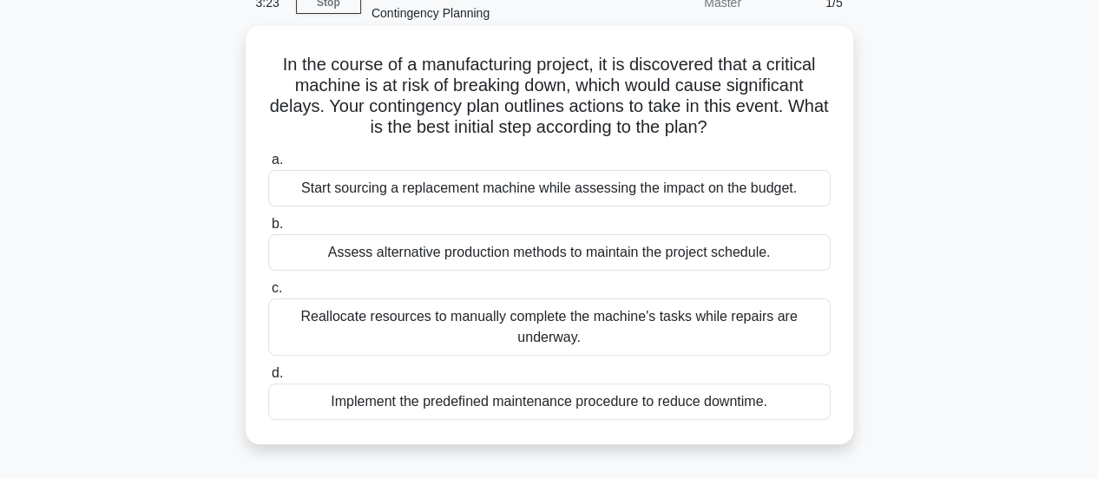
click at [652, 256] on div "Assess alternative production methods to maintain the project schedule." at bounding box center [549, 252] width 562 height 36
click at [268, 230] on input "b. Assess alternative production methods to maintain the project schedule." at bounding box center [268, 224] width 0 height 11
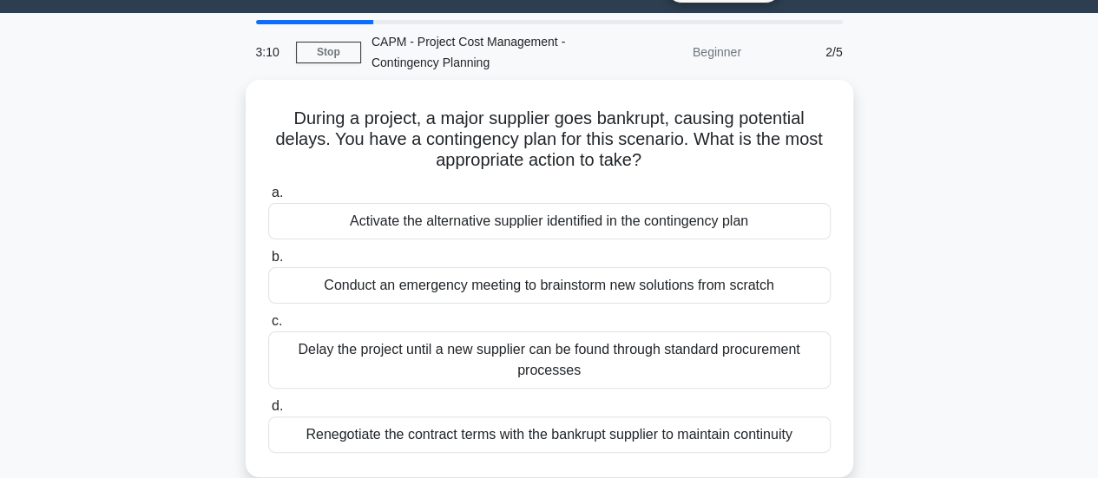
scroll to position [50, 0]
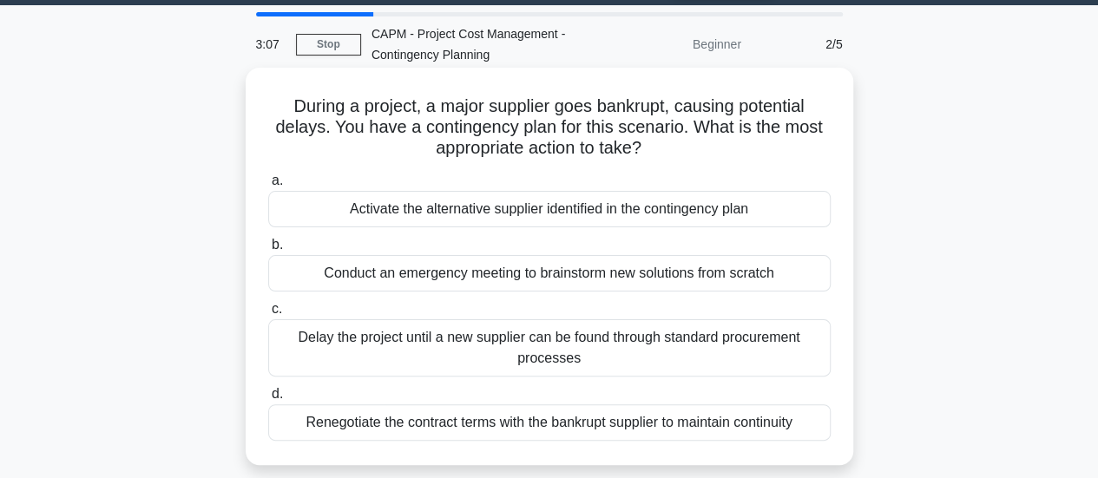
click at [689, 206] on div "Activate the alternative supplier identified in the contingency plan" at bounding box center [549, 209] width 562 height 36
click at [268, 187] on input "a. Activate the alternative supplier identified in the contingency plan" at bounding box center [268, 180] width 0 height 11
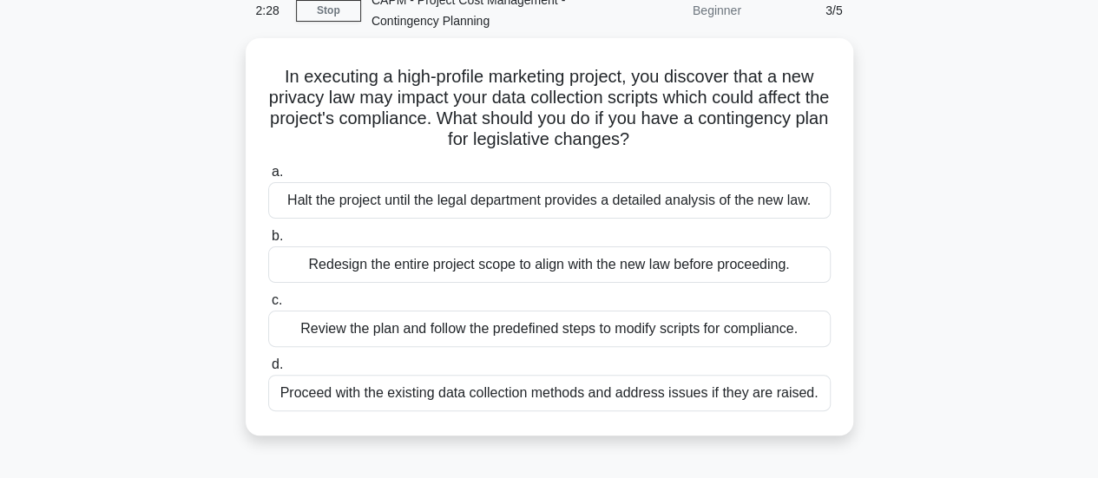
scroll to position [89, 0]
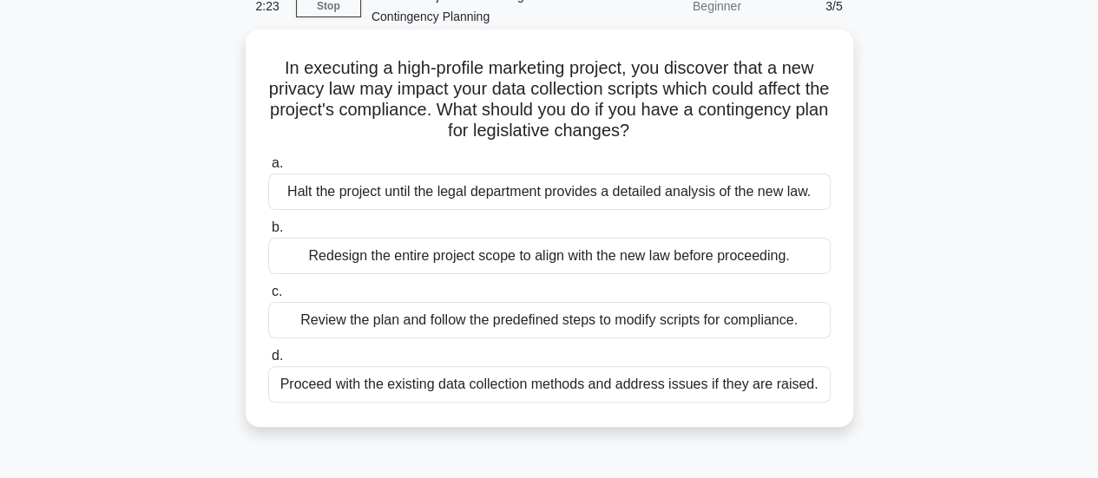
click at [650, 321] on div "Review the plan and follow the predefined steps to modify scripts for complianc…" at bounding box center [549, 320] width 562 height 36
click at [268, 298] on input "c. Review the plan and follow the predefined steps to modify scripts for compli…" at bounding box center [268, 291] width 0 height 11
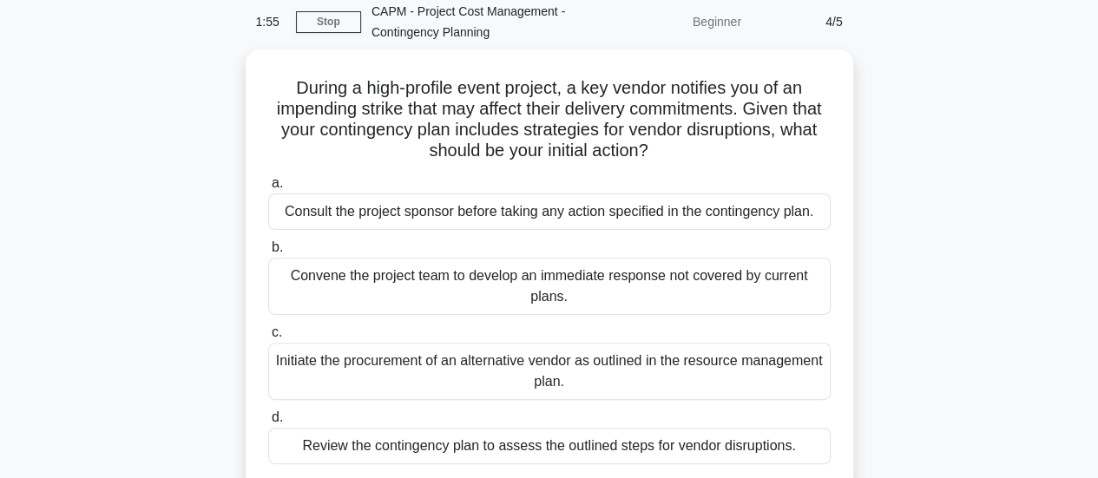
scroll to position [75, 0]
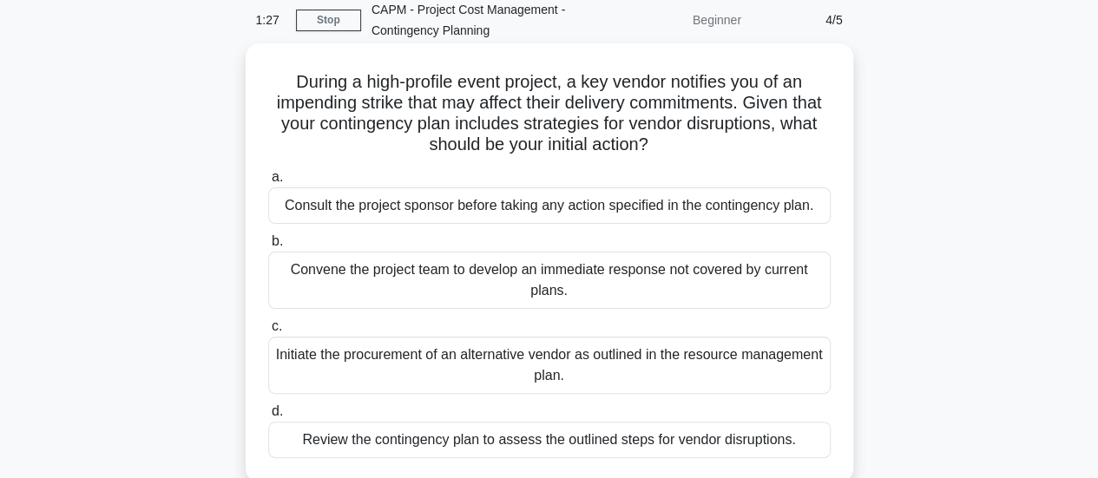
click at [777, 439] on div "Review the contingency plan to assess the outlined steps for vendor disruptions." at bounding box center [549, 440] width 562 height 36
click at [268, 417] on input "d. Review the contingency plan to assess the outlined steps for vendor disrupti…" at bounding box center [268, 411] width 0 height 11
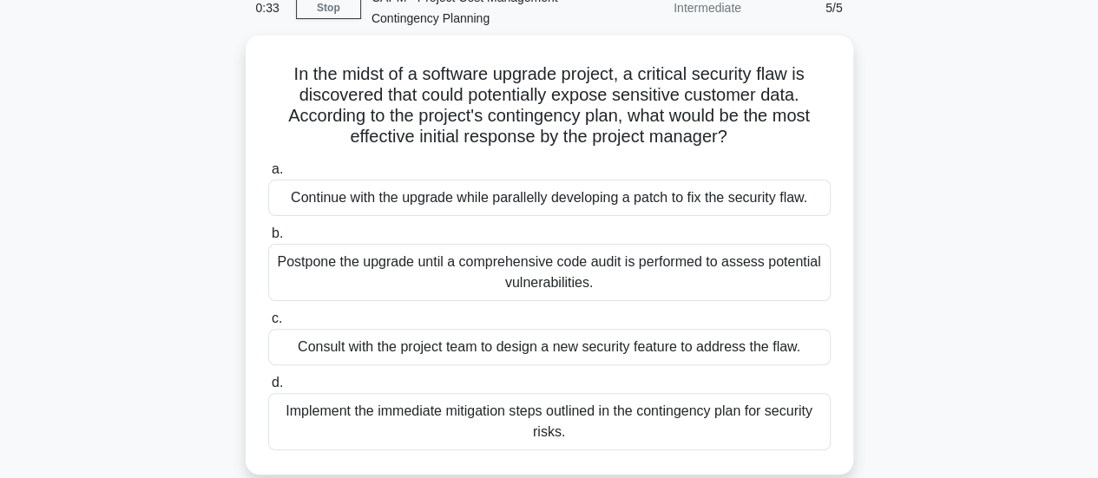
scroll to position [89, 0]
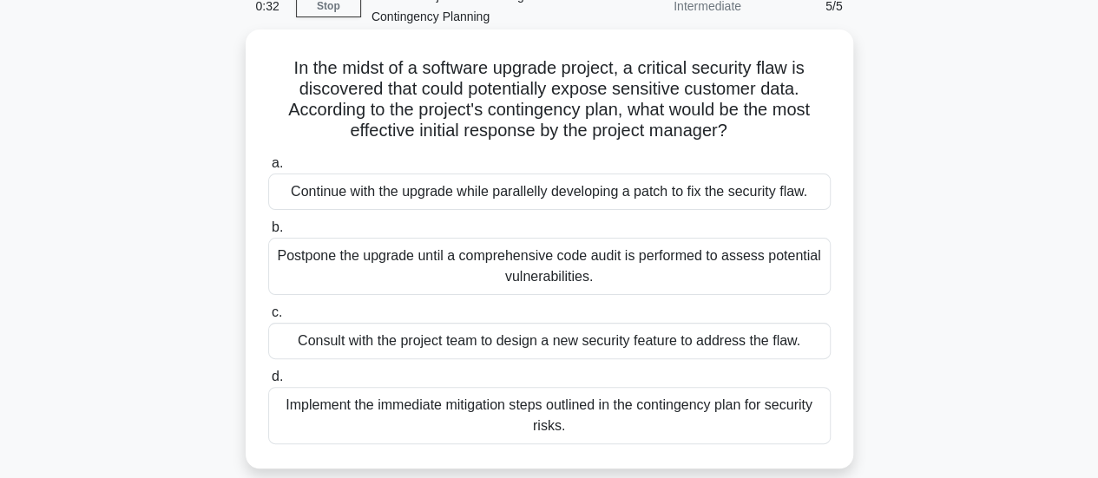
click at [772, 412] on div "Implement the immediate mitigation steps outlined in the contingency plan for s…" at bounding box center [549, 415] width 562 height 57
click at [268, 383] on input "d. Implement the immediate mitigation steps outlined in the contingency plan fo…" at bounding box center [268, 376] width 0 height 11
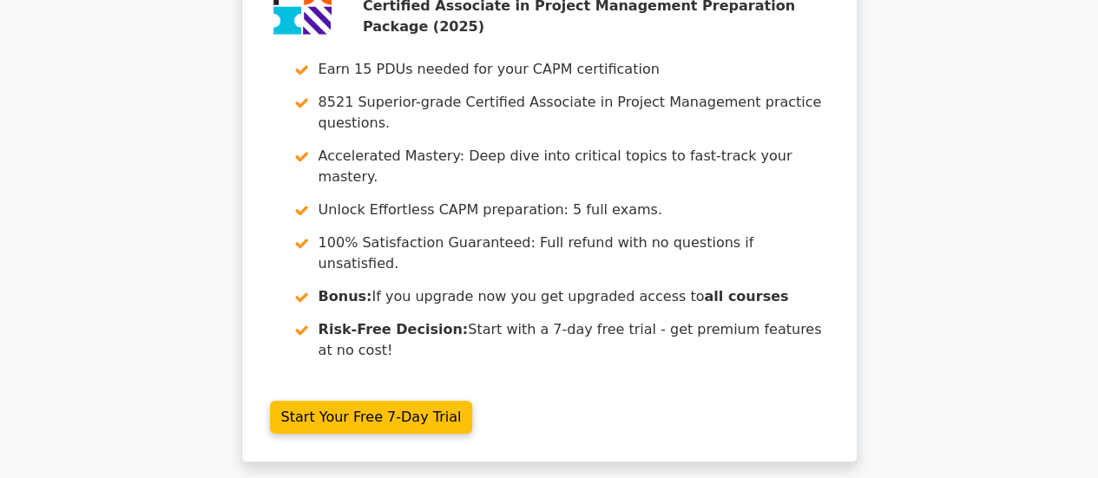
scroll to position [2756, 0]
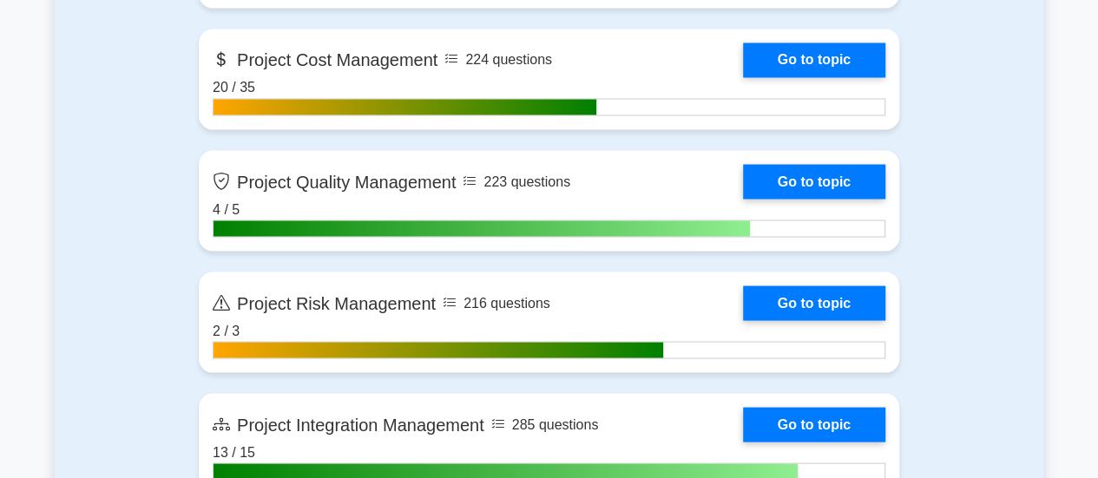
scroll to position [1397, 0]
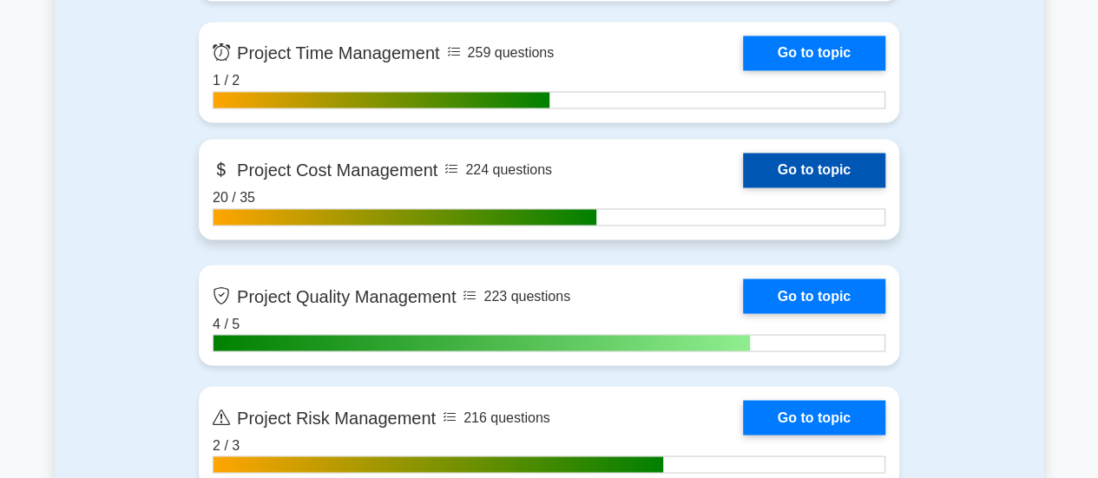
click at [847, 166] on link "Go to topic" at bounding box center [814, 170] width 142 height 35
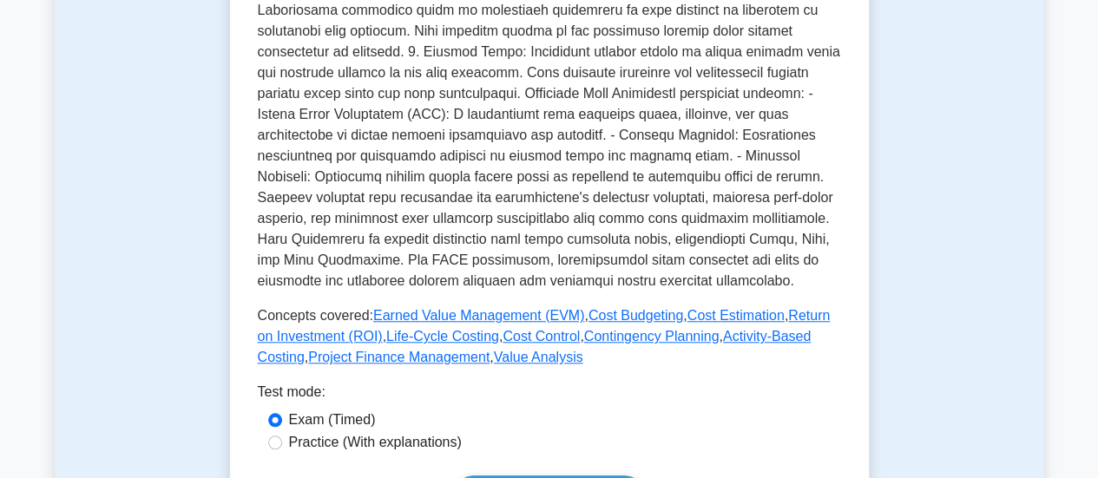
scroll to position [672, 0]
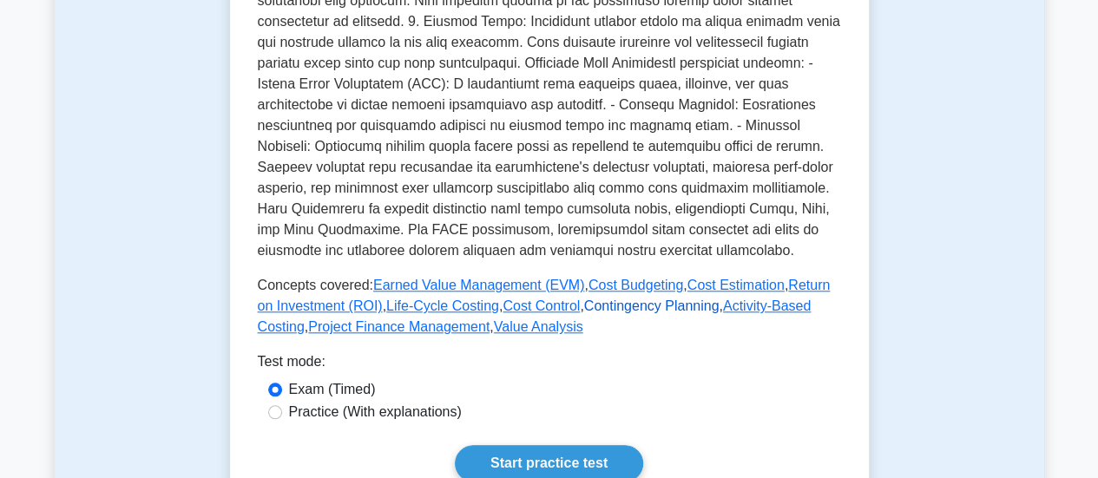
click at [606, 305] on link "Contingency Planning" at bounding box center [651, 305] width 135 height 15
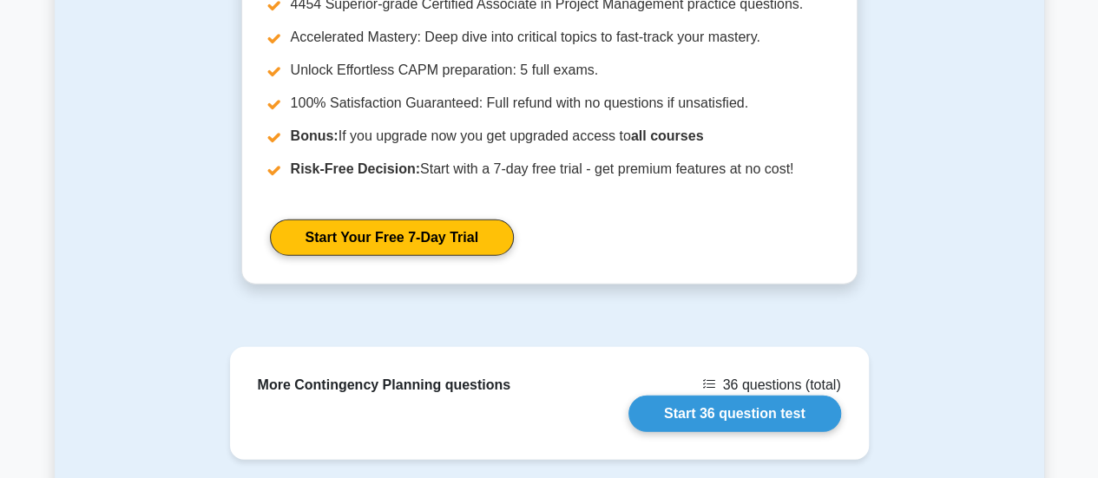
scroll to position [2301, 0]
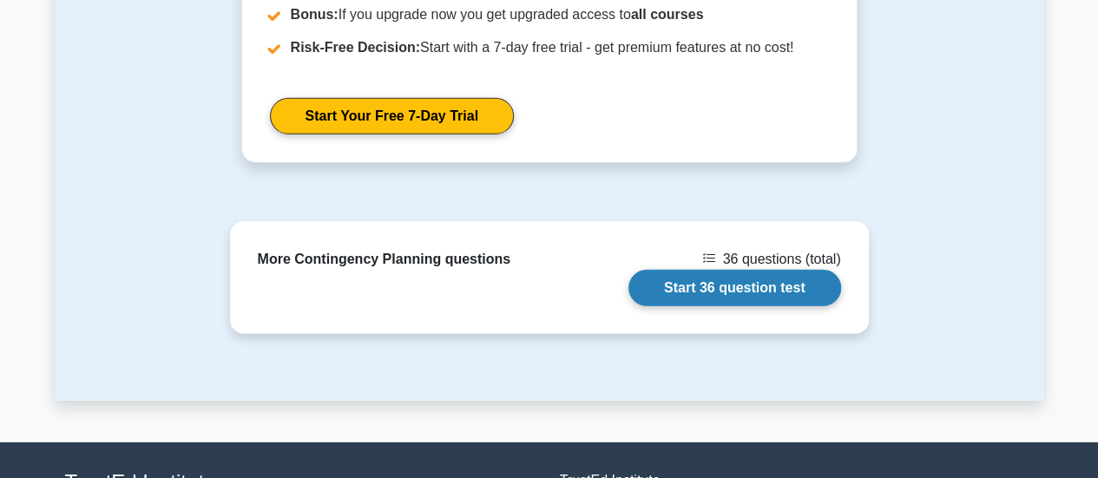
click at [770, 287] on link "Start 36 question test" at bounding box center [734, 288] width 213 height 36
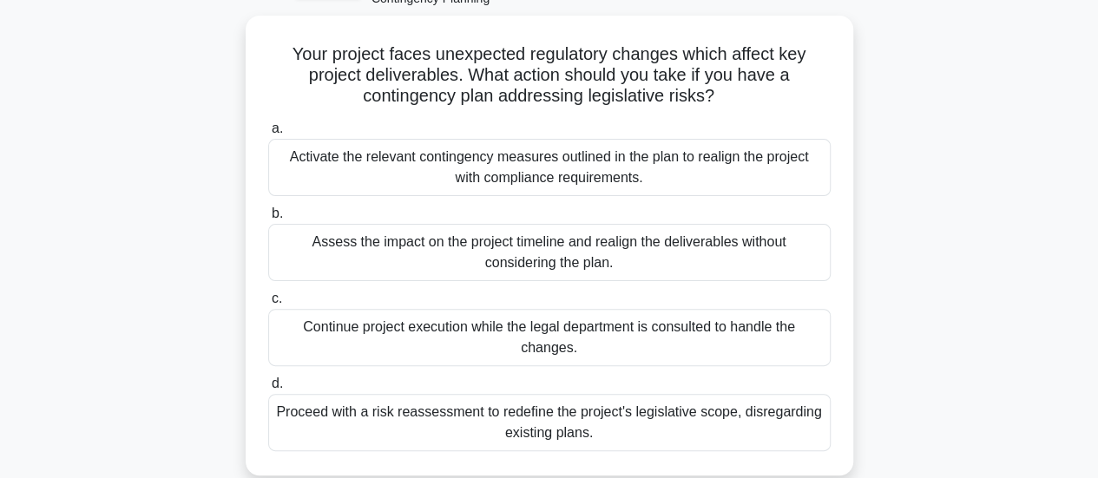
scroll to position [108, 0]
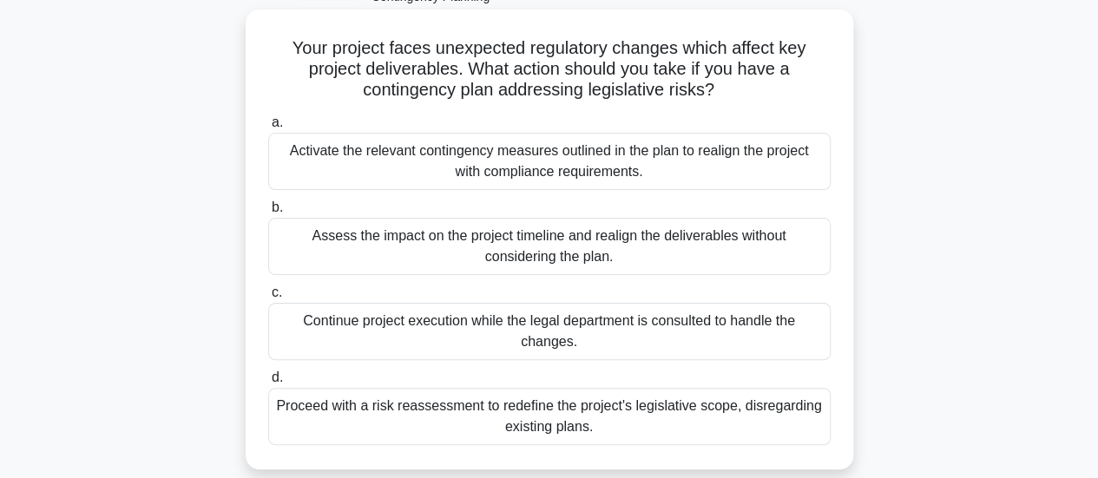
click at [666, 170] on div "Activate the relevant contingency measures outlined in the plan to realign the …" at bounding box center [549, 161] width 562 height 57
click at [268, 128] on input "a. Activate the relevant contingency measures outlined in the plan to realign t…" at bounding box center [268, 122] width 0 height 11
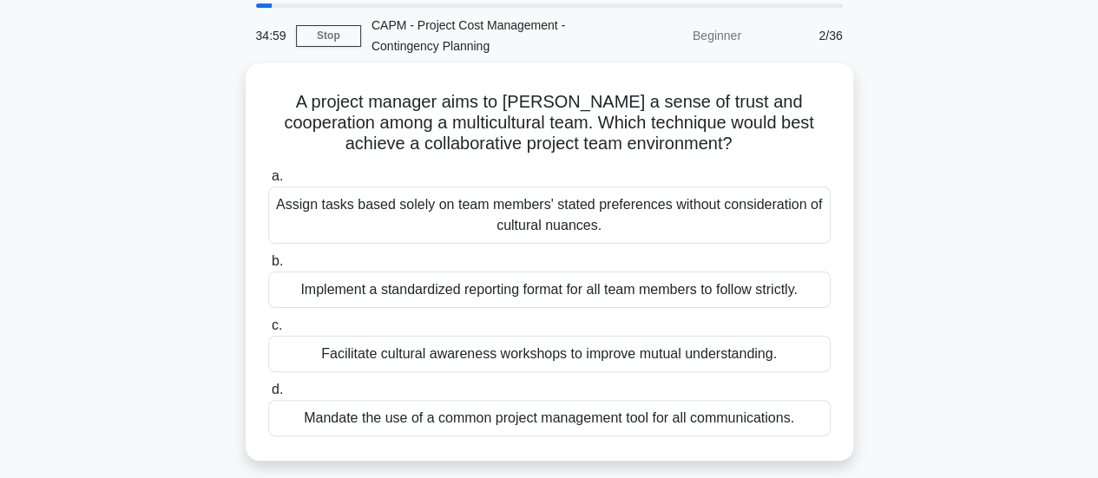
scroll to position [61, 0]
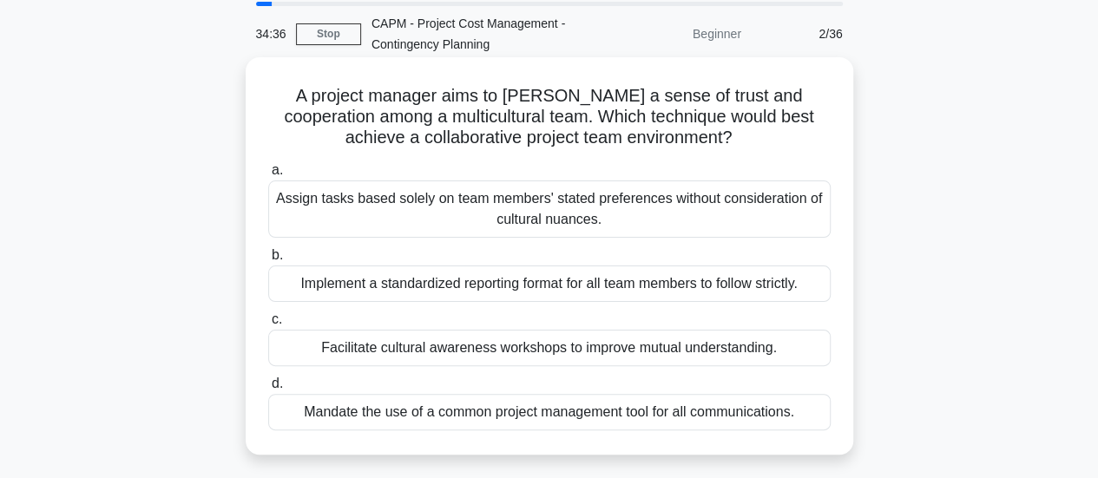
click at [721, 351] on div "Facilitate cultural awareness workshops to improve mutual understanding." at bounding box center [549, 348] width 562 height 36
click at [268, 325] on input "c. Facilitate cultural awareness workshops to improve mutual understanding." at bounding box center [268, 319] width 0 height 11
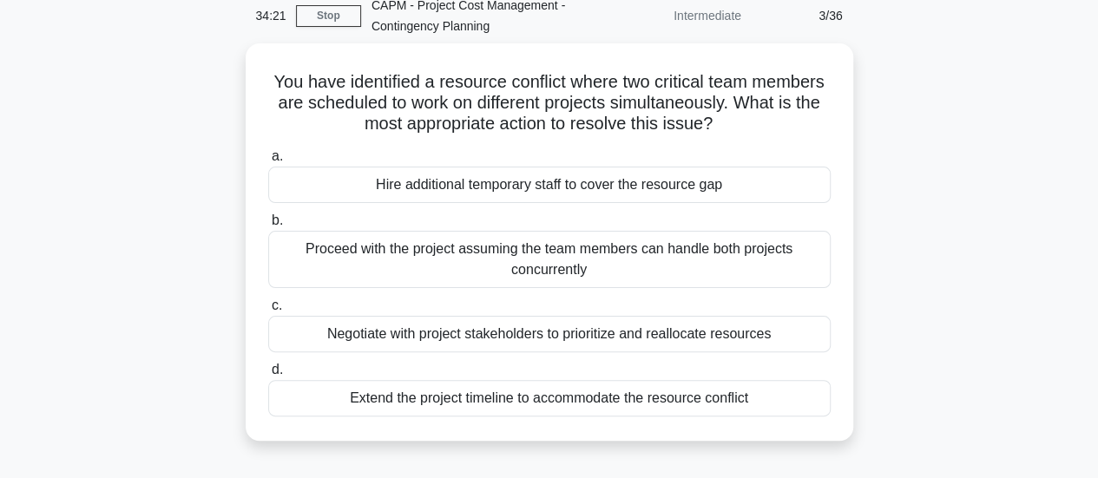
scroll to position [84, 0]
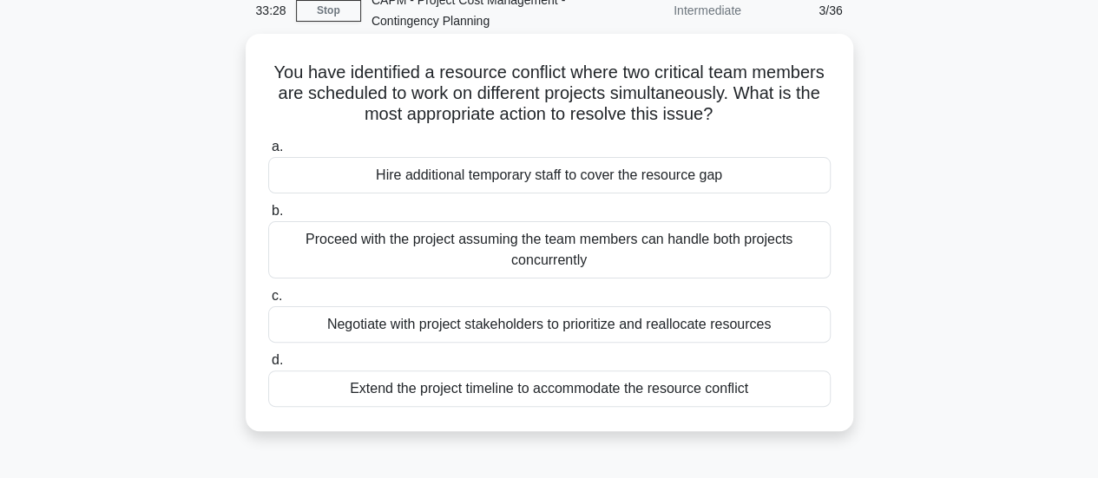
click at [751, 322] on div "Negotiate with project stakeholders to prioritize and reallocate resources" at bounding box center [549, 324] width 562 height 36
click at [268, 302] on input "c. Negotiate with project stakeholders to prioritize and reallocate resources" at bounding box center [268, 296] width 0 height 11
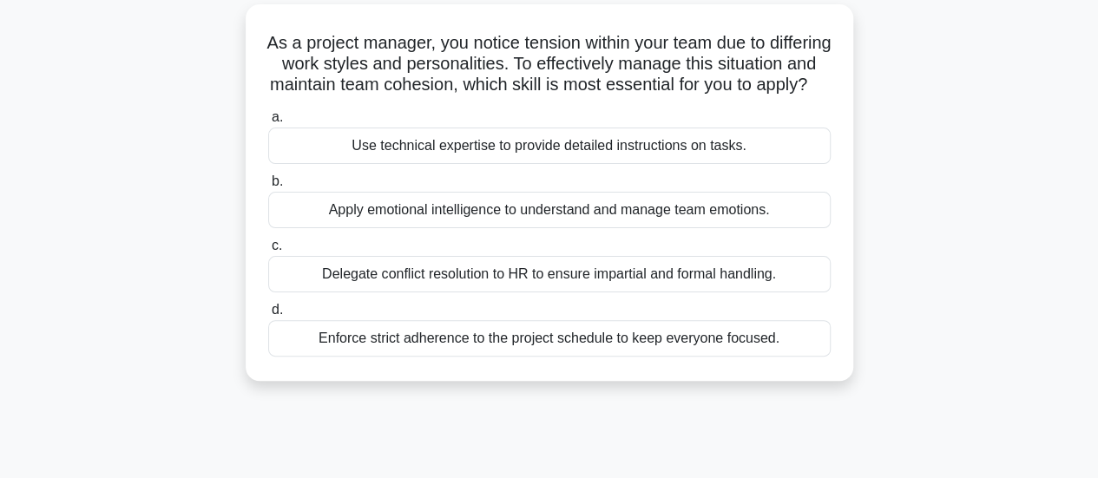
scroll to position [119, 0]
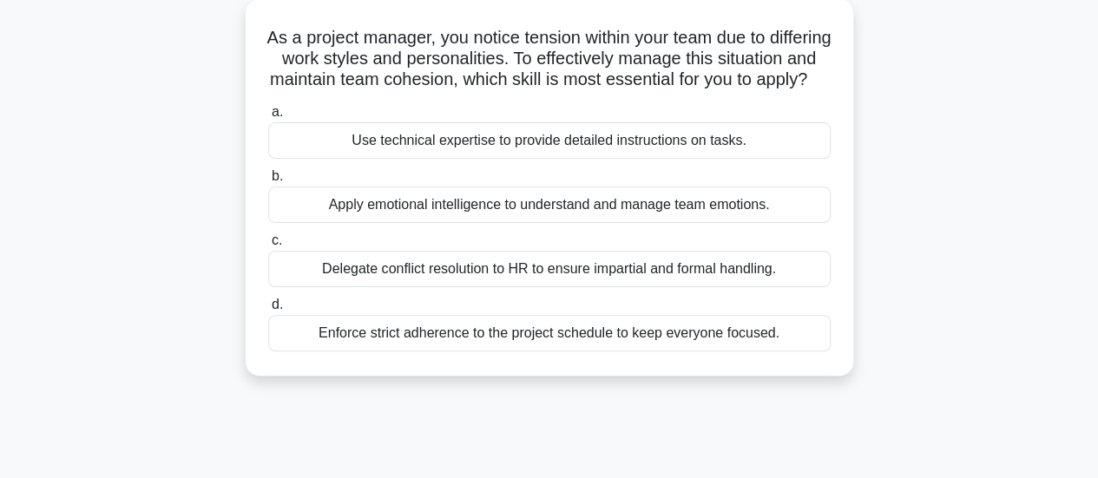
click at [756, 223] on div "Apply emotional intelligence to understand and manage team emotions." at bounding box center [549, 205] width 562 height 36
click at [268, 182] on input "b. Apply emotional intelligence to understand and manage team emotions." at bounding box center [268, 176] width 0 height 11
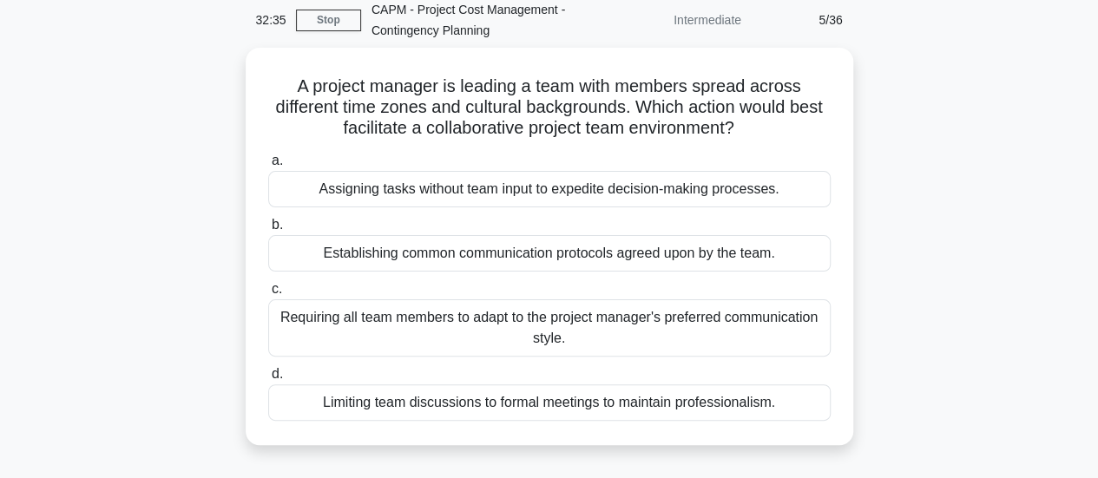
scroll to position [79, 0]
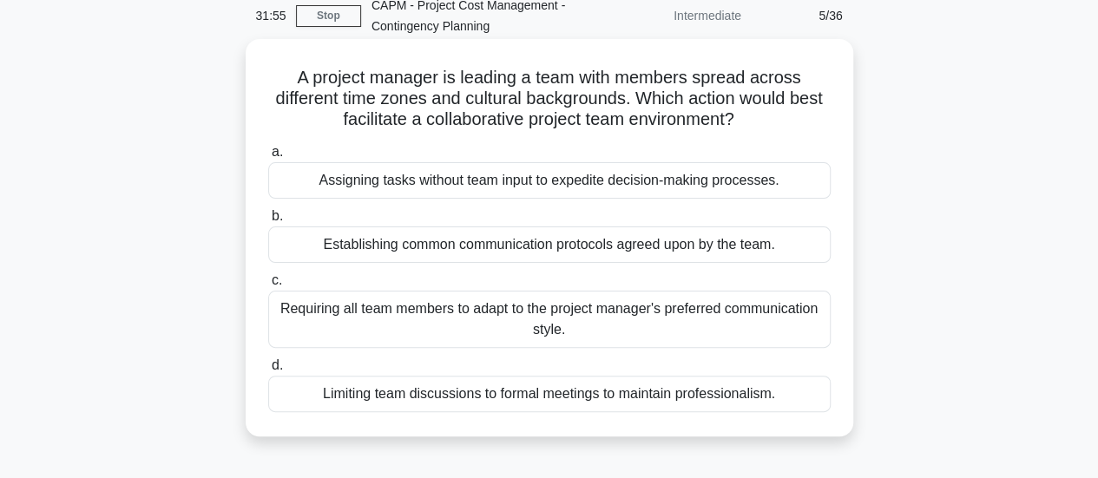
click at [606, 252] on div "Establishing common communication protocols agreed upon by the team." at bounding box center [549, 244] width 562 height 36
click at [268, 222] on input "b. Establishing common communication protocols agreed upon by the team." at bounding box center [268, 216] width 0 height 11
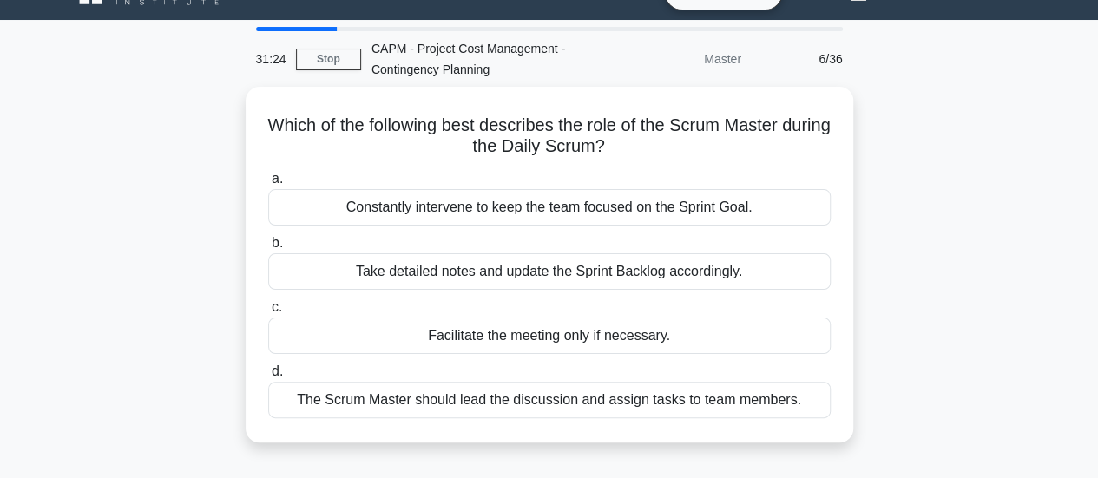
scroll to position [43, 0]
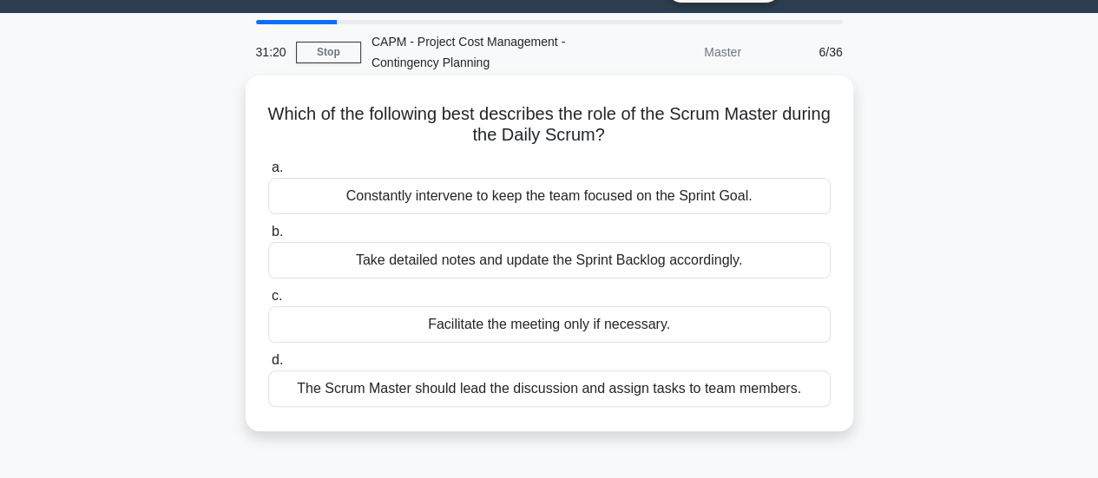
click at [599, 198] on div "Constantly intervene to keep the team focused on the Sprint Goal." at bounding box center [549, 196] width 562 height 36
click at [268, 174] on input "a. Constantly intervene to keep the team focused on the Sprint Goal." at bounding box center [268, 167] width 0 height 11
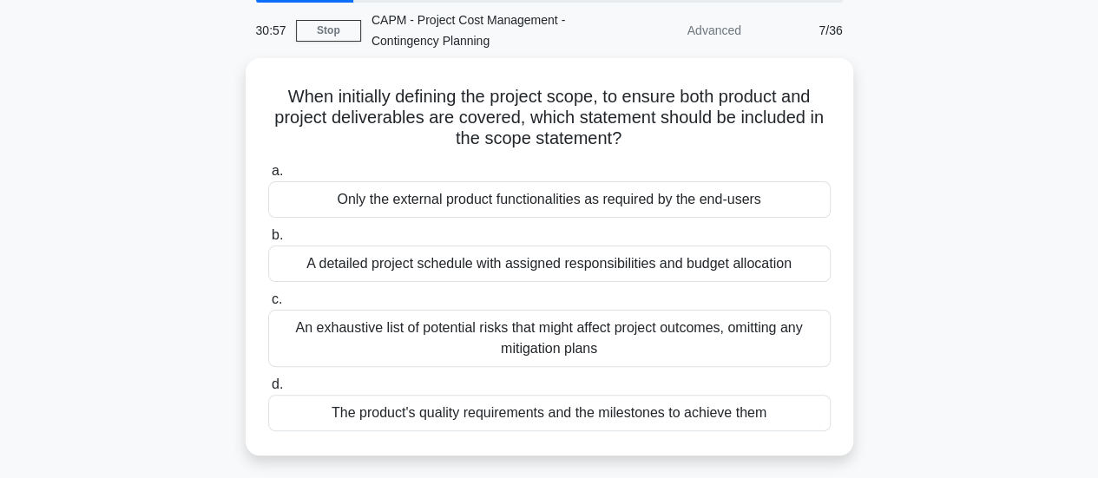
scroll to position [66, 0]
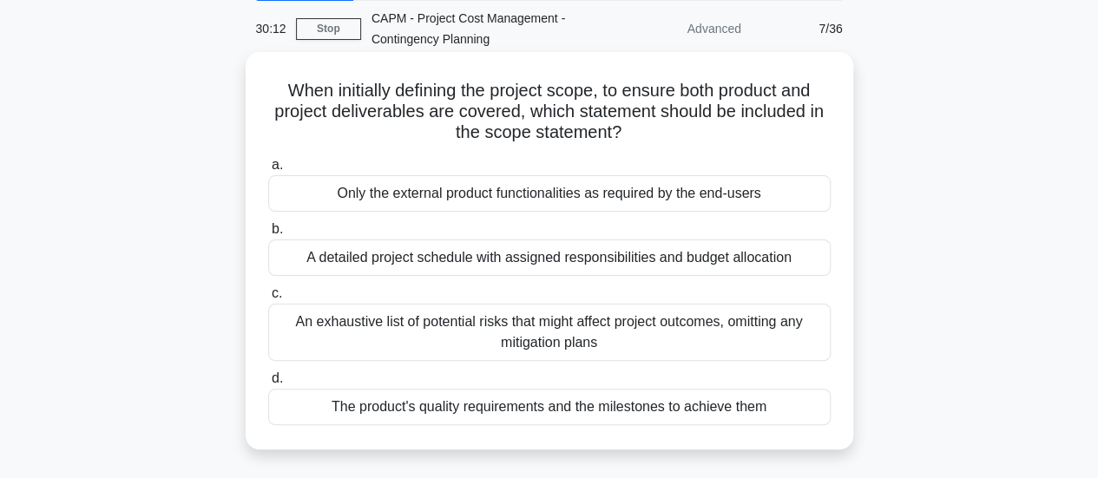
click at [647, 413] on div "The product's quality requirements and the milestones to achieve them" at bounding box center [549, 407] width 562 height 36
click at [268, 384] on input "d. The product's quality requirements and the milestones to achieve them" at bounding box center [268, 378] width 0 height 11
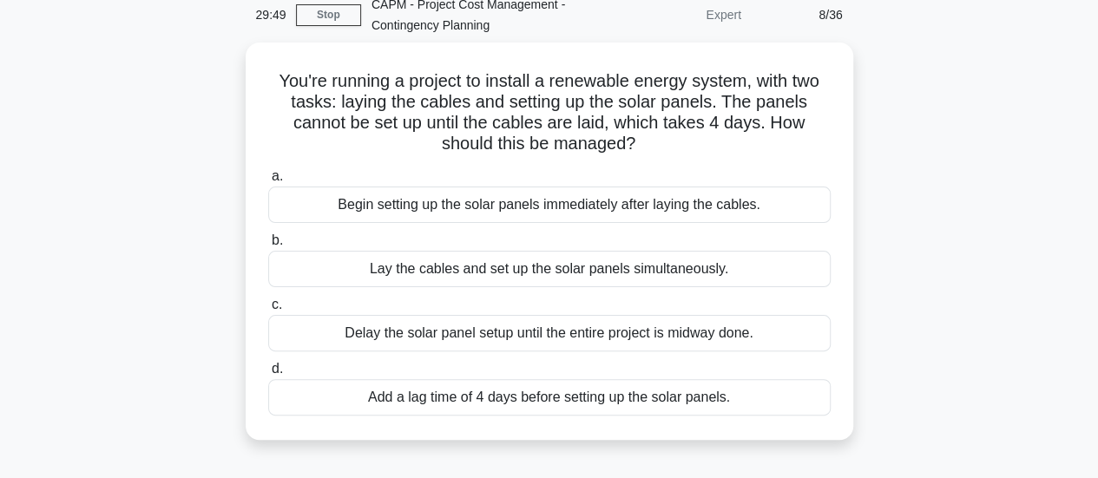
scroll to position [85, 0]
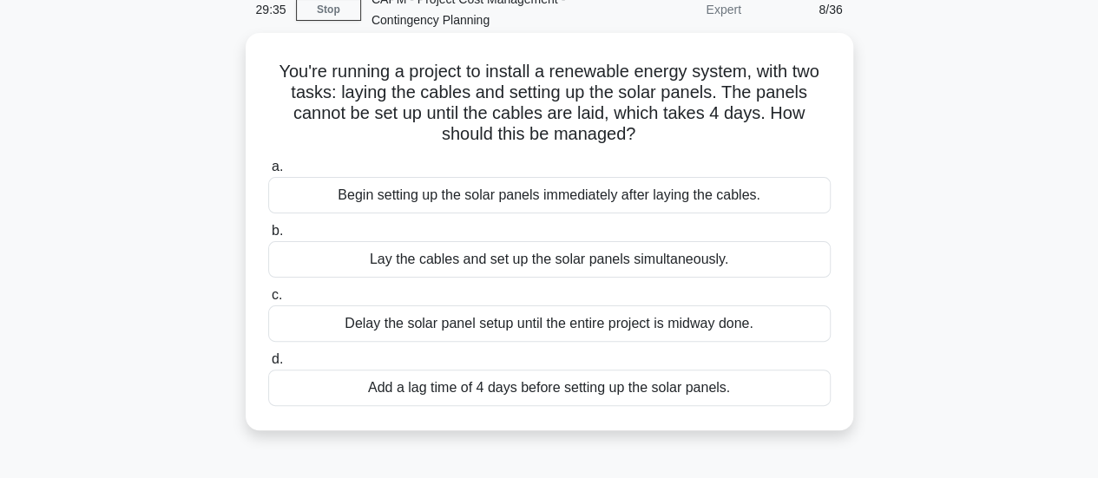
click at [738, 388] on div "Add a lag time of 4 days before setting up the solar panels." at bounding box center [549, 388] width 562 height 36
click at [268, 365] on input "d. Add a lag time of 4 days before setting up the solar panels." at bounding box center [268, 359] width 0 height 11
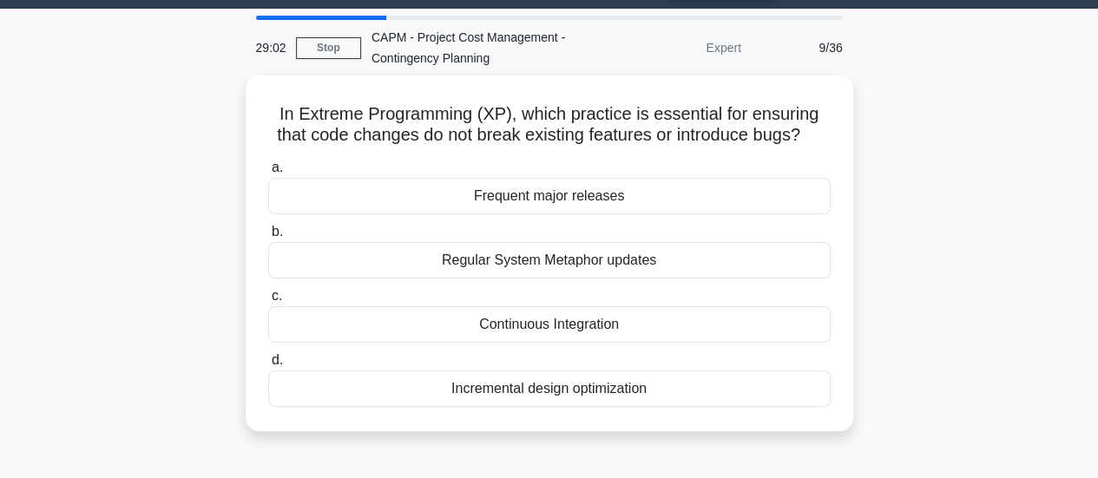
scroll to position [48, 0]
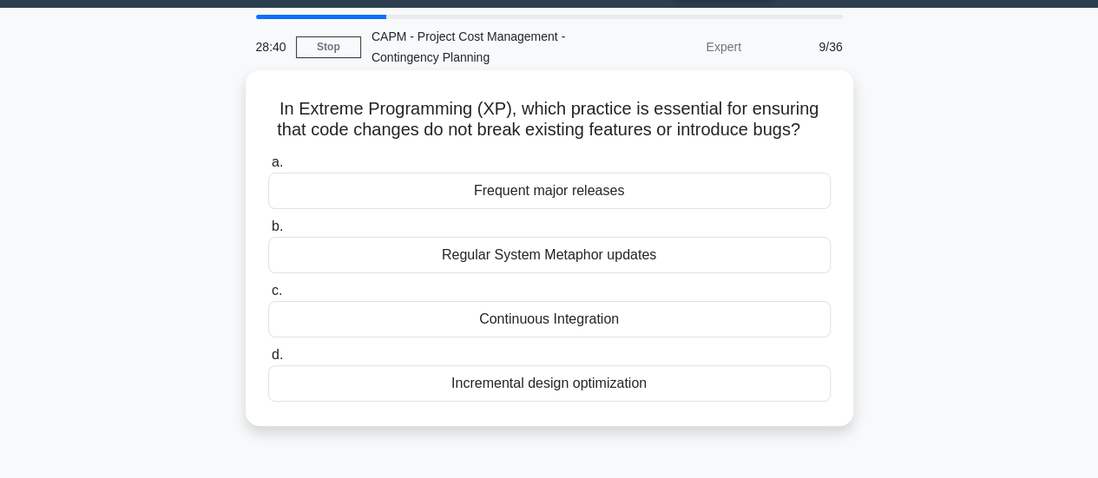
click at [640, 261] on div "Regular System Metaphor updates" at bounding box center [549, 255] width 562 height 36
click at [268, 233] on input "b. Regular System Metaphor updates" at bounding box center [268, 226] width 0 height 11
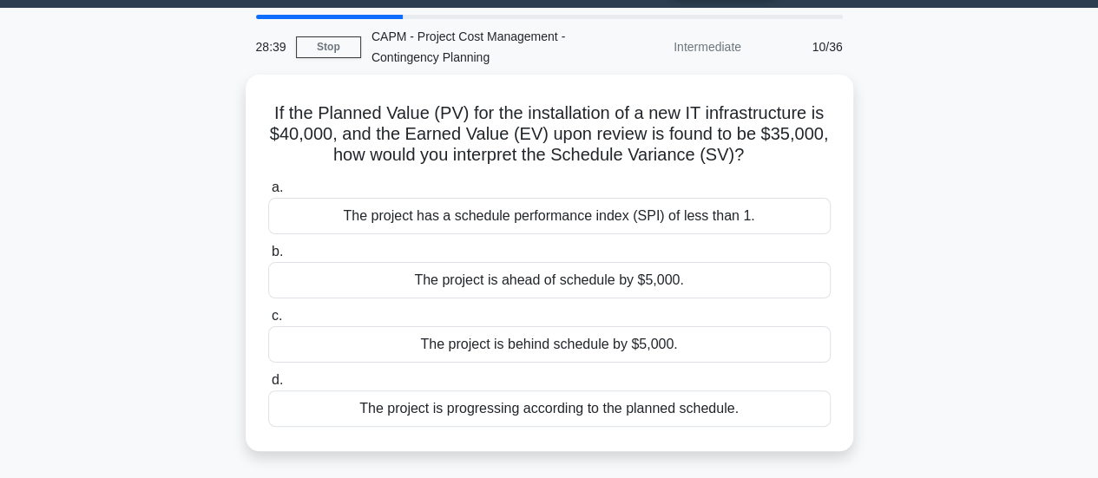
scroll to position [0, 0]
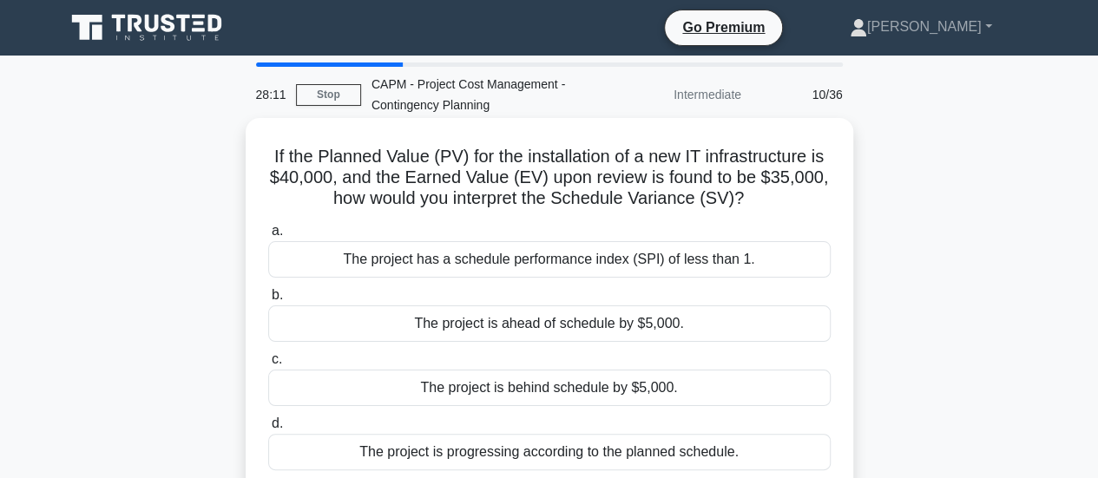
click at [670, 386] on div "The project is behind schedule by $5,000." at bounding box center [549, 388] width 562 height 36
click at [268, 365] on input "c. The project is behind schedule by $5,000." at bounding box center [268, 359] width 0 height 11
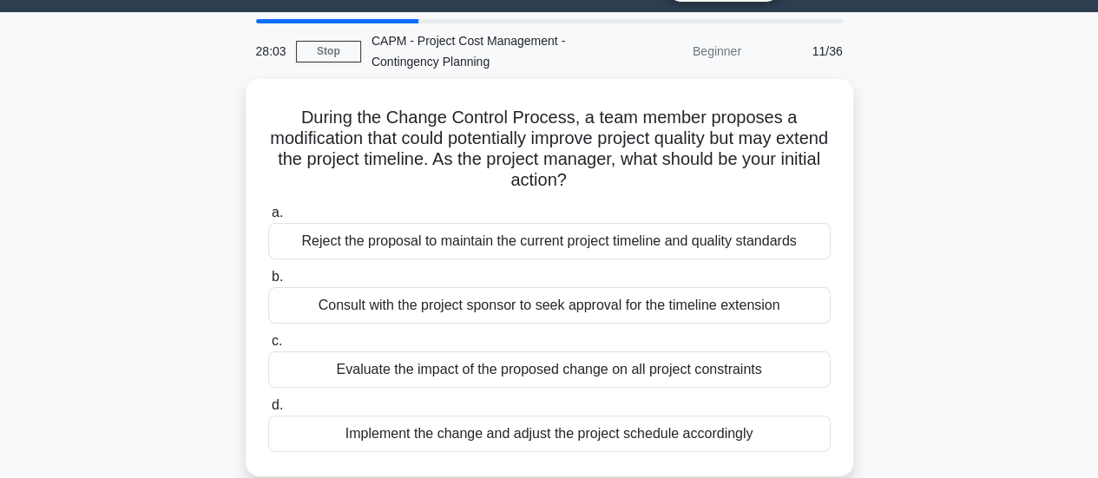
scroll to position [51, 0]
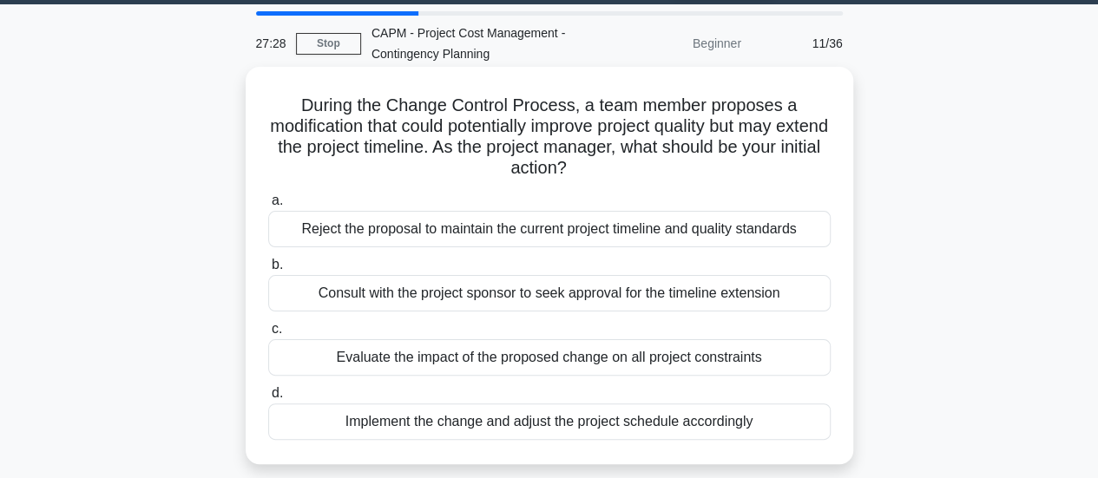
click at [704, 357] on div "Evaluate the impact of the proposed change on all project constraints" at bounding box center [549, 357] width 562 height 36
click at [268, 335] on input "c. Evaluate the impact of the proposed change on all project constraints" at bounding box center [268, 329] width 0 height 11
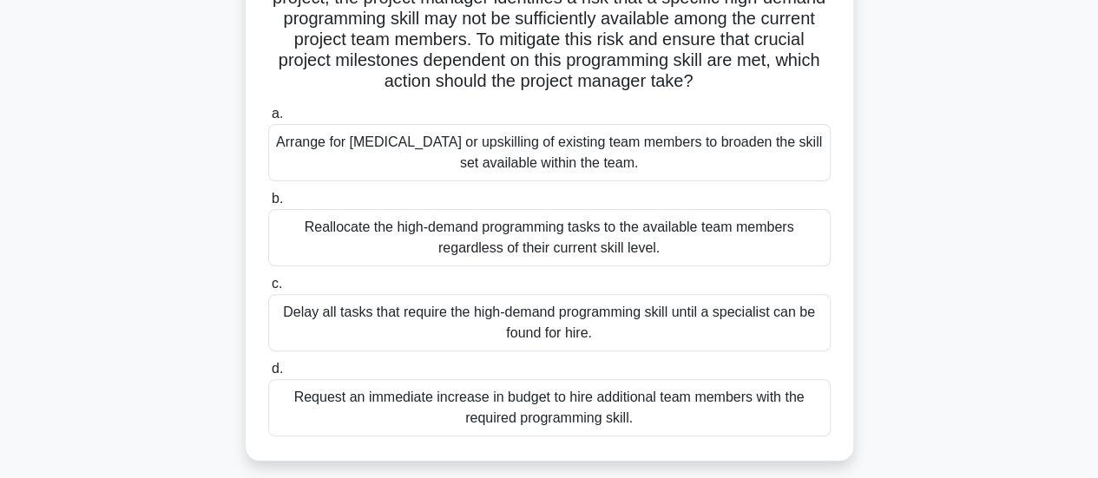
scroll to position [187, 0]
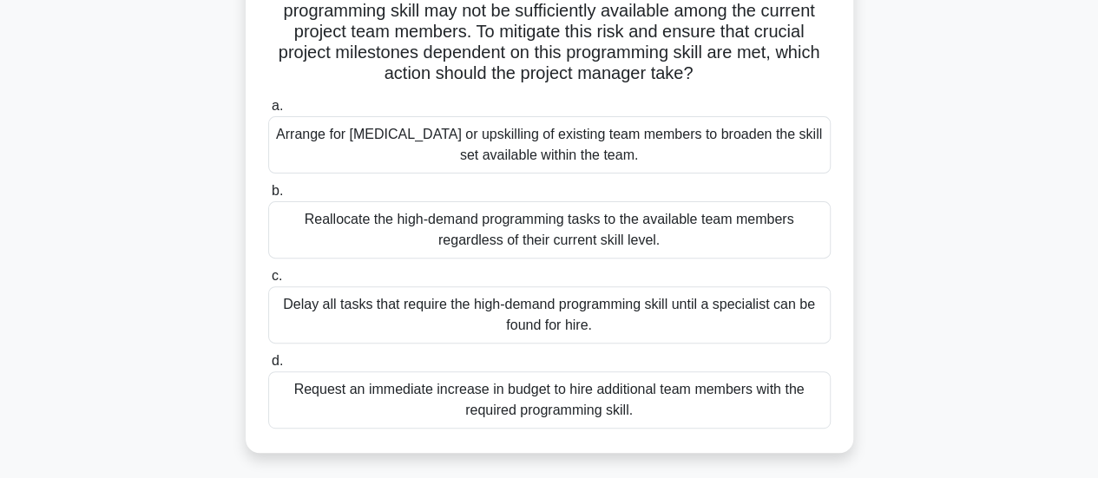
click at [692, 166] on div "Arrange for cross-training or upskilling of existing team members to broaden th…" at bounding box center [549, 144] width 562 height 57
click at [268, 112] on input "a. Arrange for cross-training or upskilling of existing team members to broaden…" at bounding box center [268, 106] width 0 height 11
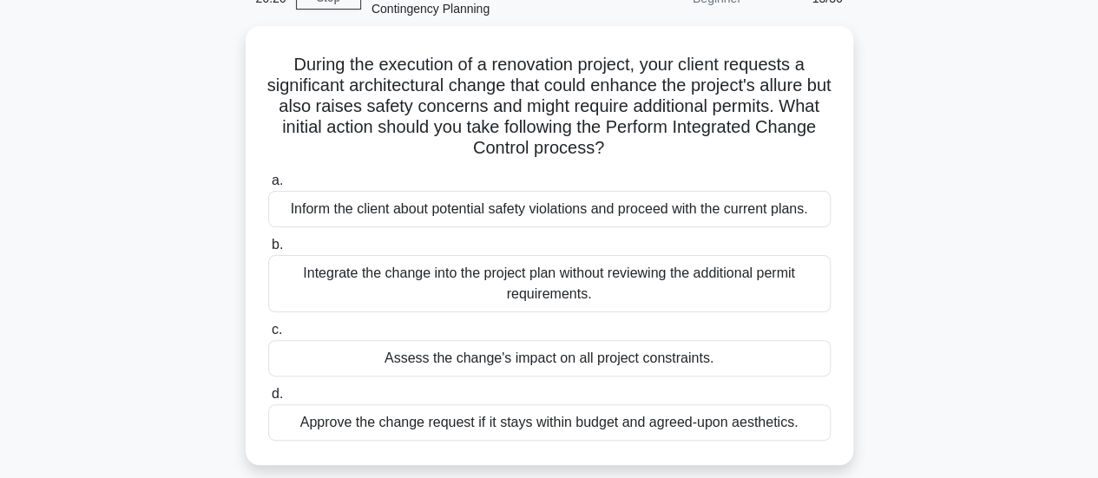
scroll to position [97, 0]
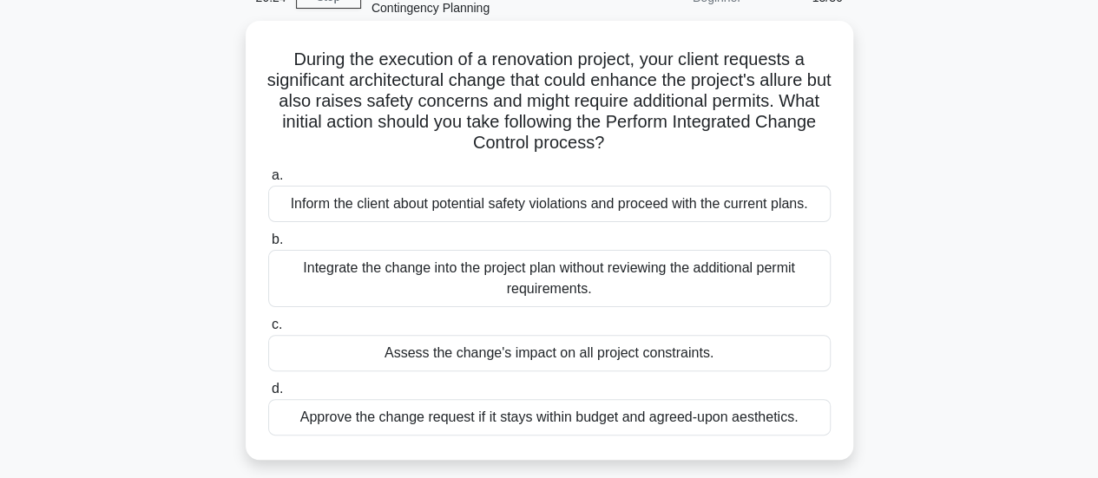
click at [688, 351] on div "Assess the change's impact on all project constraints." at bounding box center [549, 353] width 562 height 36
click at [268, 331] on input "c. Assess the change's impact on all project constraints." at bounding box center [268, 324] width 0 height 11
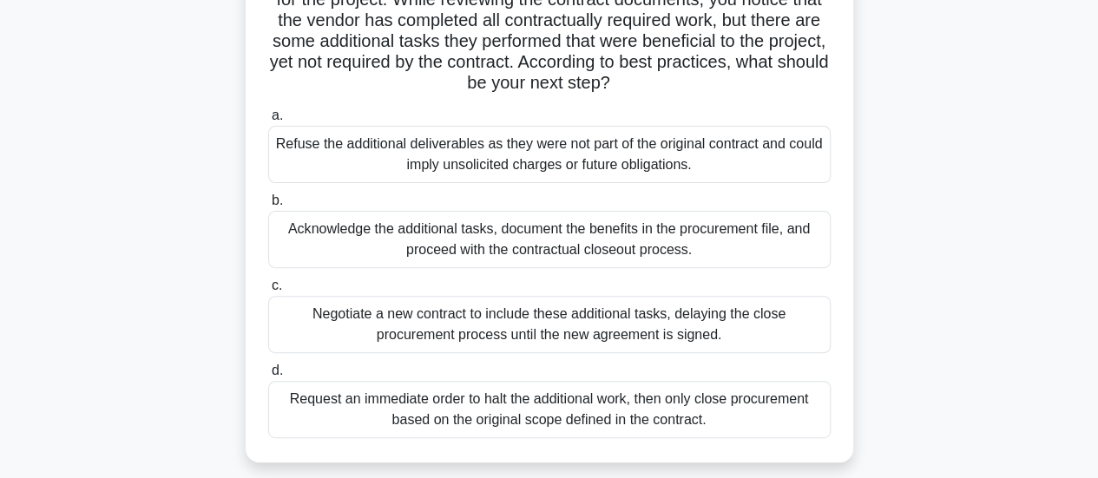
scroll to position [183, 0]
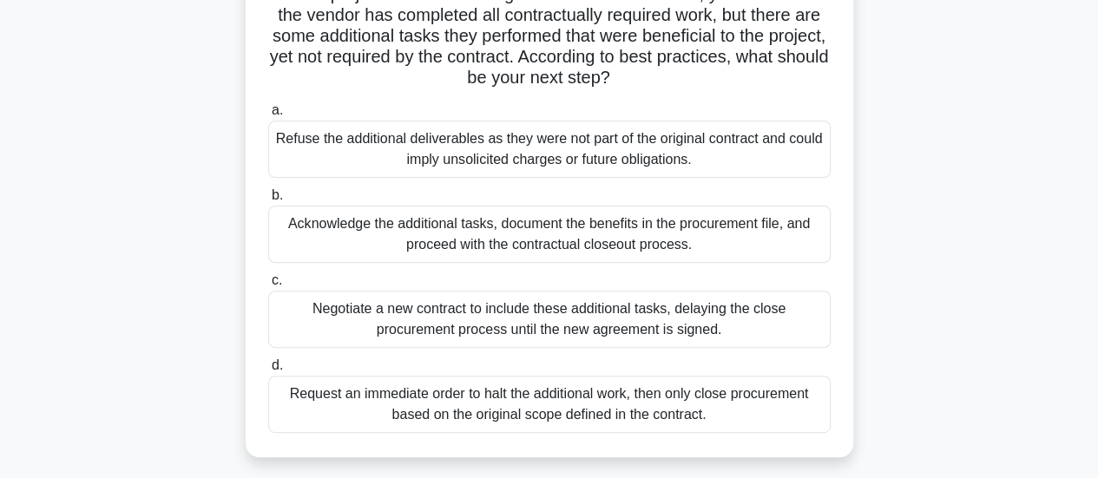
click at [708, 232] on div "Acknowledge the additional tasks, document the benefits in the procurement file…" at bounding box center [549, 234] width 562 height 57
click at [268, 201] on input "b. Acknowledge the additional tasks, document the benefits in the procurement f…" at bounding box center [268, 195] width 0 height 11
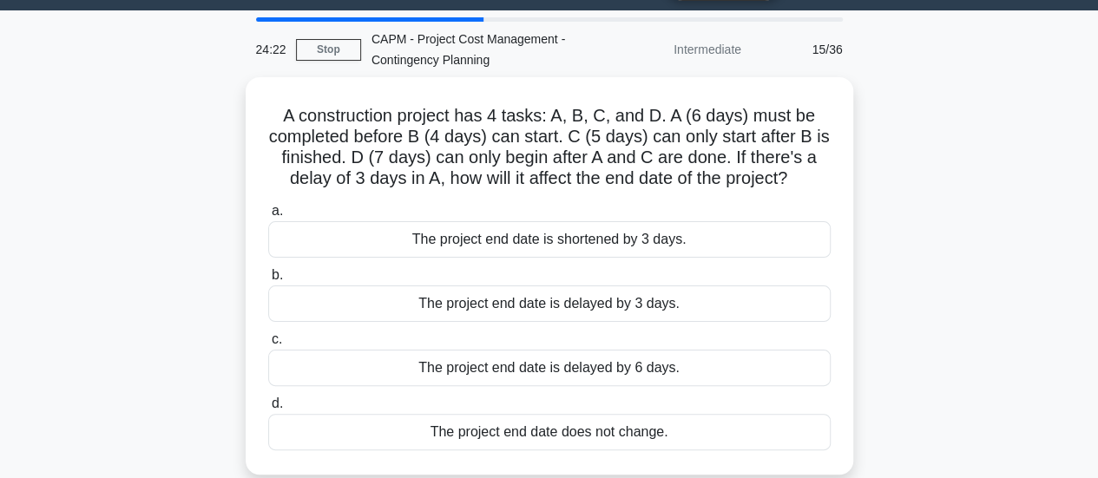
scroll to position [48, 0]
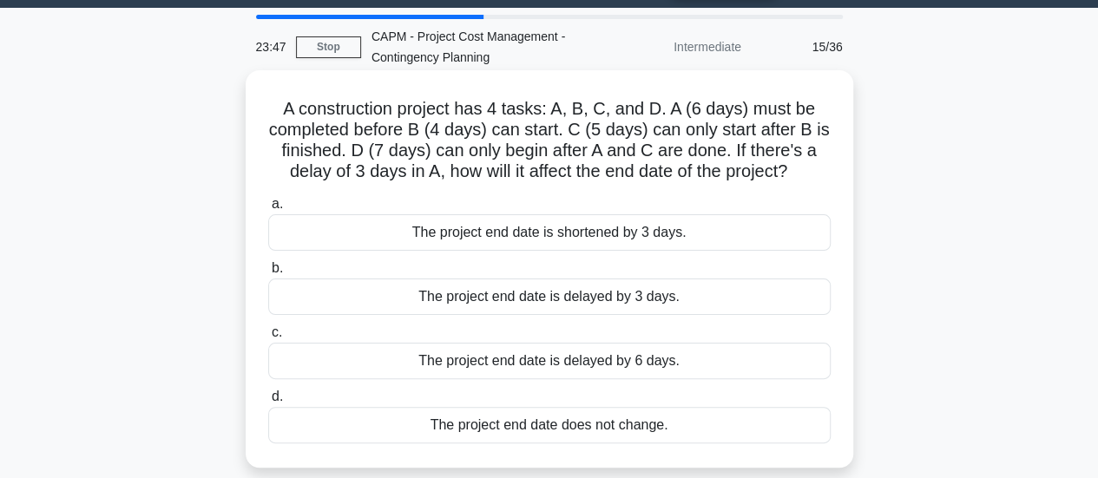
click at [553, 303] on div "The project end date is delayed by 3 days." at bounding box center [549, 297] width 562 height 36
click at [268, 274] on input "b. The project end date is delayed by 3 days." at bounding box center [268, 268] width 0 height 11
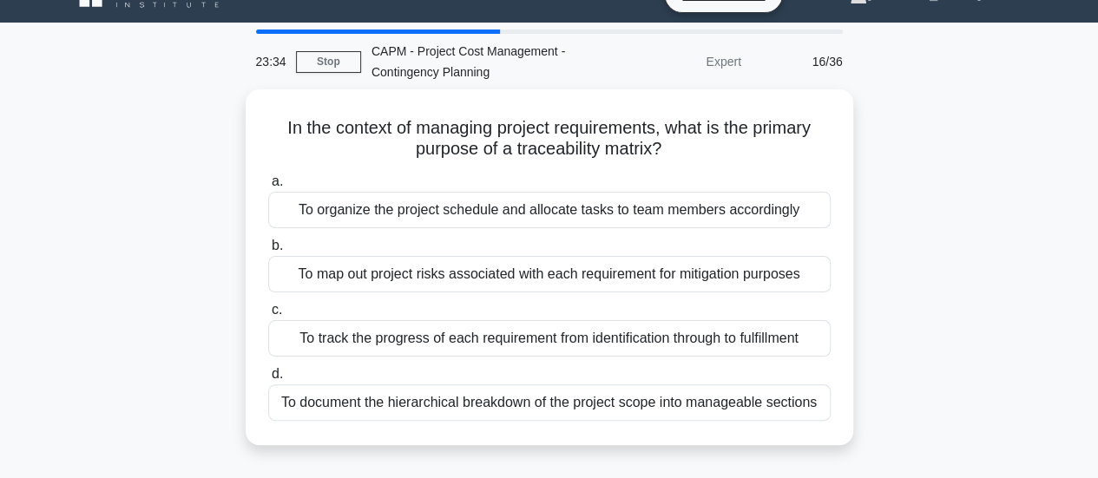
scroll to position [56, 0]
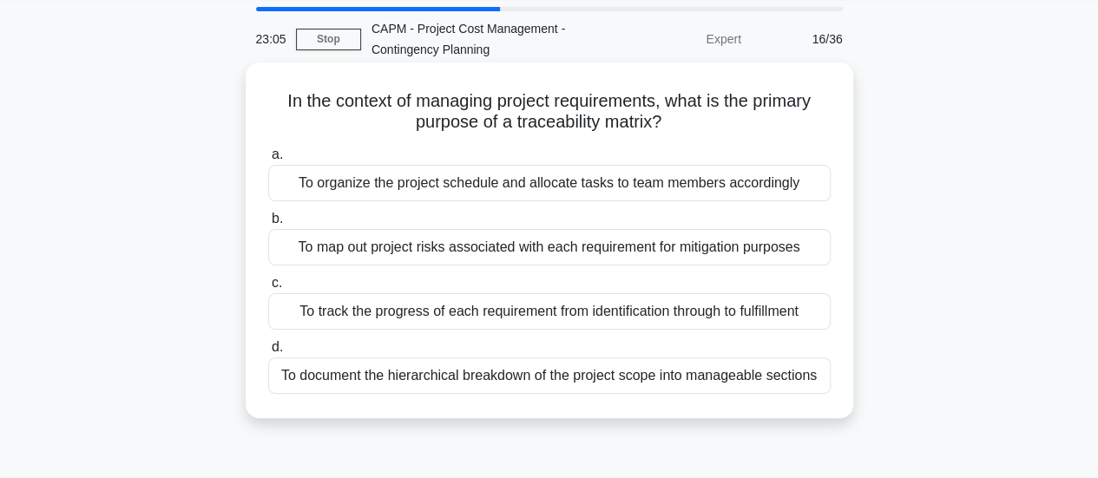
click at [780, 308] on div "To track the progress of each requirement from identification through to fulfil…" at bounding box center [549, 311] width 562 height 36
click at [268, 289] on input "c. To track the progress of each requirement from identification through to ful…" at bounding box center [268, 283] width 0 height 11
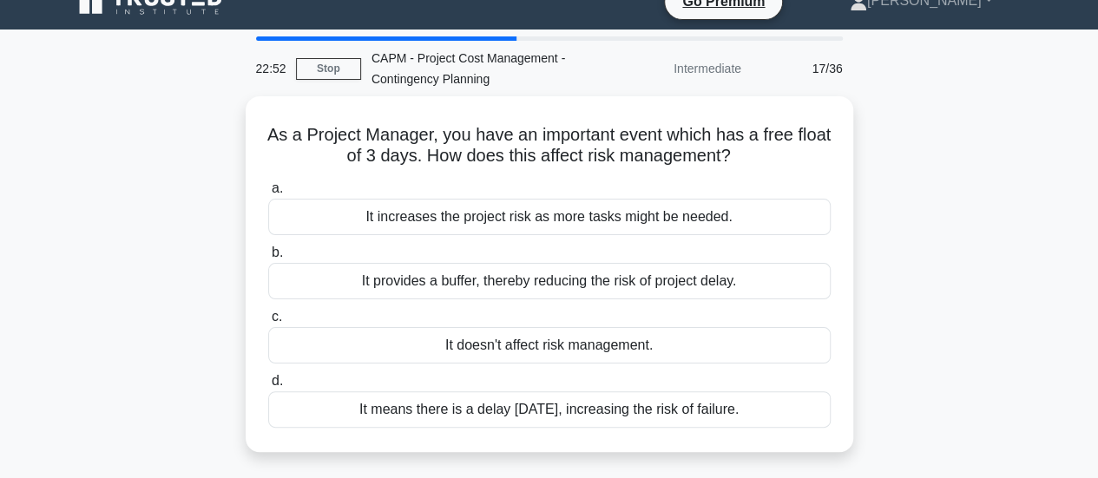
scroll to position [32, 0]
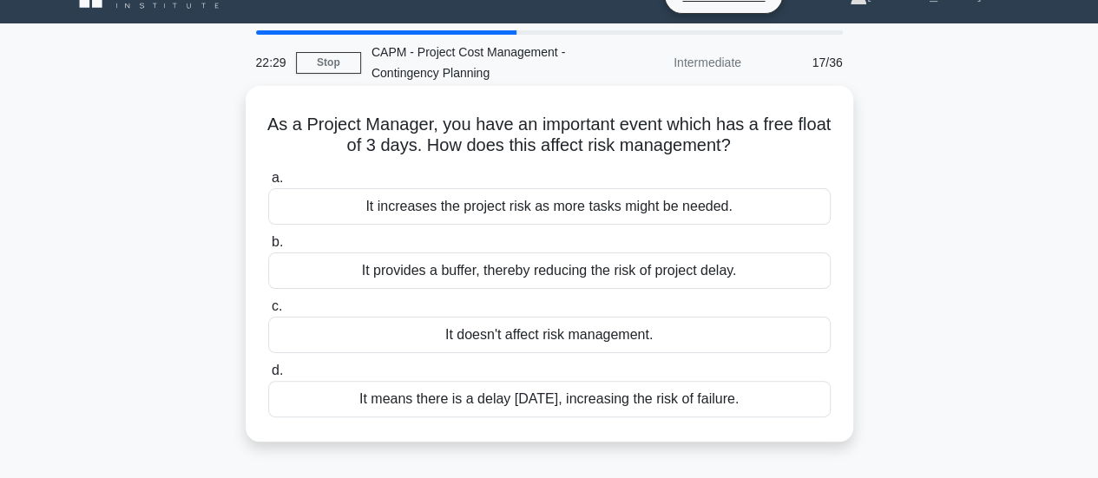
click at [712, 268] on div "It provides a buffer, thereby reducing the risk of project delay." at bounding box center [549, 270] width 562 height 36
click at [268, 248] on input "b. It provides a buffer, thereby reducing the risk of project delay." at bounding box center [268, 242] width 0 height 11
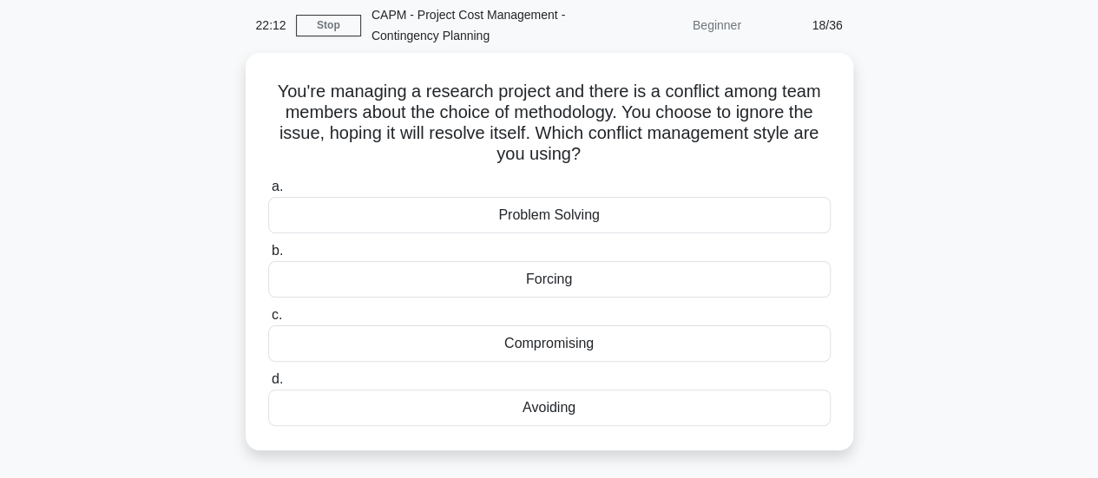
scroll to position [72, 0]
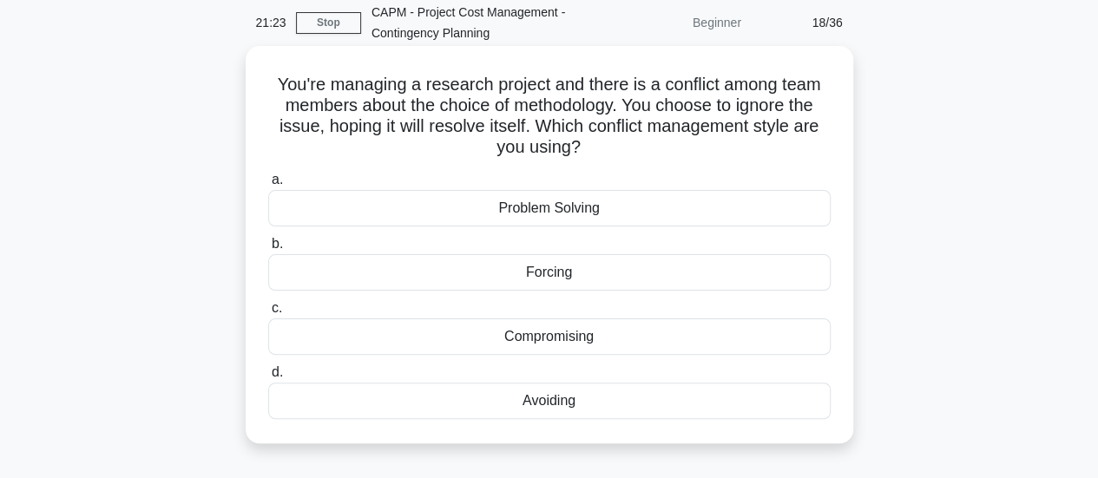
click at [625, 271] on div "Forcing" at bounding box center [549, 272] width 562 height 36
click at [268, 250] on input "b. Forcing" at bounding box center [268, 244] width 0 height 11
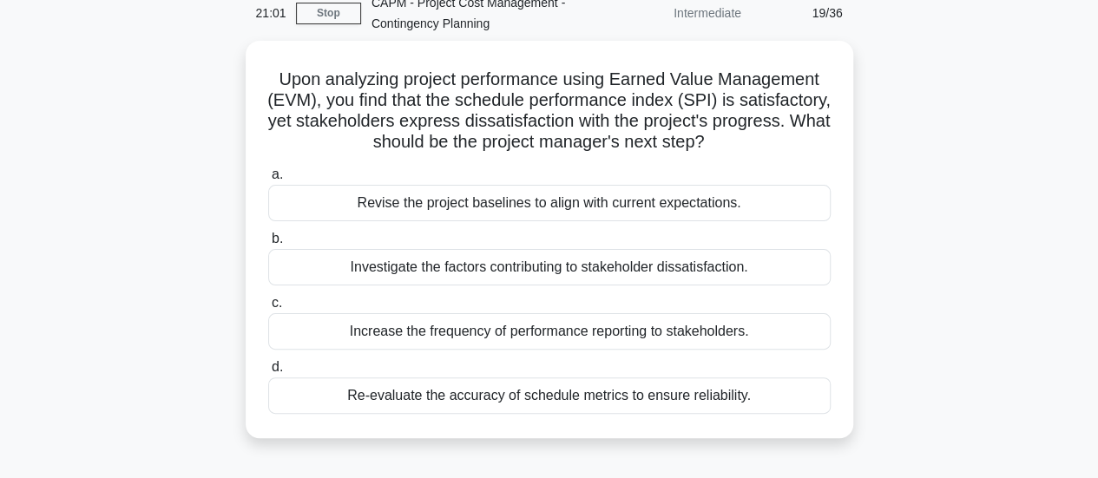
scroll to position [83, 0]
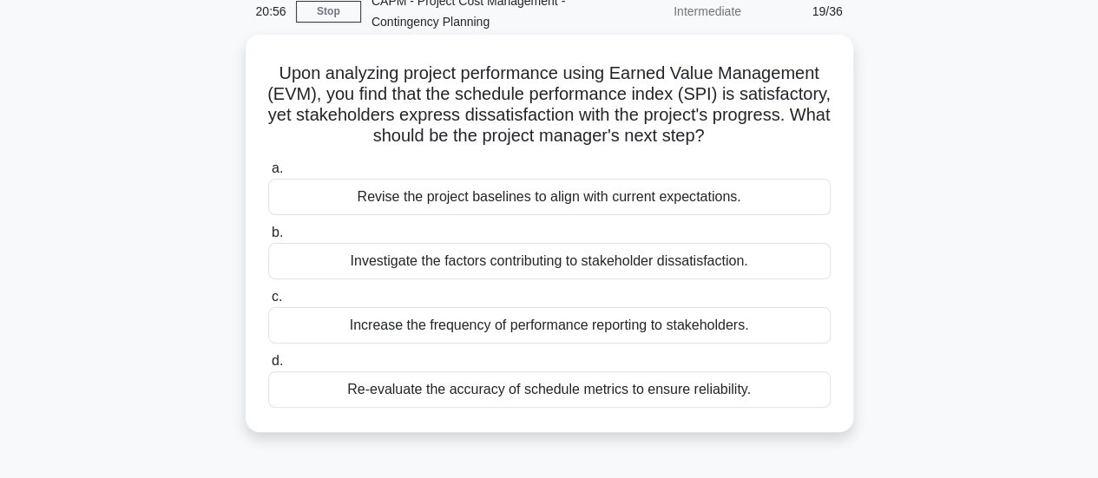
click at [731, 262] on div "Investigate the factors contributing to stakeholder dissatisfaction." at bounding box center [549, 261] width 562 height 36
click at [268, 239] on input "b. Investigate the factors contributing to stakeholder dissatisfaction." at bounding box center [268, 232] width 0 height 11
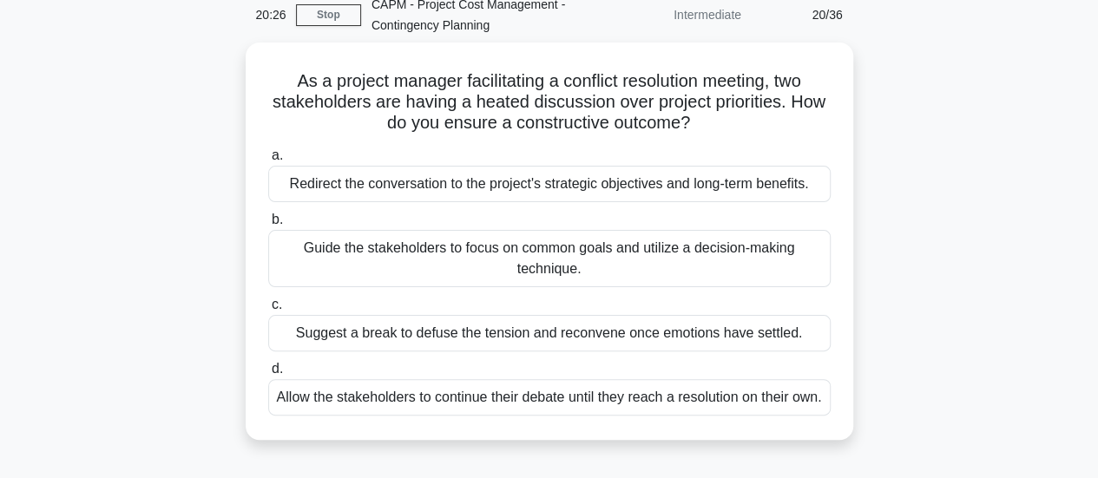
scroll to position [84, 0]
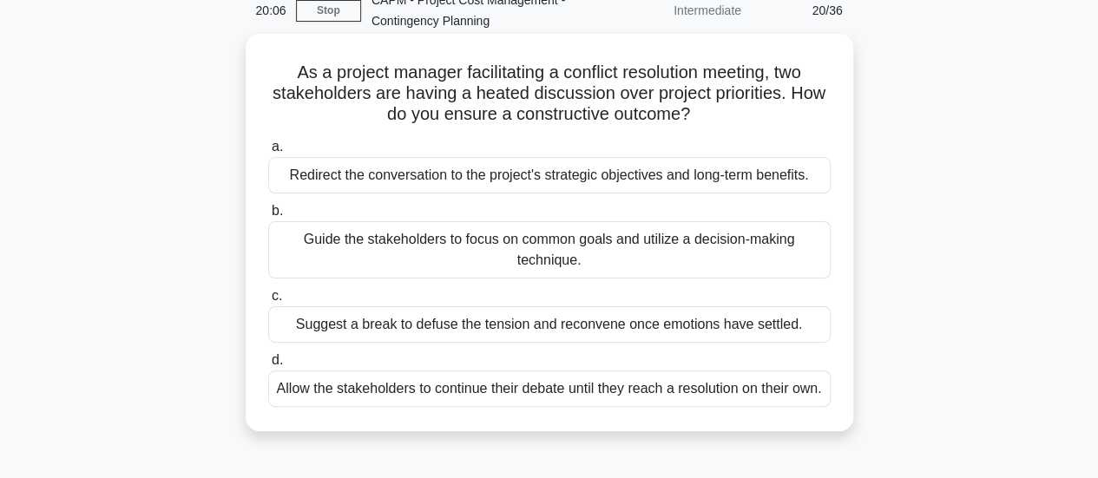
click at [698, 248] on div "Guide the stakeholders to focus on common goals and utilize a decision-making t…" at bounding box center [549, 249] width 562 height 57
click at [268, 217] on input "b. Guide the stakeholders to focus on common goals and utilize a decision-makin…" at bounding box center [268, 211] width 0 height 11
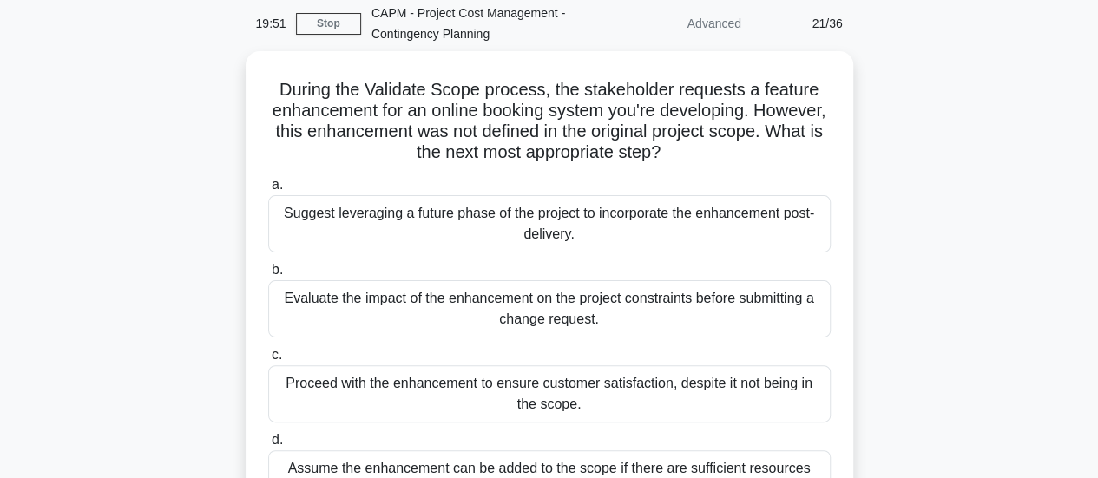
scroll to position [72, 0]
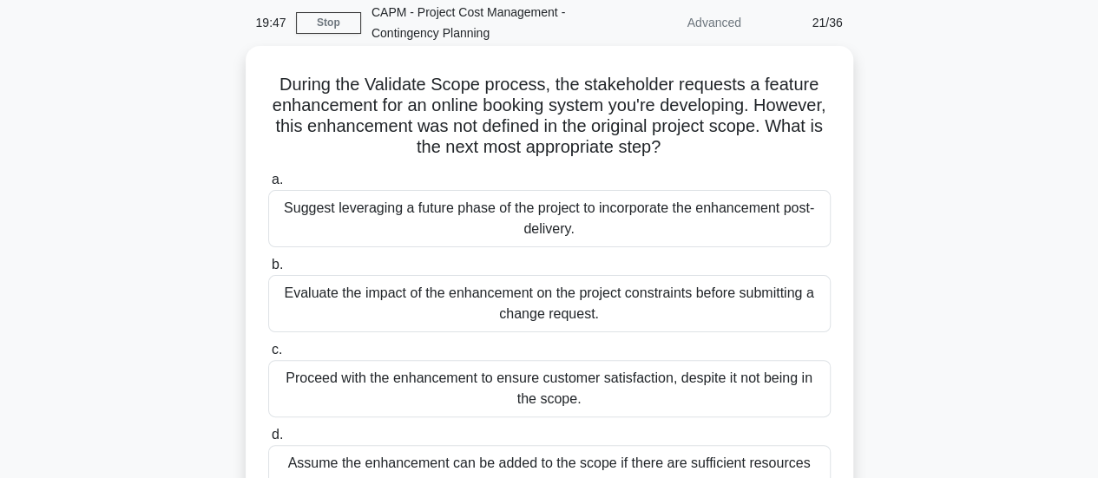
click at [790, 315] on div "Evaluate the impact of the enhancement on the project constraints before submit…" at bounding box center [549, 303] width 562 height 57
click at [268, 271] on input "b. Evaluate the impact of the enhancement on the project constraints before sub…" at bounding box center [268, 264] width 0 height 11
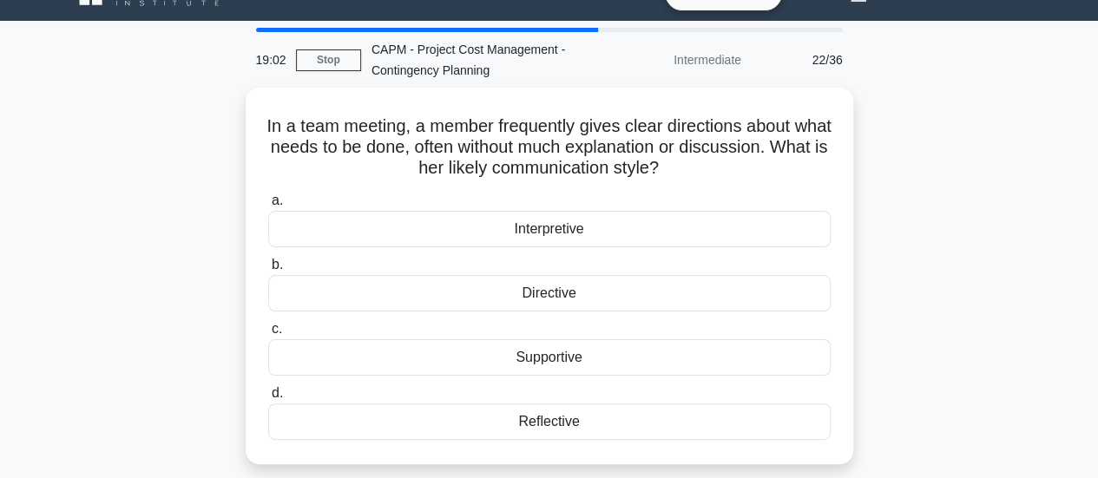
scroll to position [36, 0]
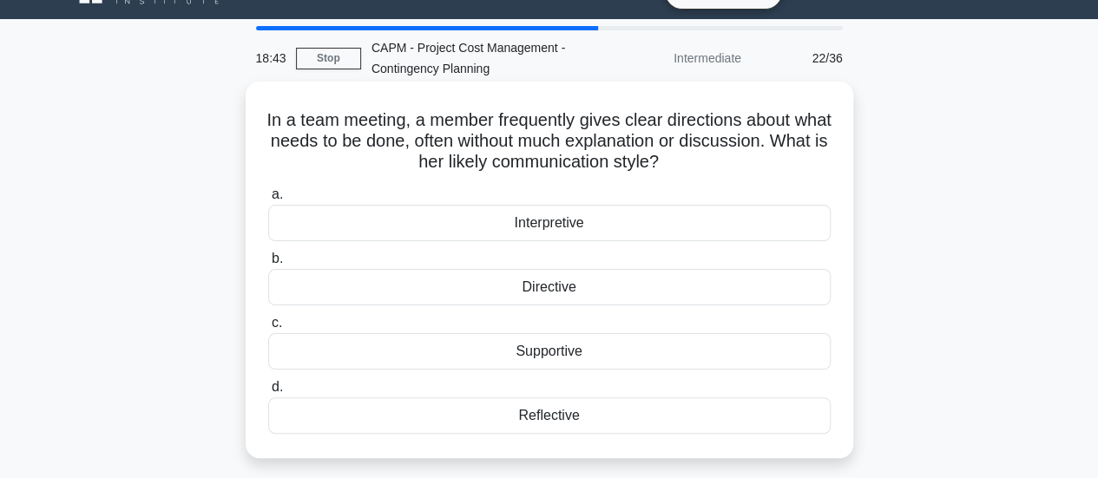
click at [663, 287] on div "Directive" at bounding box center [549, 287] width 562 height 36
click at [268, 265] on input "b. Directive" at bounding box center [268, 258] width 0 height 11
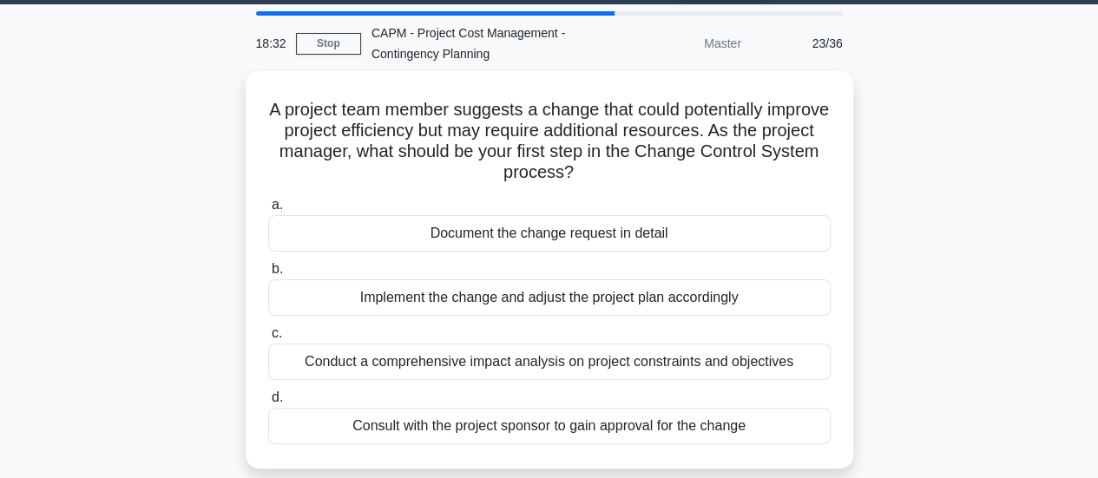
scroll to position [52, 0]
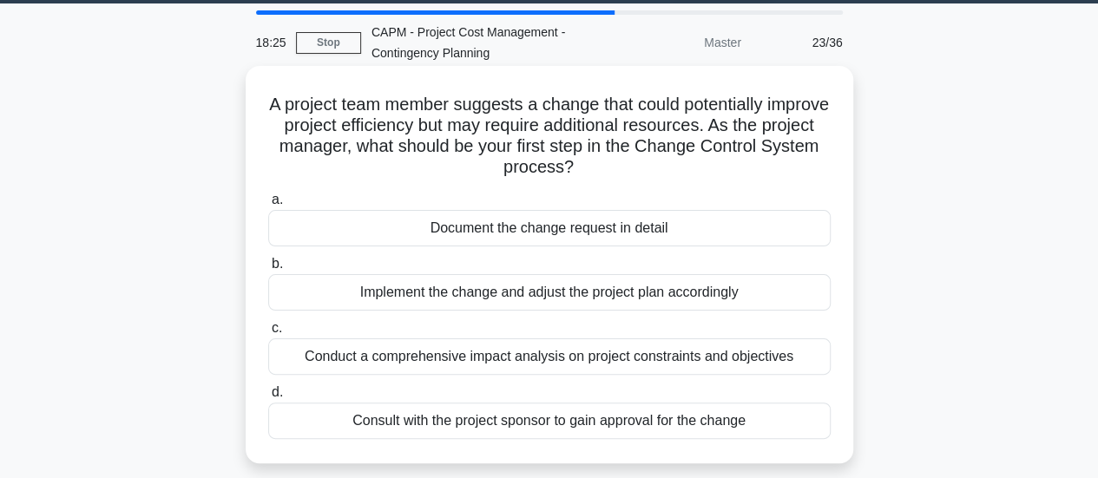
click at [648, 357] on div "Conduct a comprehensive impact analysis on project constraints and objectives" at bounding box center [549, 356] width 562 height 36
click at [268, 334] on input "c. Conduct a comprehensive impact analysis on project constraints and objectives" at bounding box center [268, 328] width 0 height 11
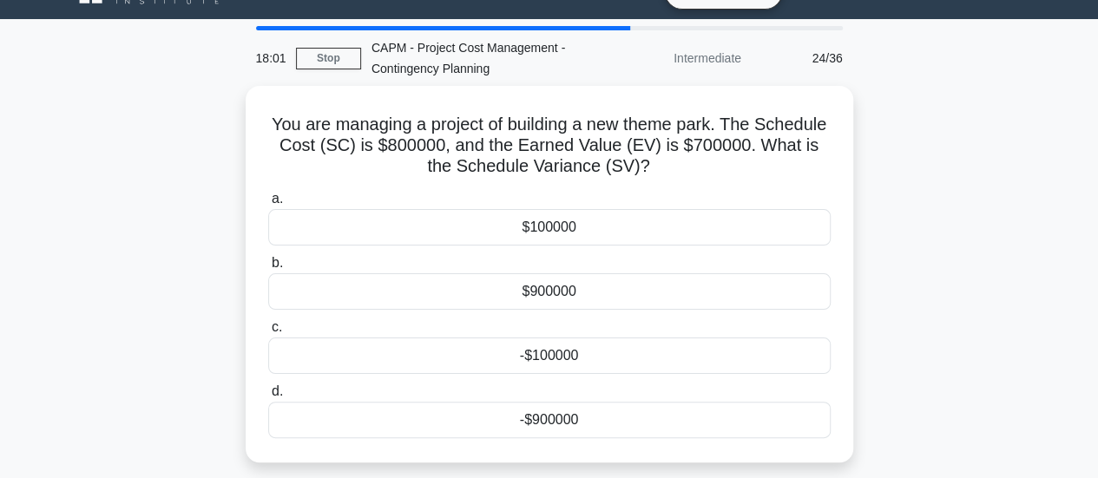
scroll to position [48, 0]
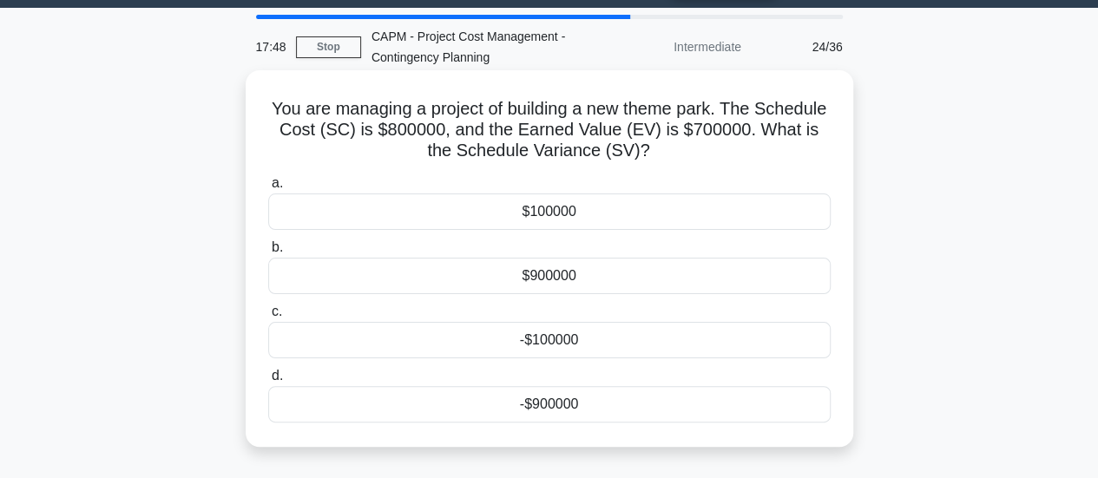
click at [602, 338] on div "-$100000" at bounding box center [549, 340] width 562 height 36
click at [268, 318] on input "c. -$100000" at bounding box center [268, 311] width 0 height 11
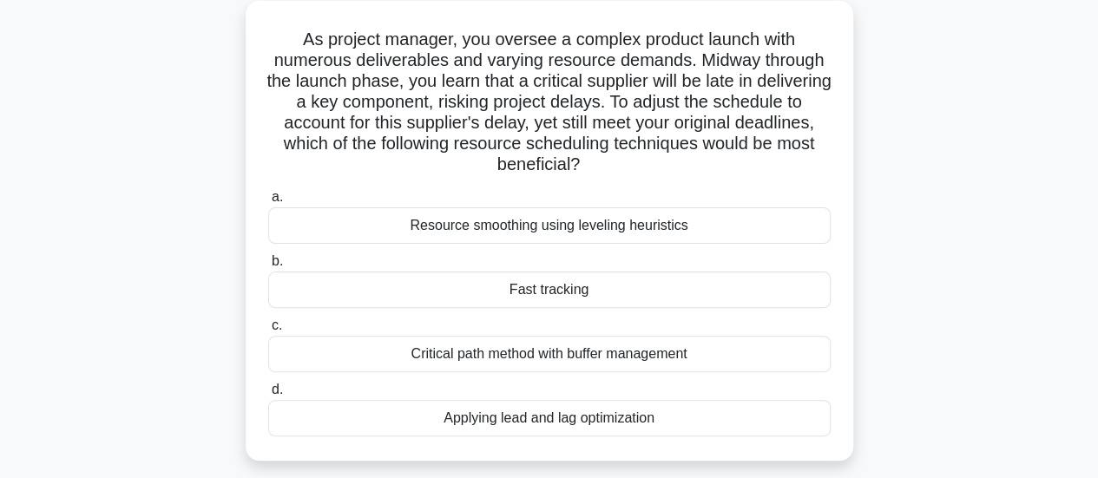
scroll to position [125, 0]
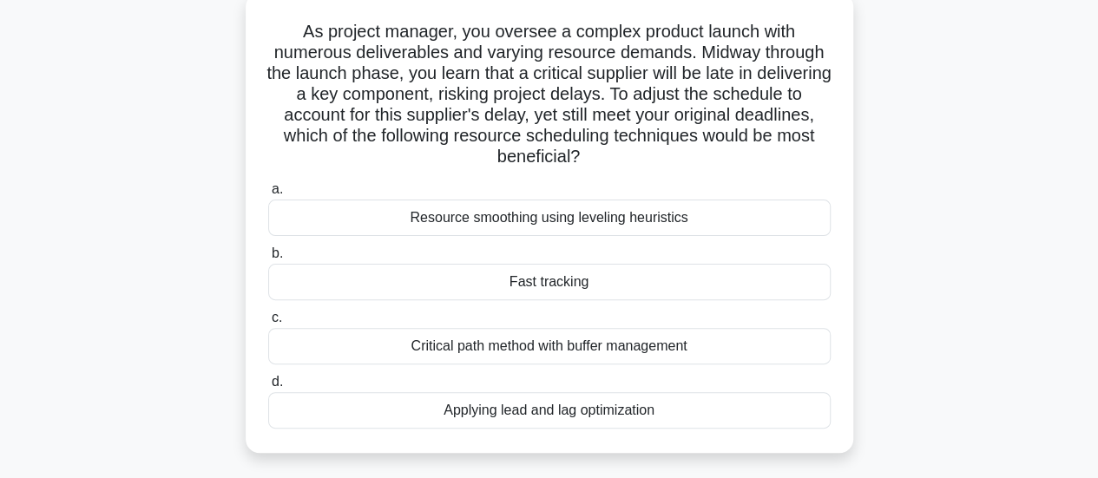
click at [615, 410] on div "Applying lead and lag optimization" at bounding box center [549, 410] width 562 height 36
click at [268, 388] on input "d. Applying lead and lag optimization" at bounding box center [268, 382] width 0 height 11
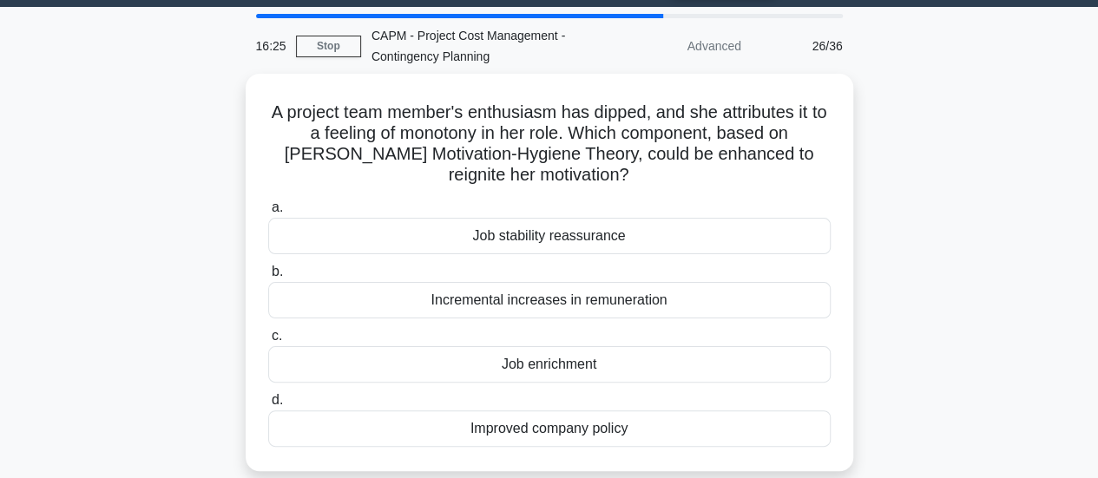
scroll to position [50, 0]
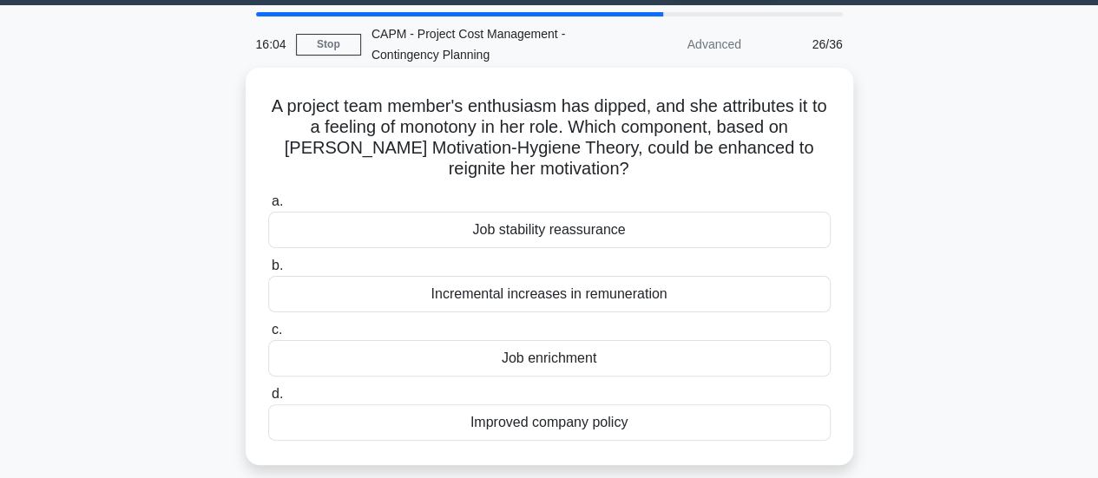
click at [593, 357] on div "Job enrichment" at bounding box center [549, 358] width 562 height 36
click at [268, 336] on input "c. Job enrichment" at bounding box center [268, 330] width 0 height 11
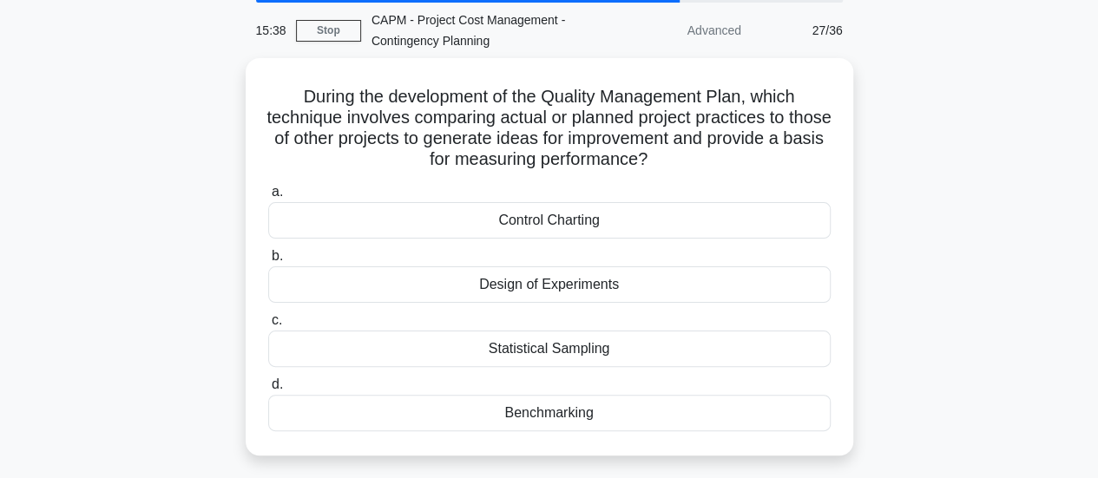
scroll to position [66, 0]
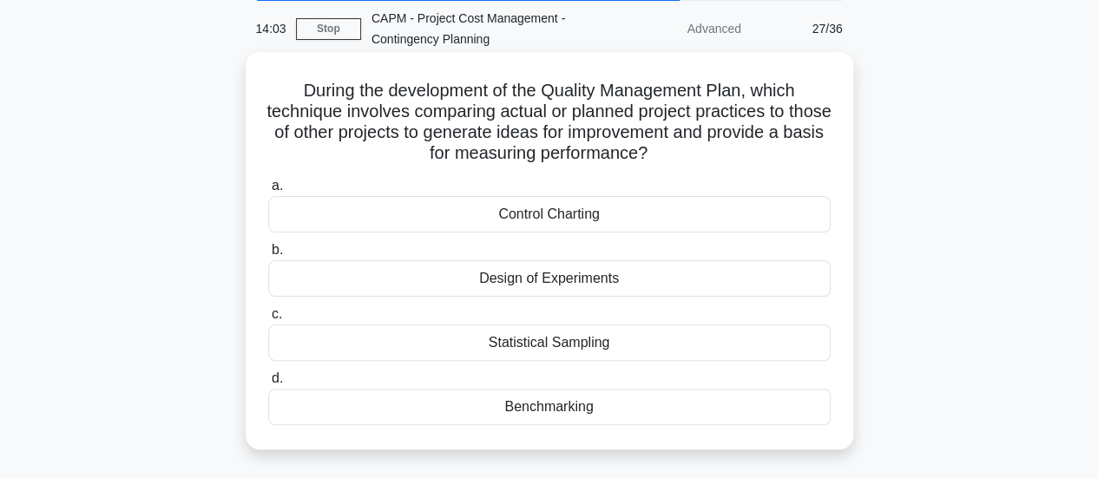
click at [545, 225] on div "Control Charting" at bounding box center [549, 214] width 562 height 36
click at [268, 192] on input "a. Control Charting" at bounding box center [268, 185] width 0 height 11
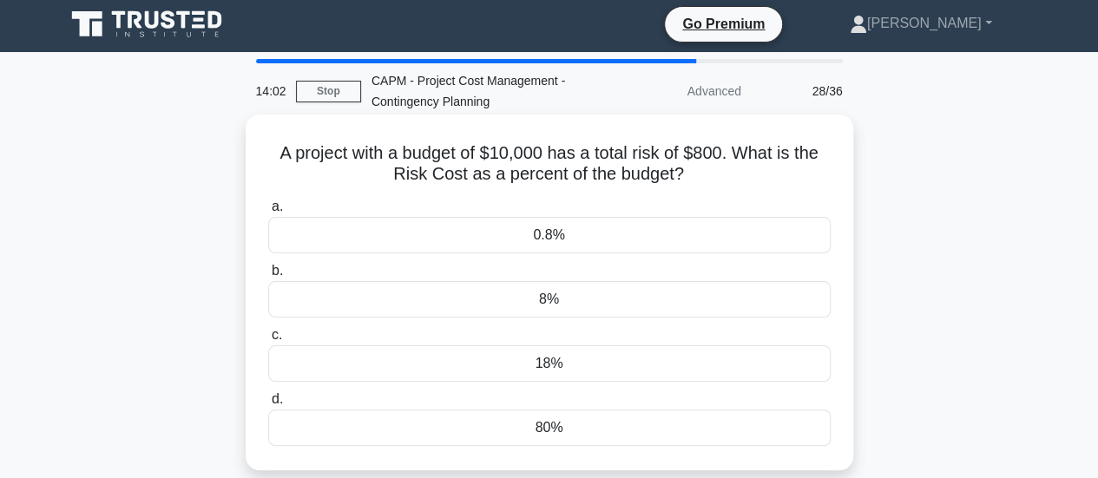
scroll to position [0, 0]
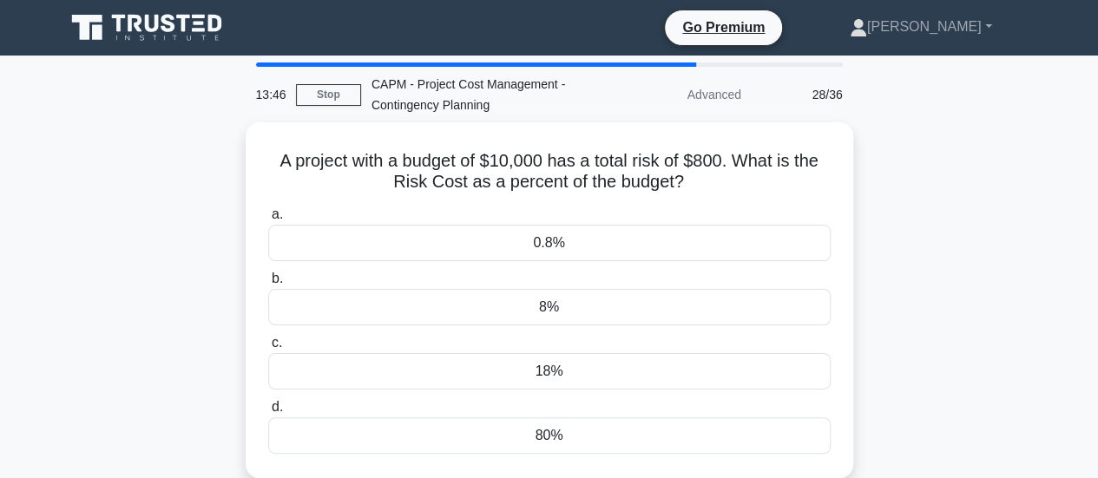
click at [939, 234] on div "A project with a budget of $10,000 has a total risk of $800. What is the Risk C…" at bounding box center [549, 310] width 989 height 377
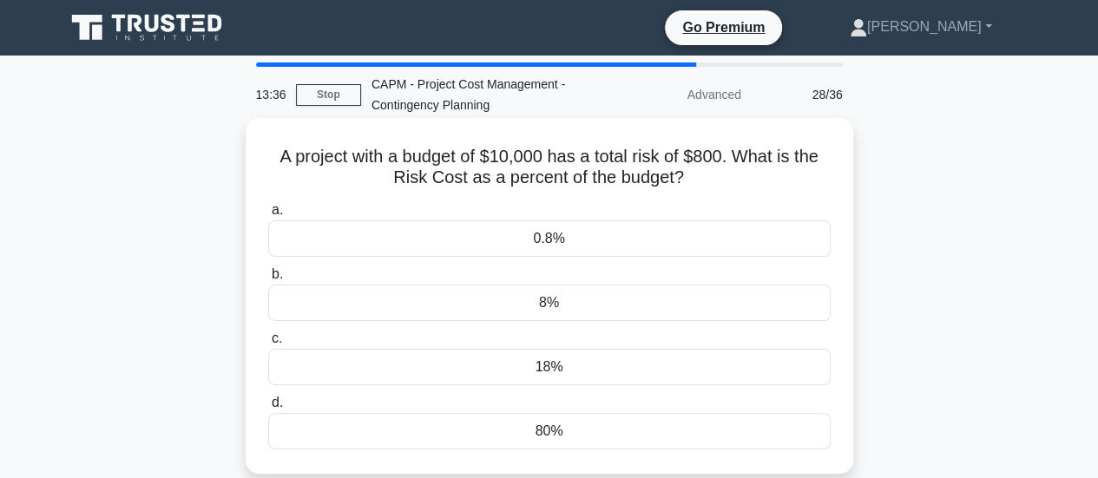
click at [559, 307] on div "8%" at bounding box center [549, 303] width 562 height 36
click at [268, 280] on input "b. 8%" at bounding box center [268, 274] width 0 height 11
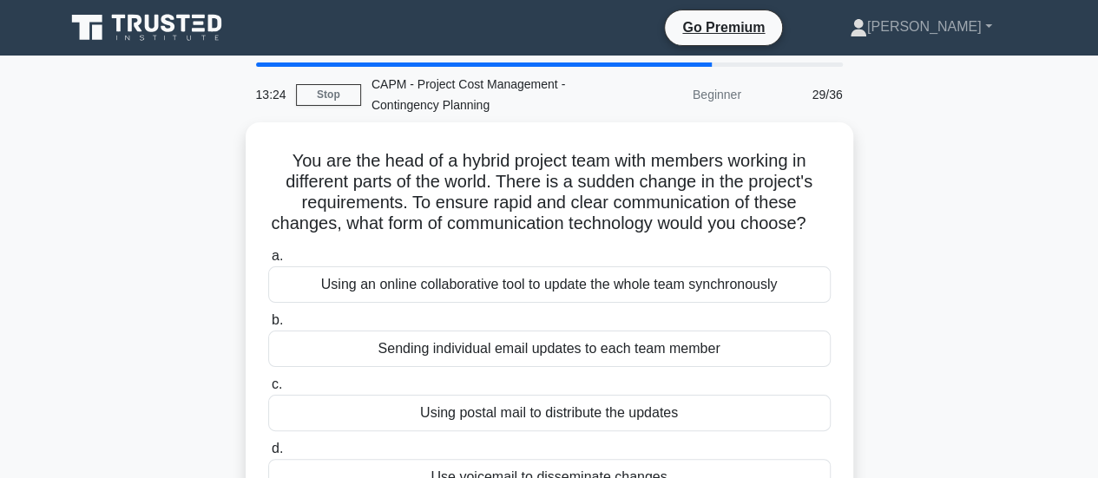
scroll to position [104, 0]
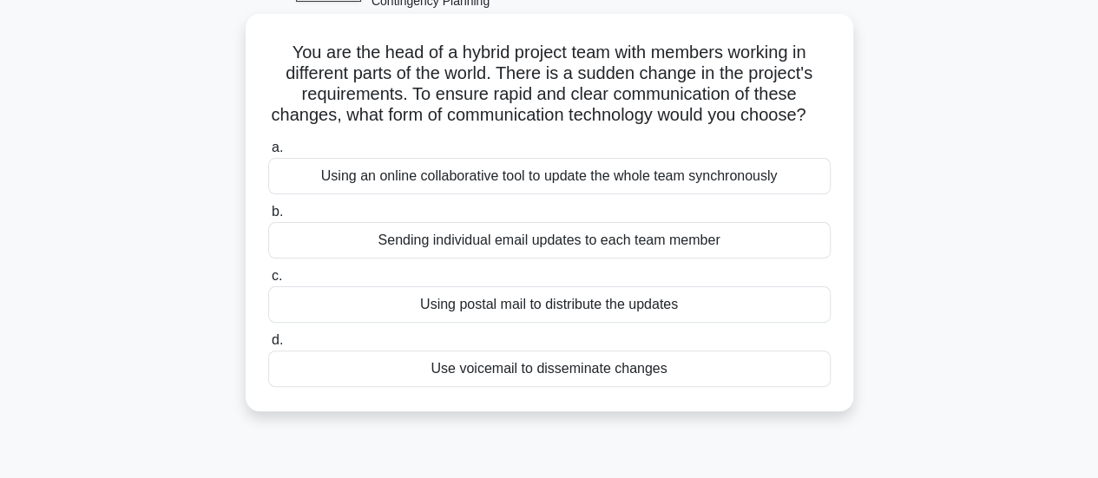
click at [727, 194] on div "Using an online collaborative tool to update the whole team synchronously" at bounding box center [549, 176] width 562 height 36
click at [268, 154] on input "a. Using an online collaborative tool to update the whole team synchronously" at bounding box center [268, 147] width 0 height 11
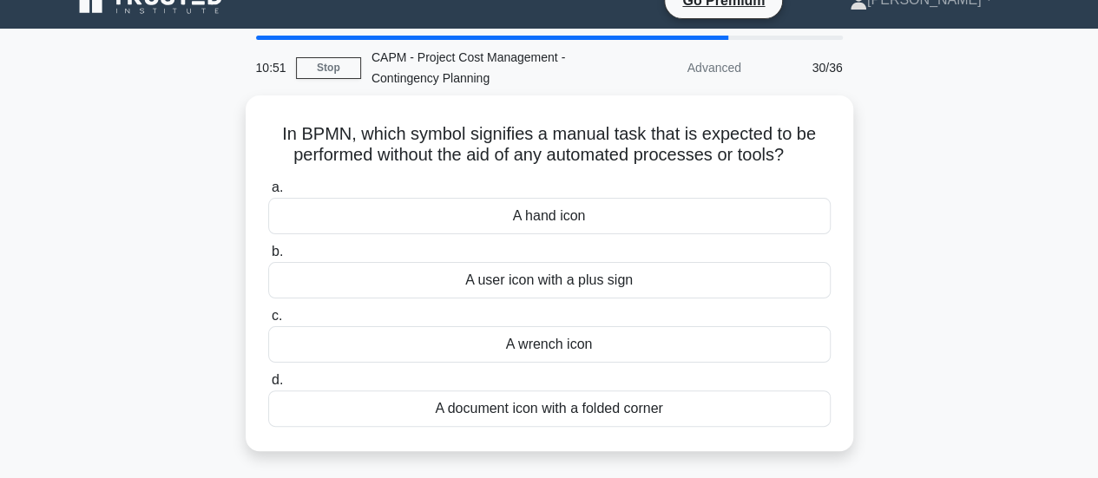
scroll to position [30, 0]
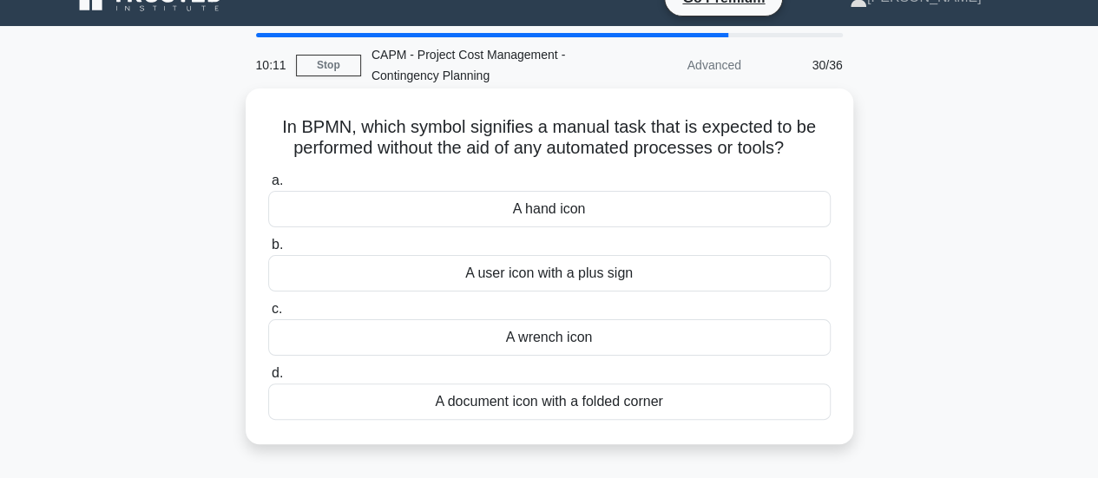
click at [569, 403] on div "A document icon with a folded corner" at bounding box center [549, 402] width 562 height 36
click at [268, 379] on input "d. A document icon with a folded corner" at bounding box center [268, 373] width 0 height 11
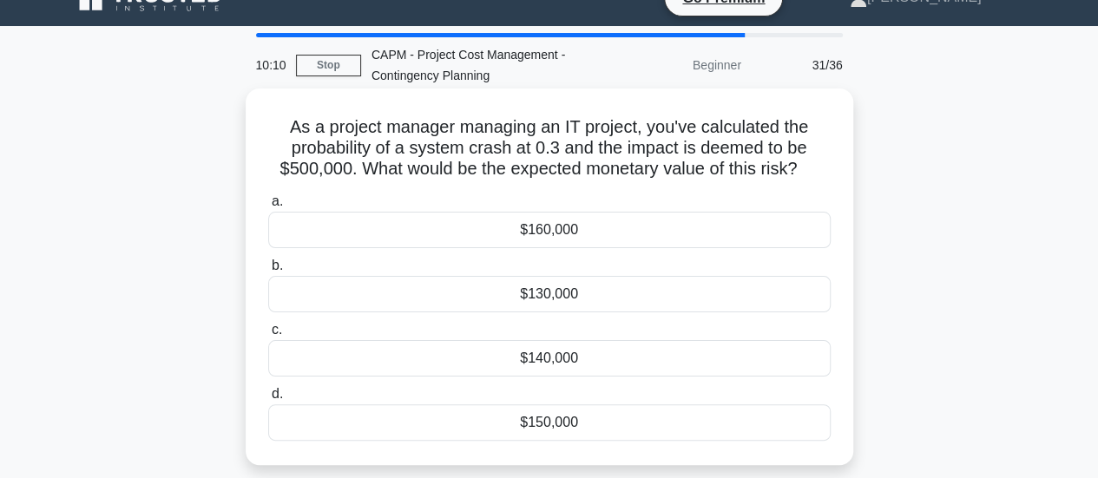
scroll to position [0, 0]
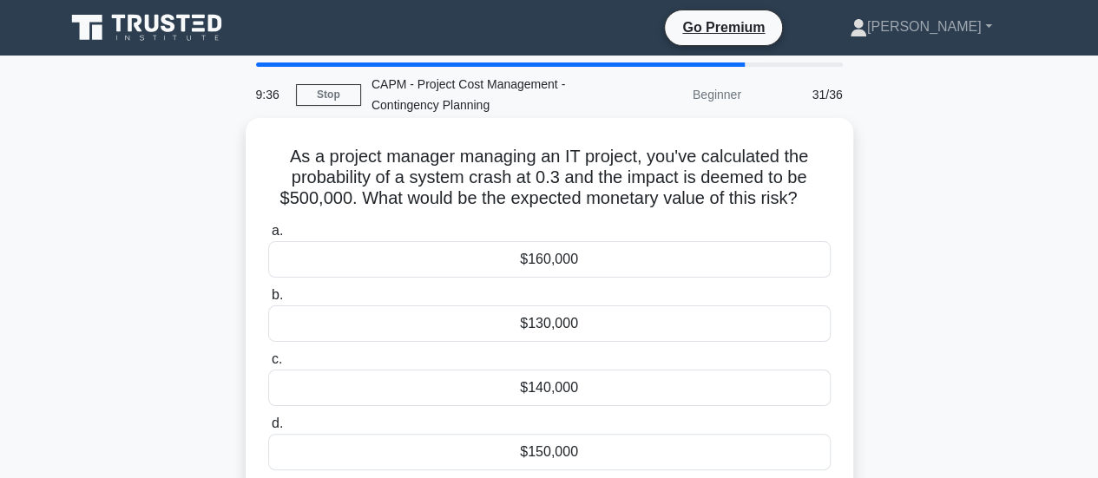
click at [565, 448] on div "$150,000" at bounding box center [549, 452] width 562 height 36
click at [268, 429] on input "d. $150,000" at bounding box center [268, 423] width 0 height 11
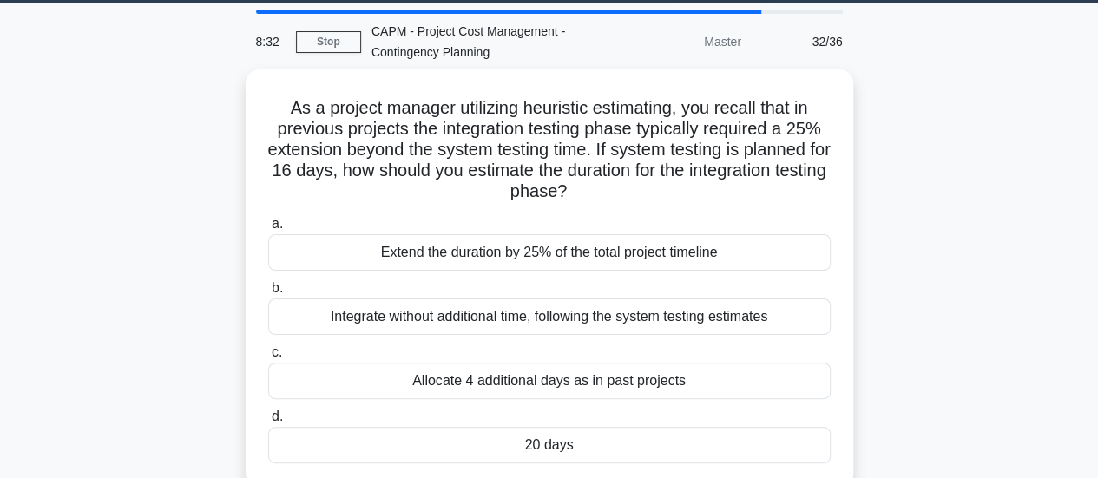
scroll to position [77, 0]
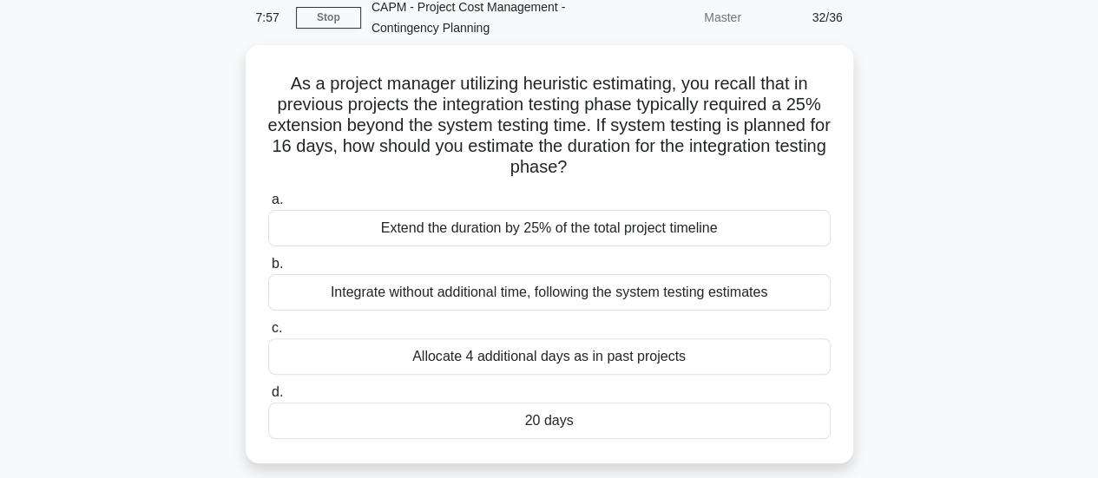
click at [1000, 282] on div "As a project manager utilizing heuristic estimating, you recall that in previou…" at bounding box center [549, 264] width 989 height 439
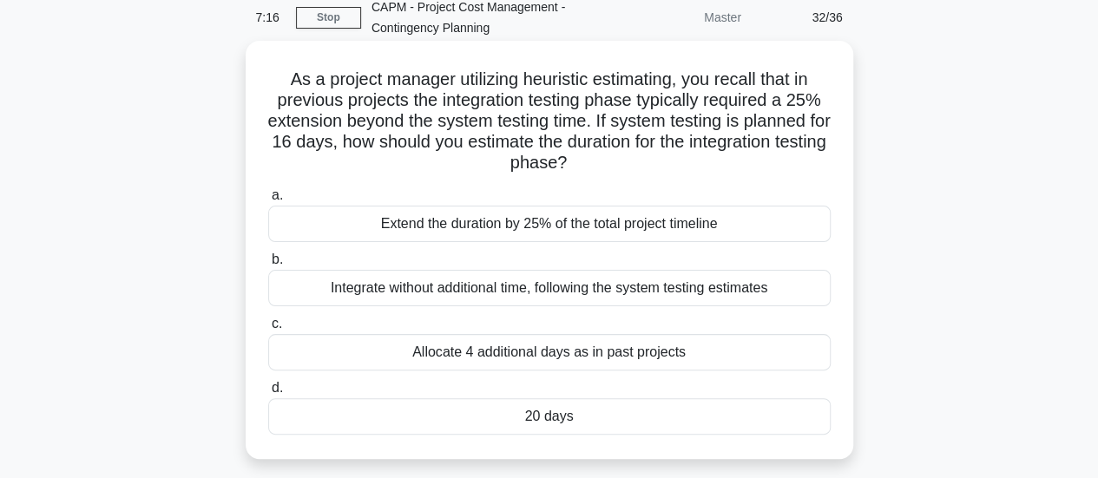
click at [620, 233] on div "Extend the duration by 25% of the total project timeline" at bounding box center [549, 224] width 562 height 36
click at [268, 201] on input "a. Extend the duration by 25% of the total project timeline" at bounding box center [268, 195] width 0 height 11
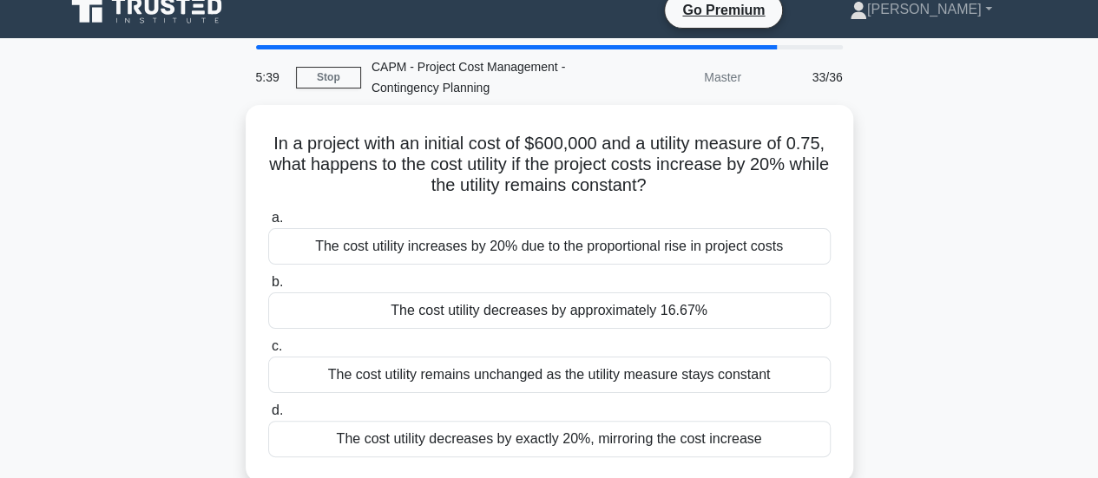
scroll to position [18, 0]
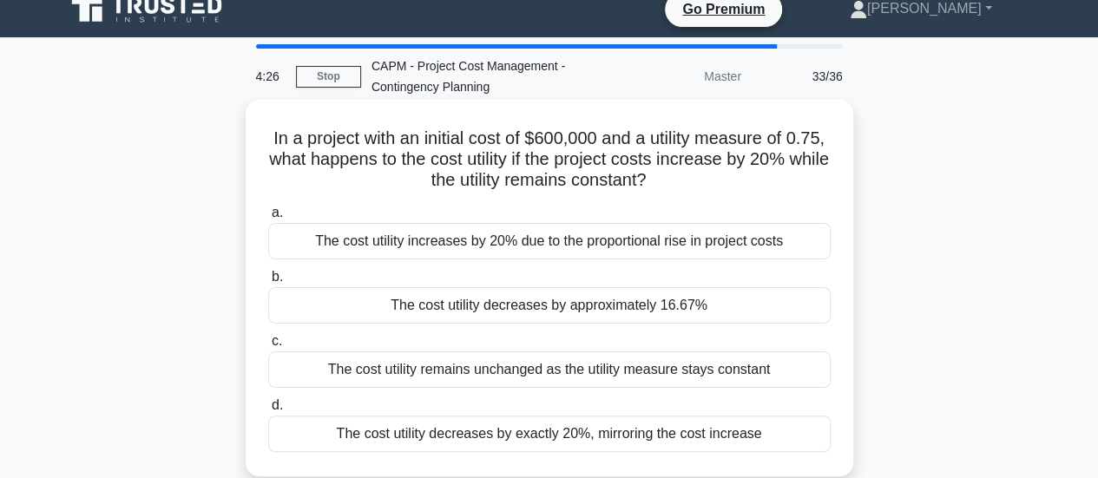
click at [776, 371] on div "The cost utility remains unchanged as the utility measure stays constant" at bounding box center [549, 369] width 562 height 36
click at [268, 347] on input "c. The cost utility remains unchanged as the utility measure stays constant" at bounding box center [268, 341] width 0 height 11
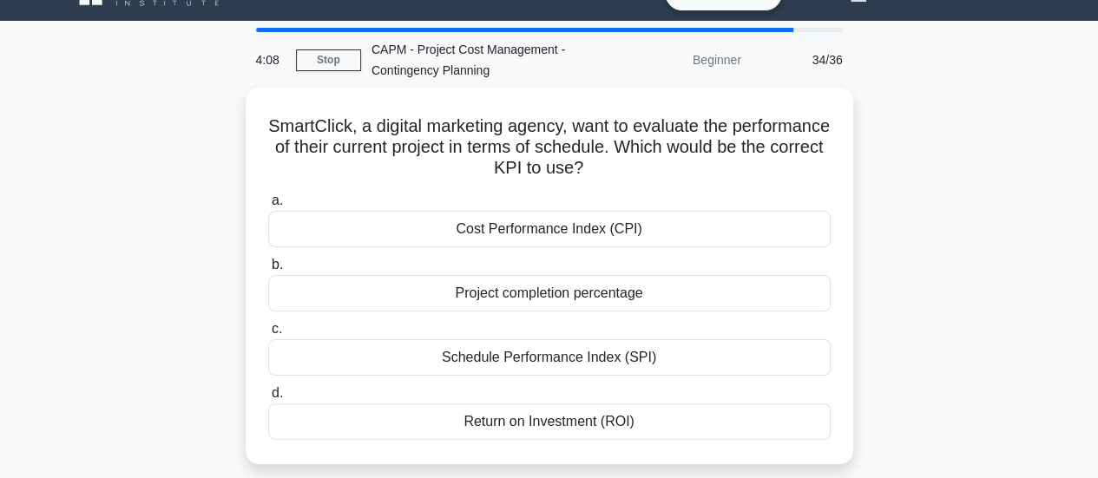
scroll to position [36, 0]
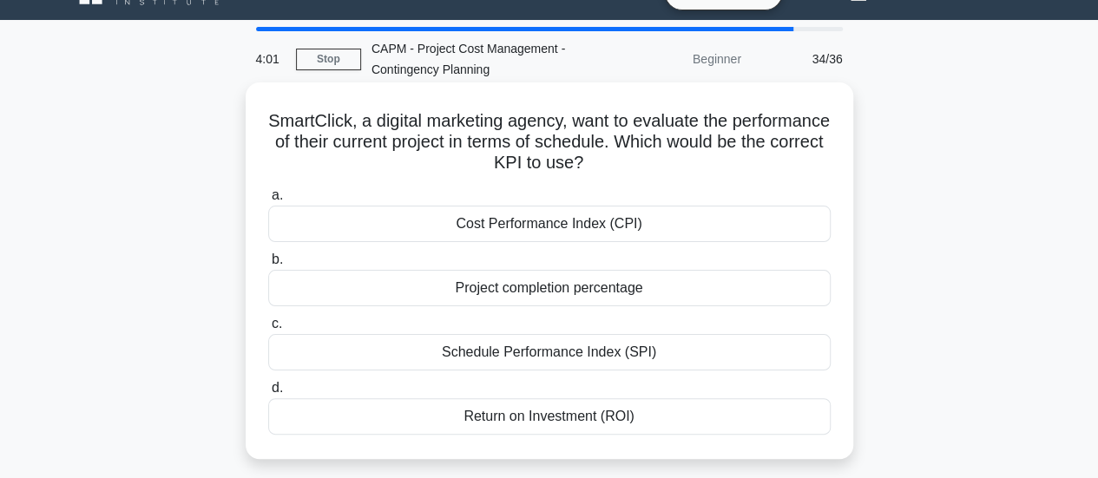
click at [544, 357] on div "Schedule Performance Index (SPI)" at bounding box center [549, 352] width 562 height 36
click at [268, 330] on input "c. Schedule Performance Index (SPI)" at bounding box center [268, 323] width 0 height 11
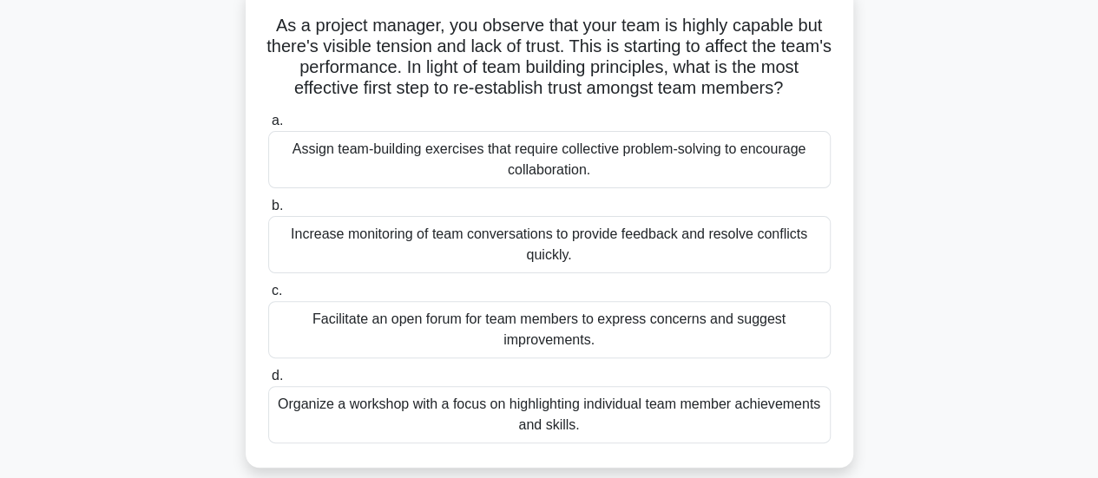
scroll to position [142, 0]
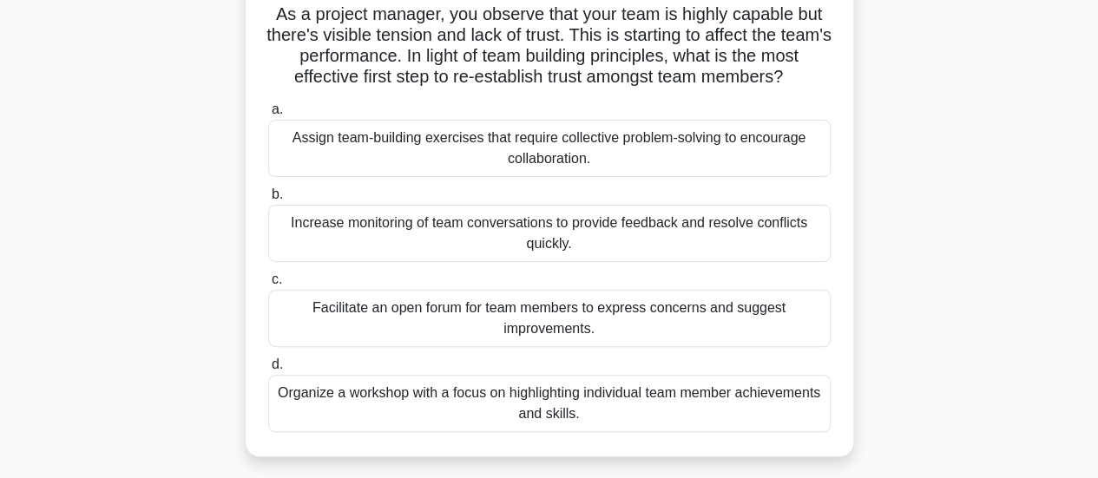
click at [634, 347] on div "Facilitate an open forum for team members to express concerns and suggest impro…" at bounding box center [549, 318] width 562 height 57
click at [268, 285] on input "c. Facilitate an open forum for team members to express concerns and suggest im…" at bounding box center [268, 279] width 0 height 11
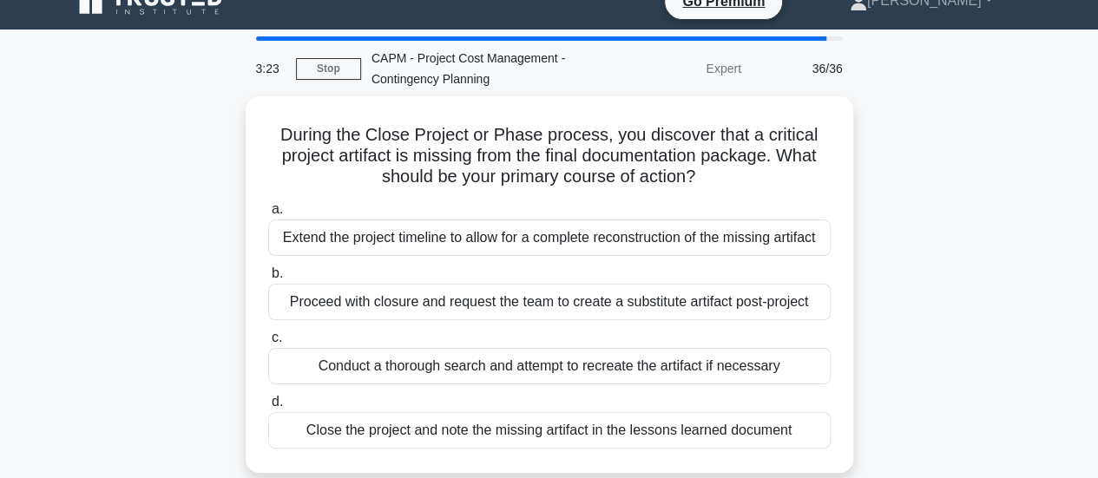
scroll to position [30, 0]
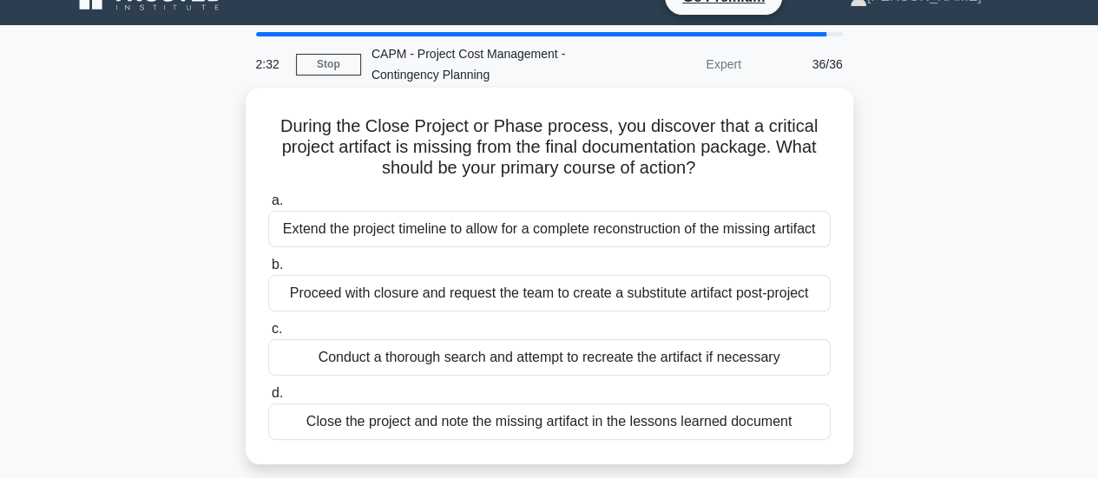
click at [720, 348] on div "Conduct a thorough search and attempt to recreate the artifact if necessary" at bounding box center [549, 357] width 562 height 36
click at [268, 335] on input "c. Conduct a thorough search and attempt to recreate the artifact if necessary" at bounding box center [268, 329] width 0 height 11
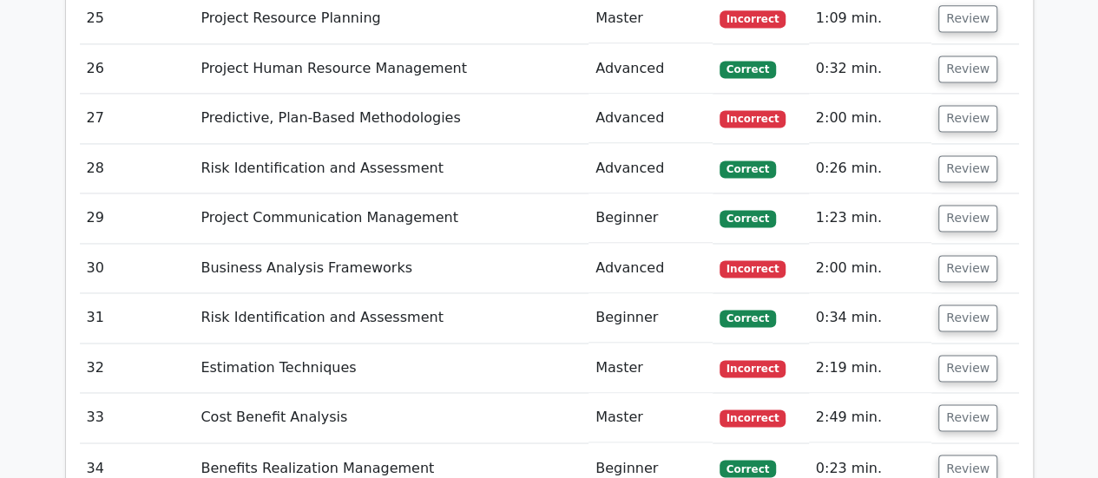
scroll to position [4540, 0]
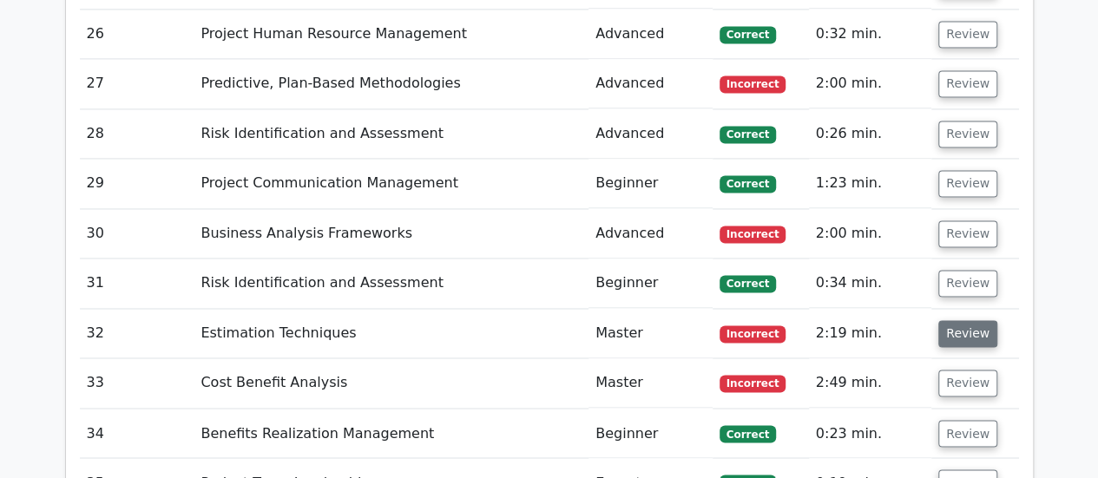
click at [972, 320] on button "Review" at bounding box center [967, 333] width 59 height 27
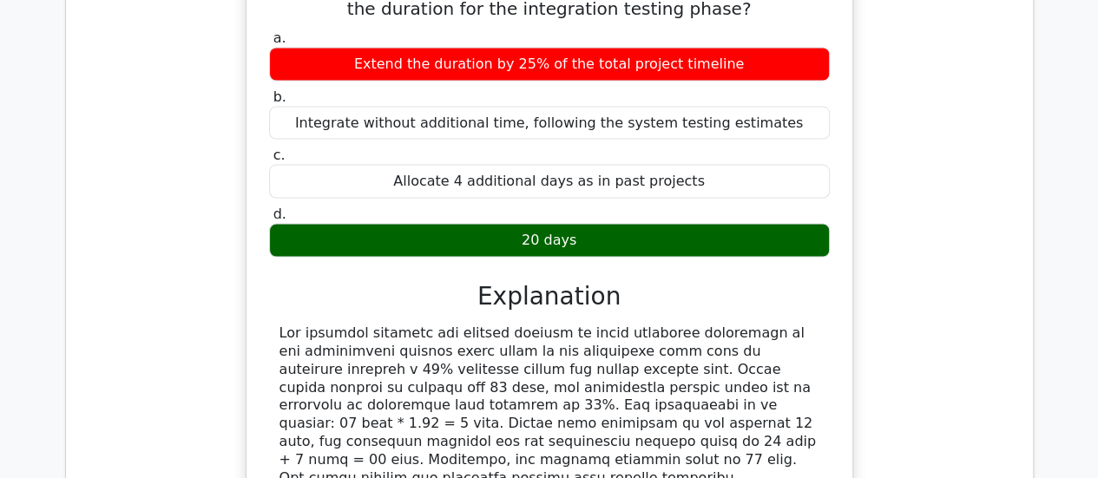
scroll to position [5067, 0]
